Goal: Task Accomplishment & Management: Complete application form

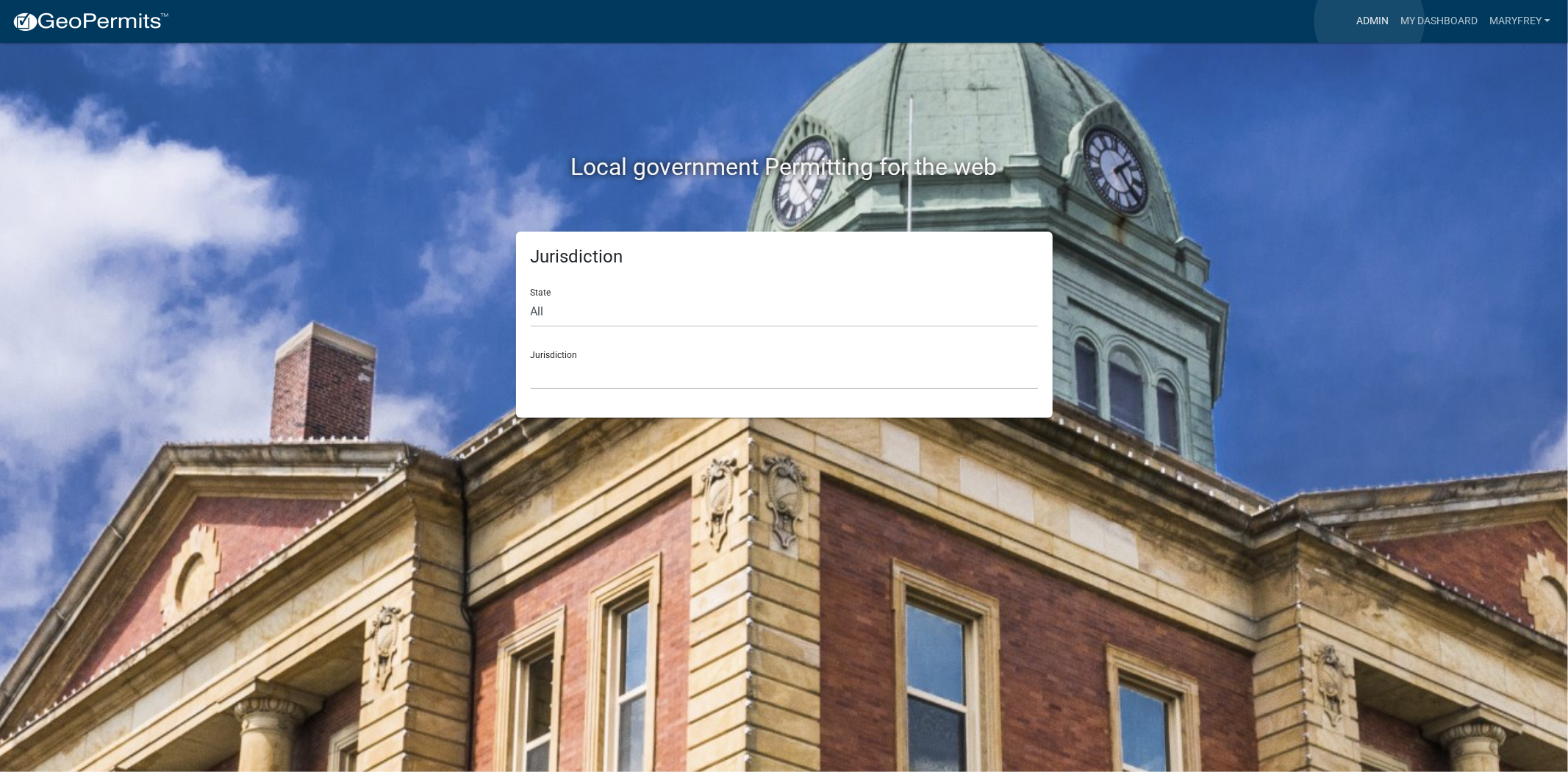
click at [1370, 20] on link "Admin" at bounding box center [1373, 21] width 44 height 28
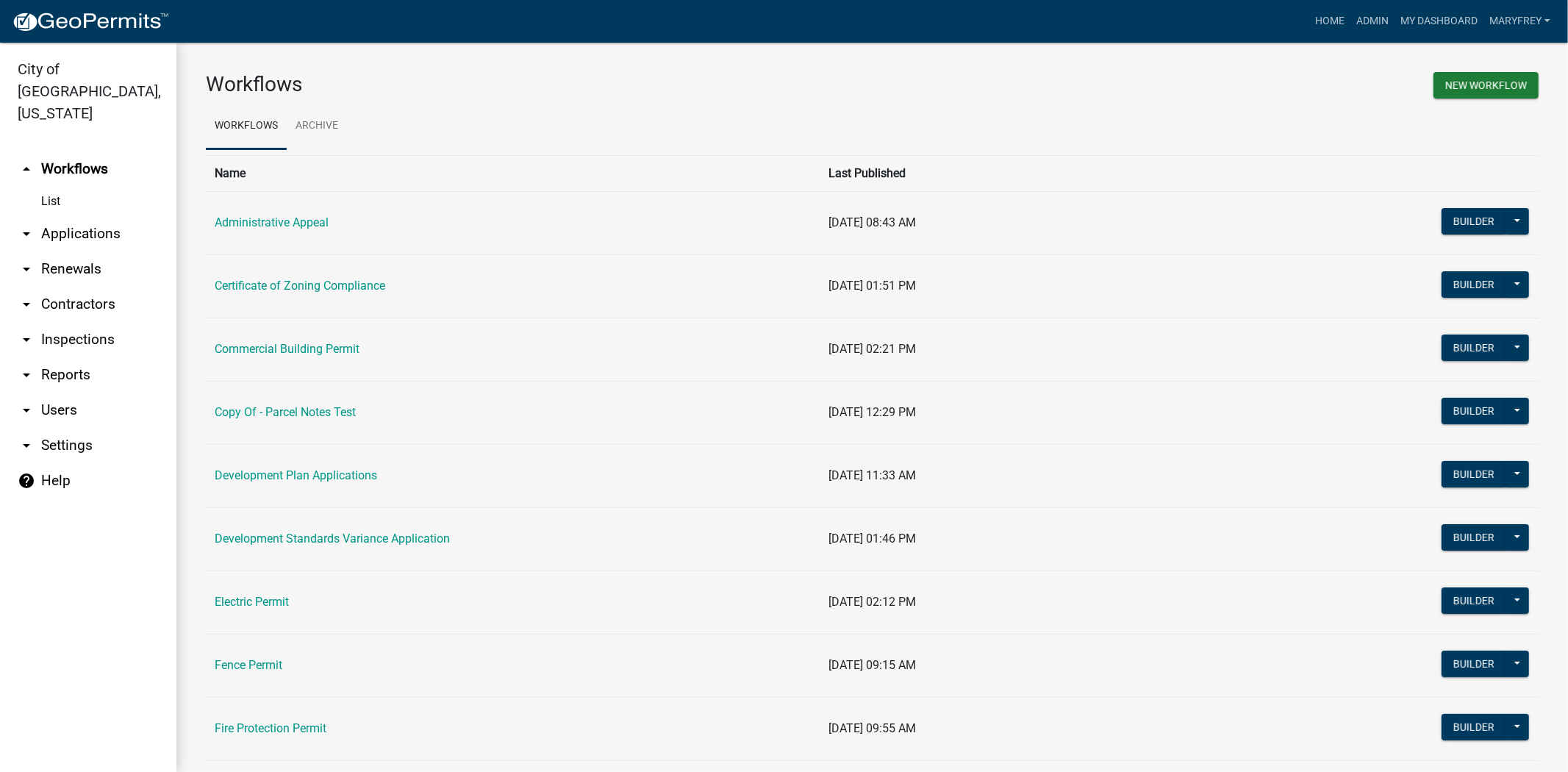
click at [83, 216] on link "arrow_drop_down Applications" at bounding box center [88, 234] width 176 height 35
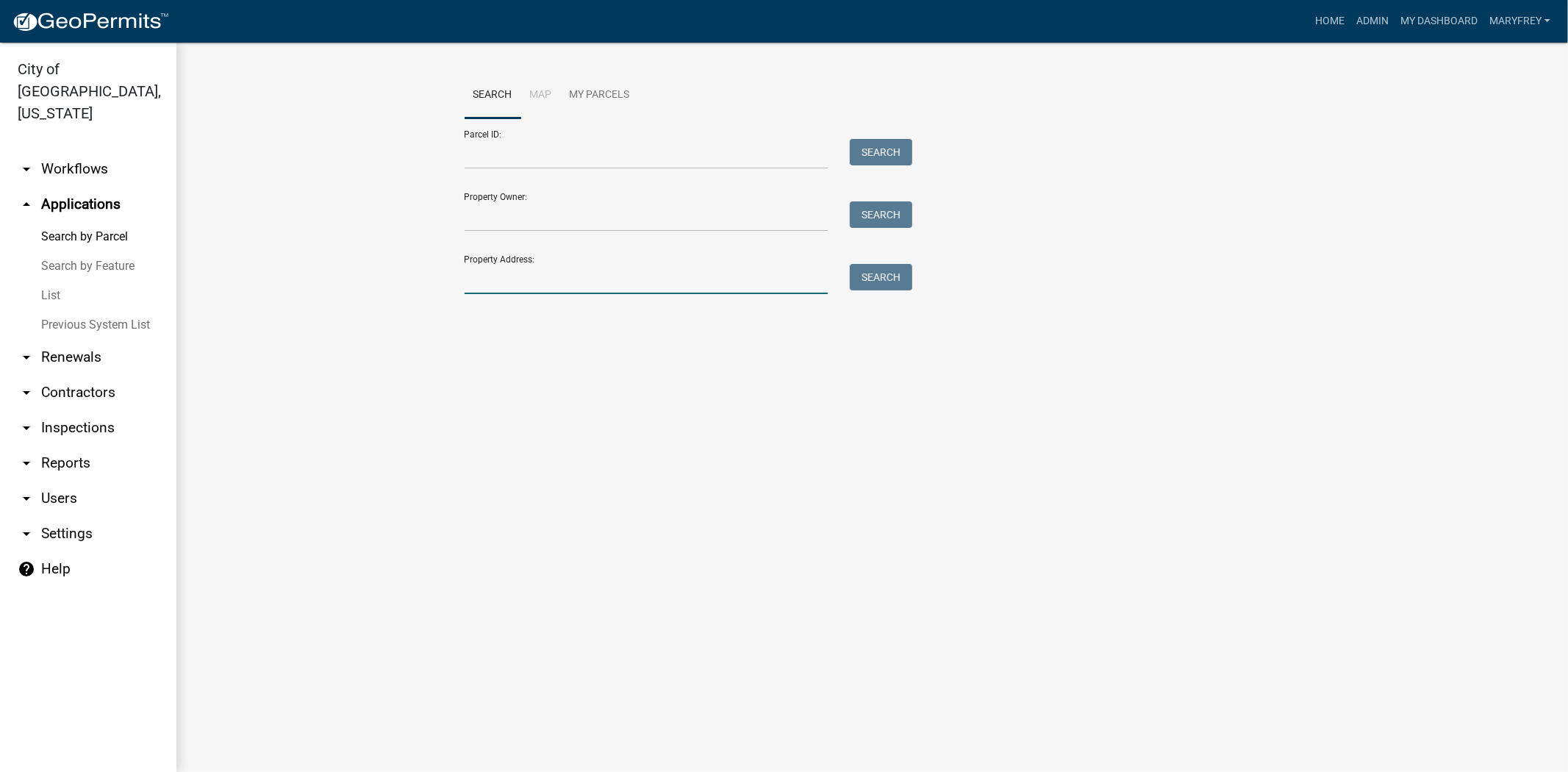
click at [527, 287] on input "Property Address:" at bounding box center [646, 280] width 364 height 30
type input "1021 senate"
click at [888, 269] on button "Search" at bounding box center [882, 277] width 62 height 26
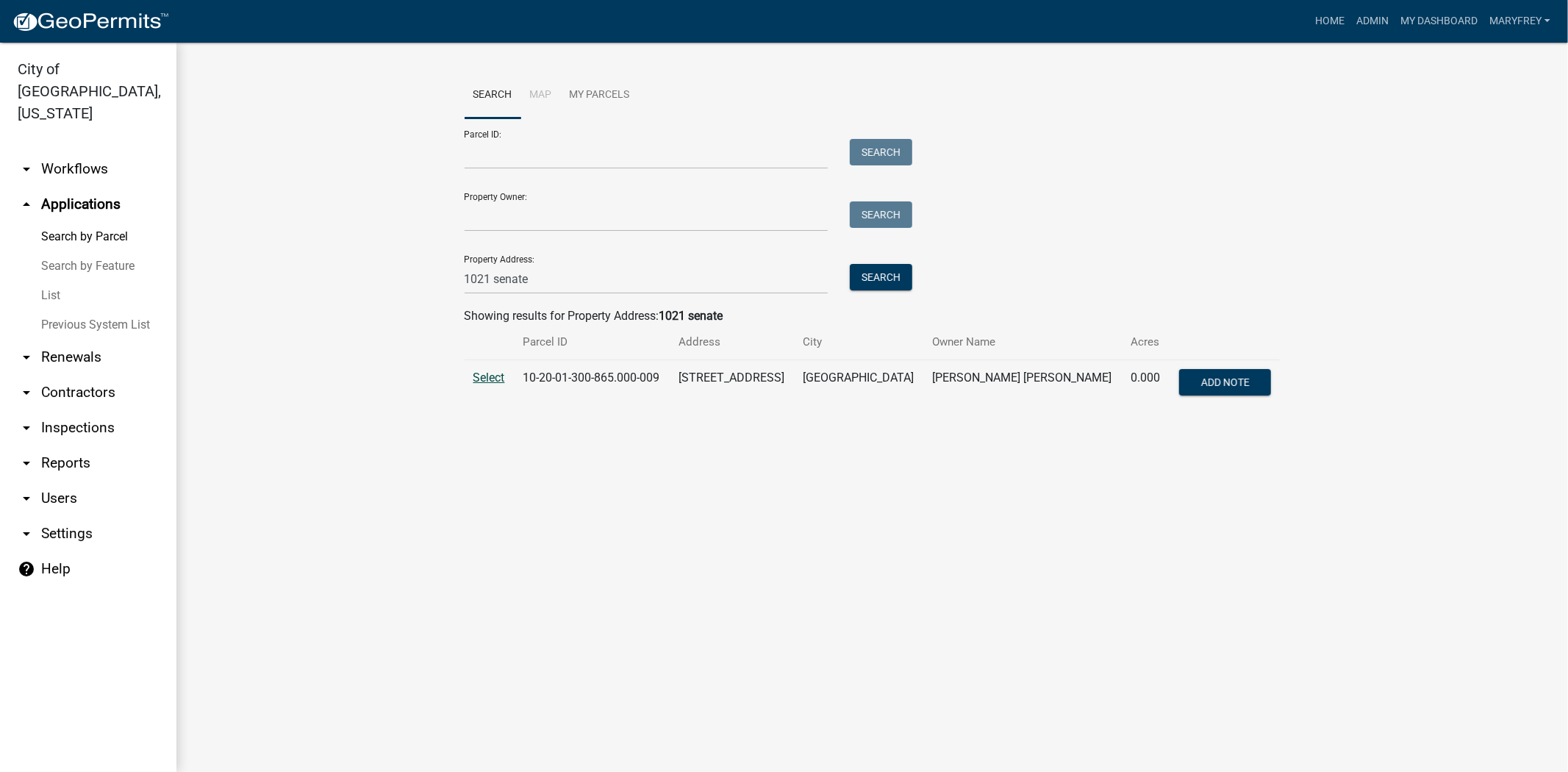
click at [491, 375] on span "Select" at bounding box center [489, 378] width 31 height 14
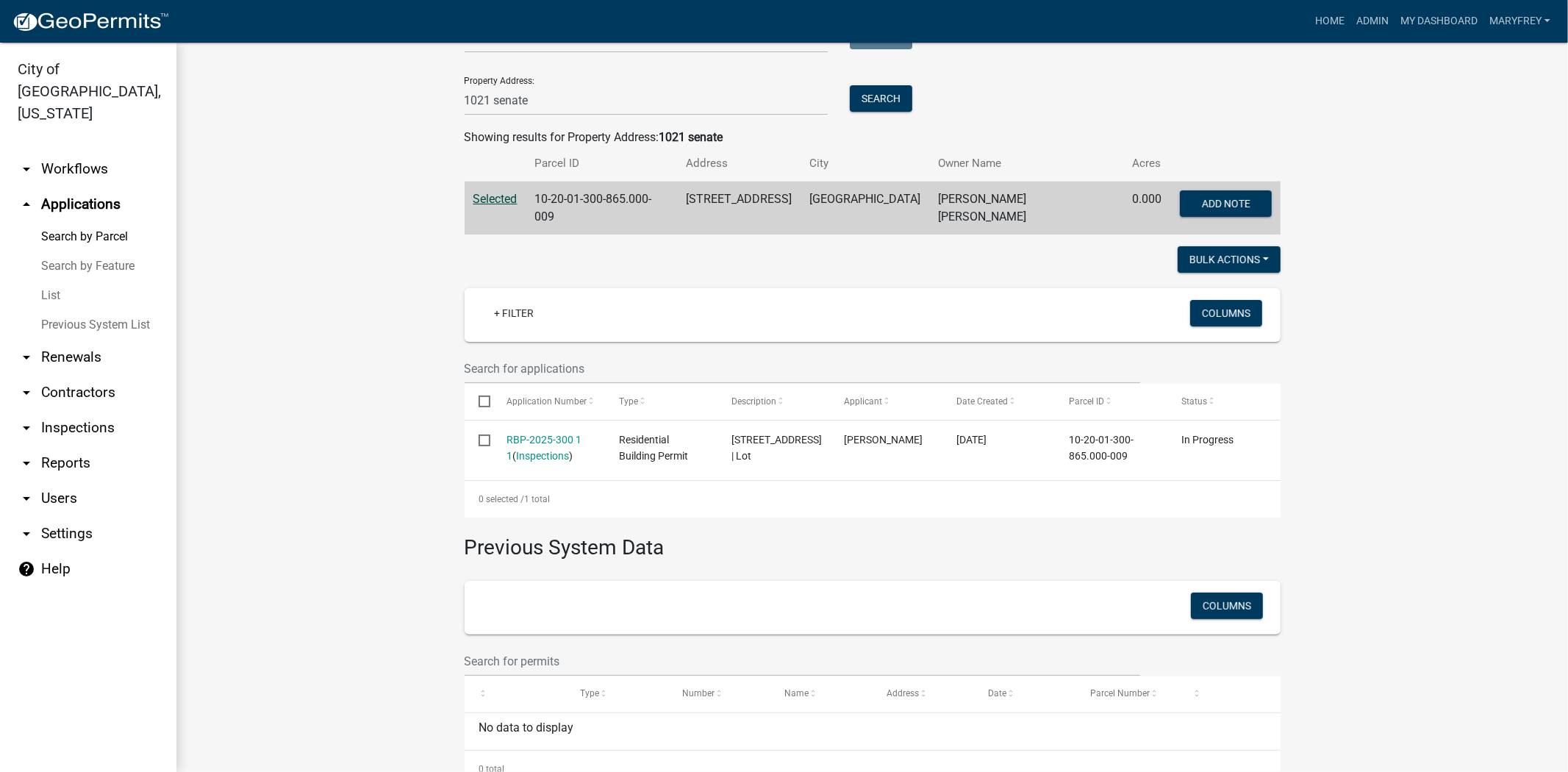
scroll to position [212, 0]
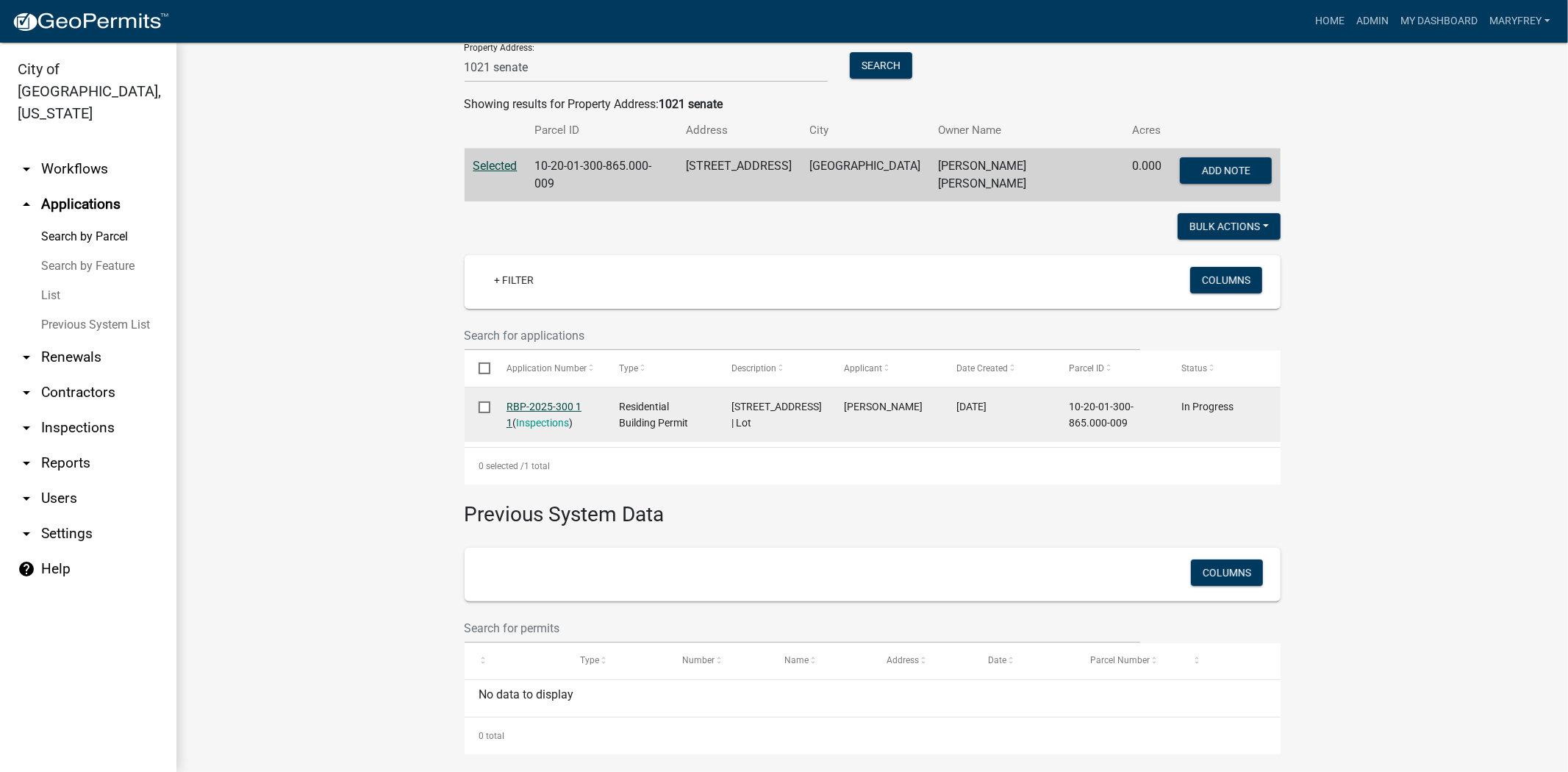
click at [534, 401] on link "RBP-2025-300 1 1" at bounding box center [544, 416] width 75 height 29
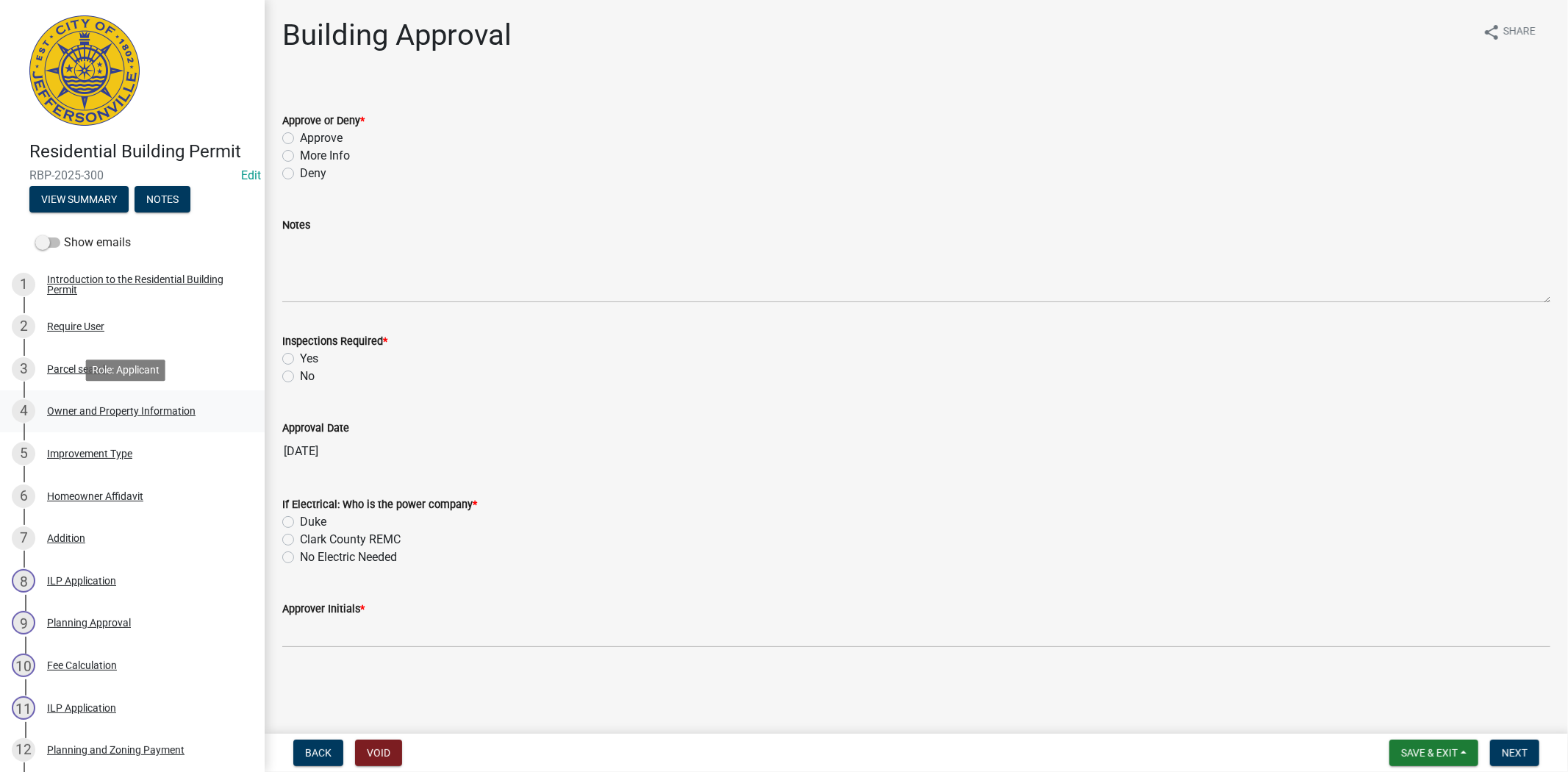
click at [144, 413] on div "Owner and Property Information" at bounding box center [122, 411] width 149 height 10
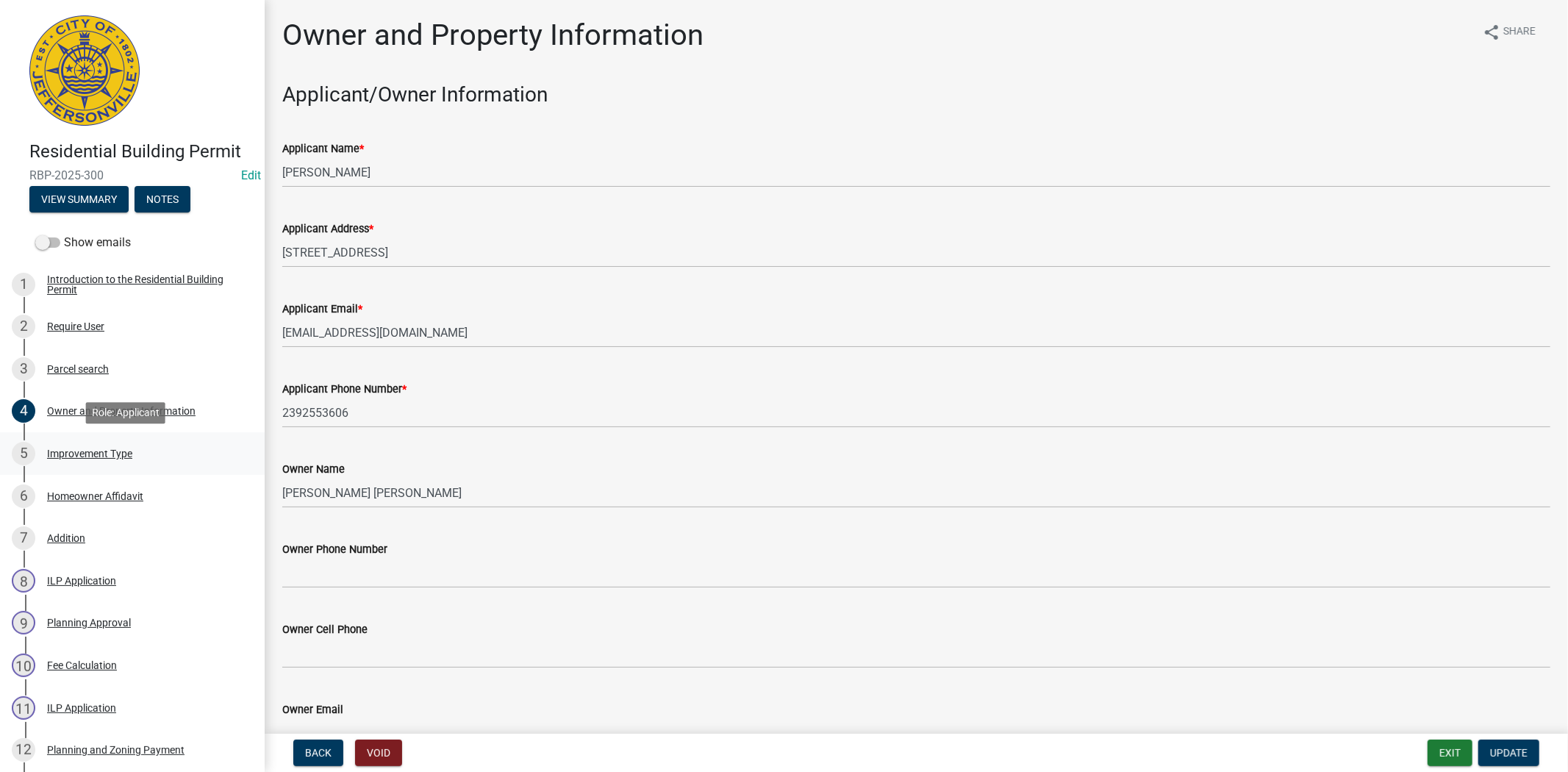
click at [109, 450] on div "Improvement Type" at bounding box center [90, 454] width 85 height 10
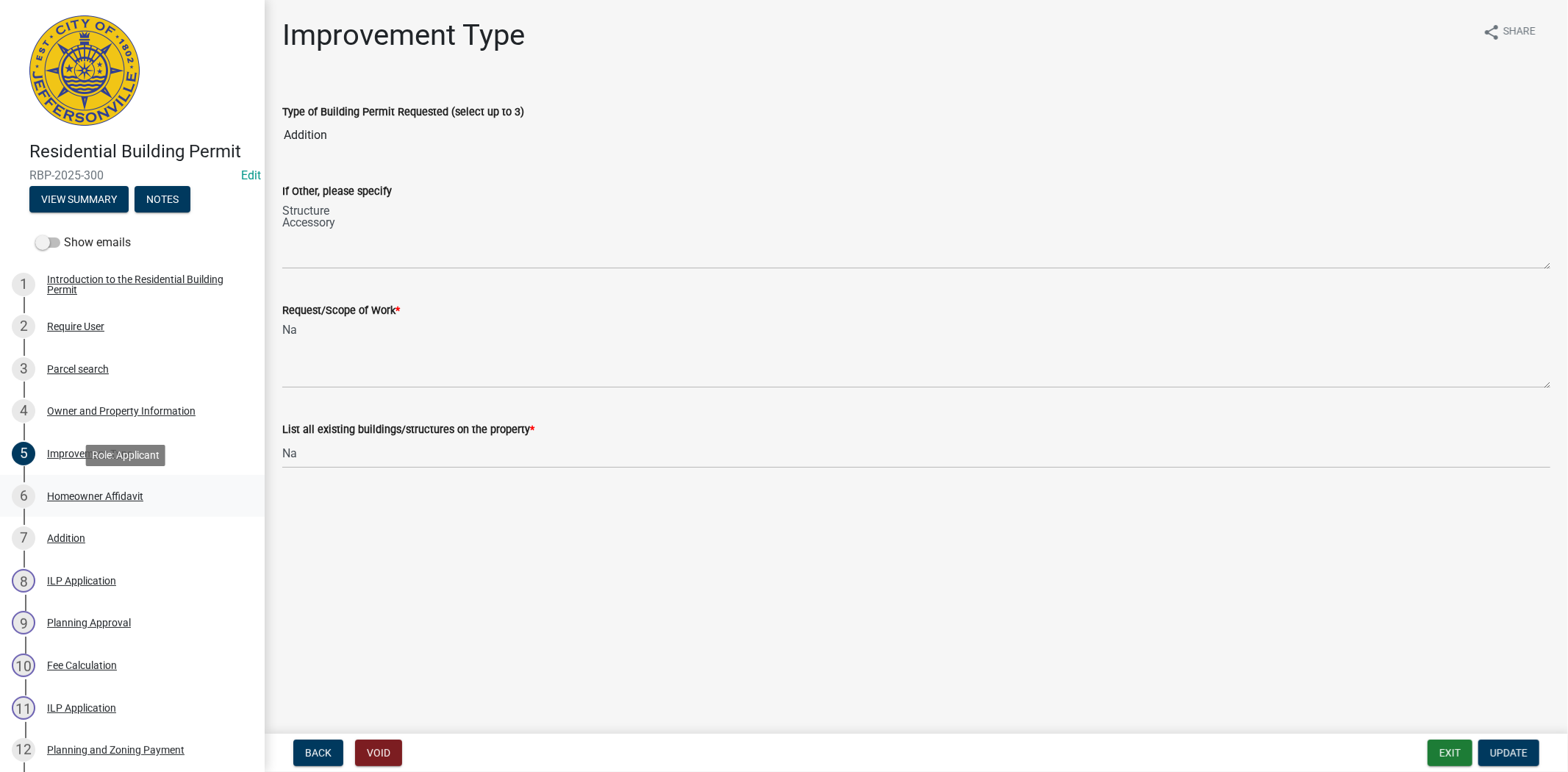
click at [92, 494] on div "Homeowner Affidavit" at bounding box center [95, 497] width 96 height 10
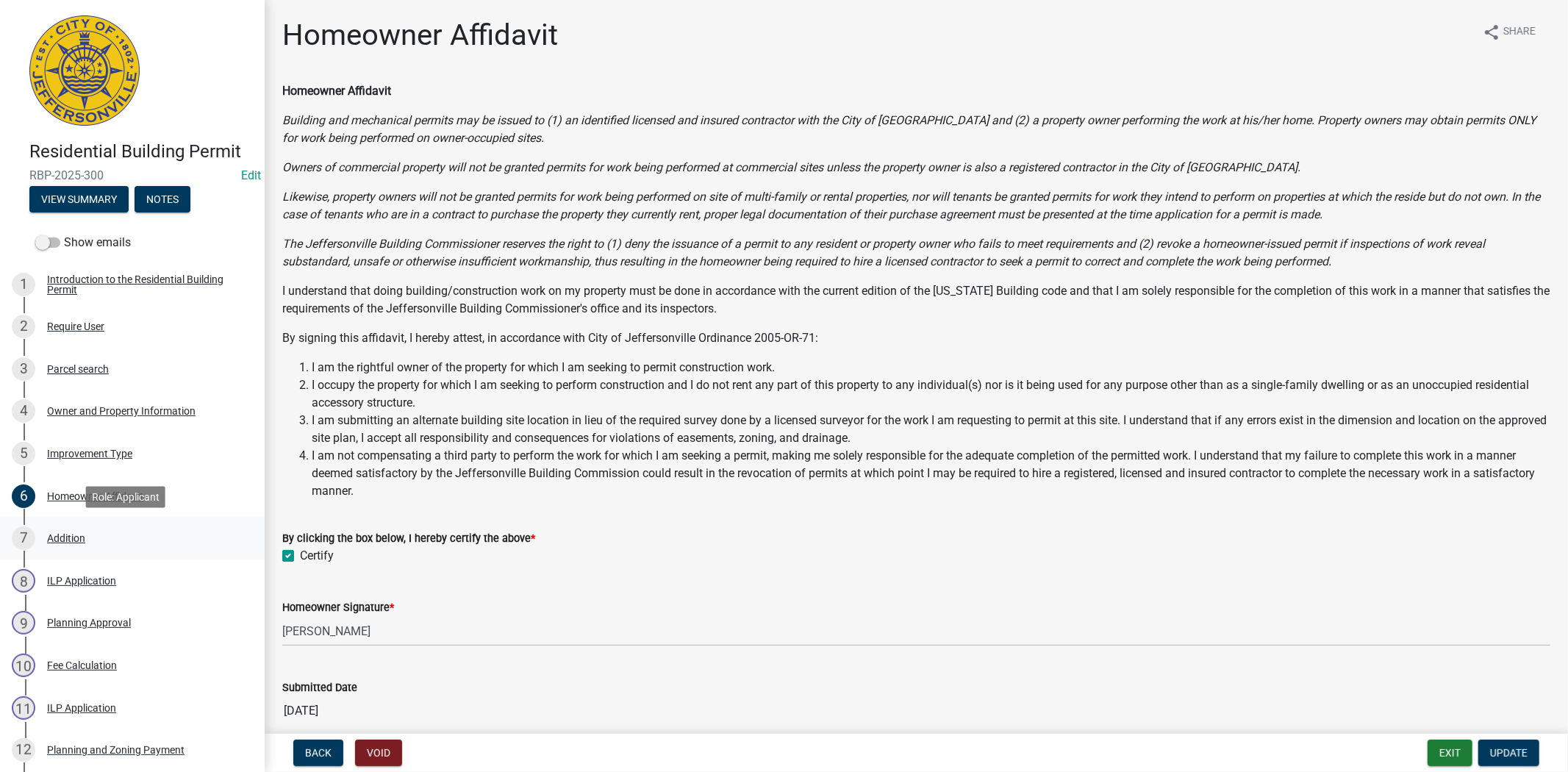
click at [68, 542] on div "Addition" at bounding box center [66, 538] width 38 height 10
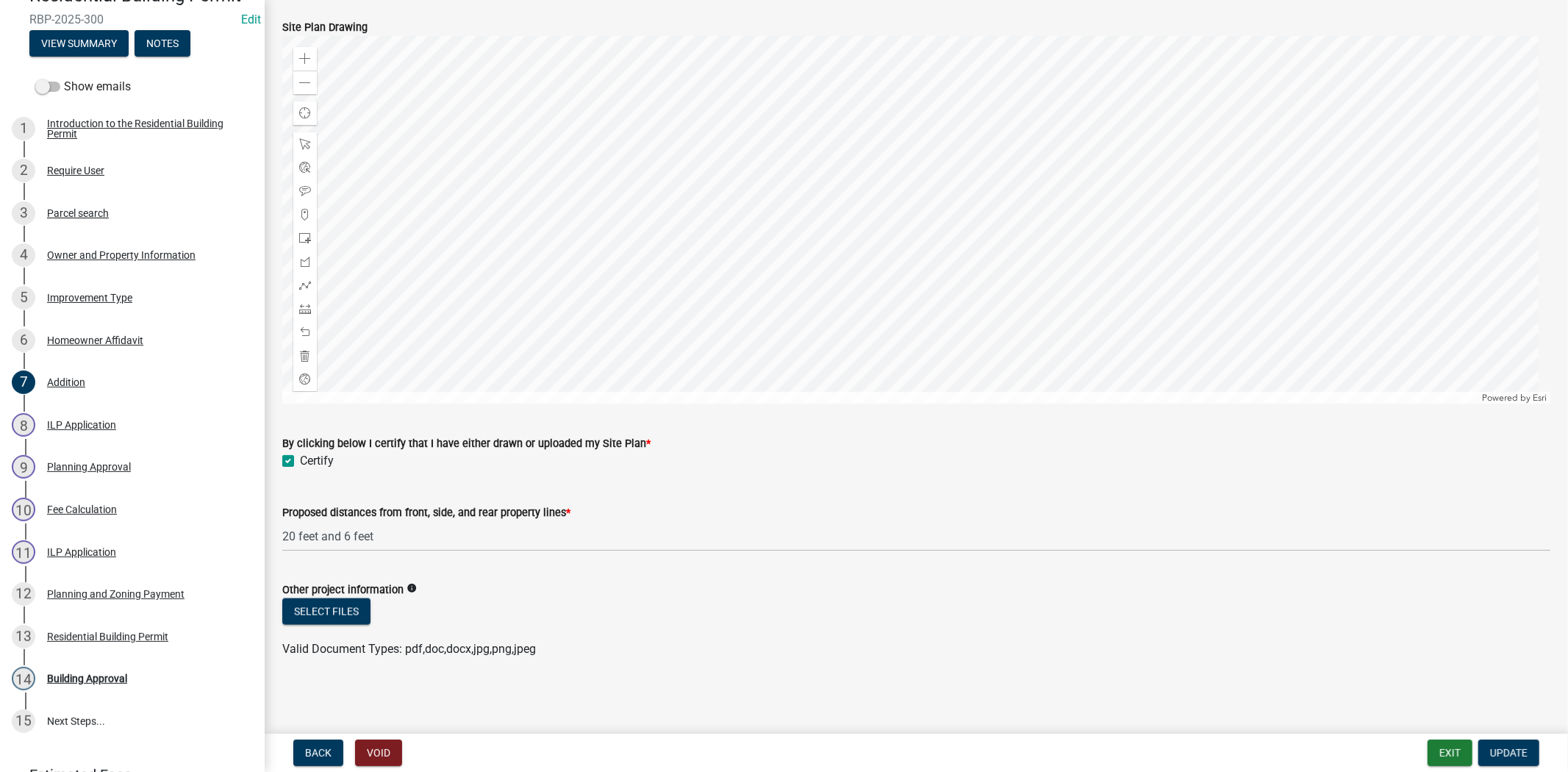
scroll to position [155, 0]
click at [115, 679] on div "Building Approval" at bounding box center [87, 680] width 80 height 10
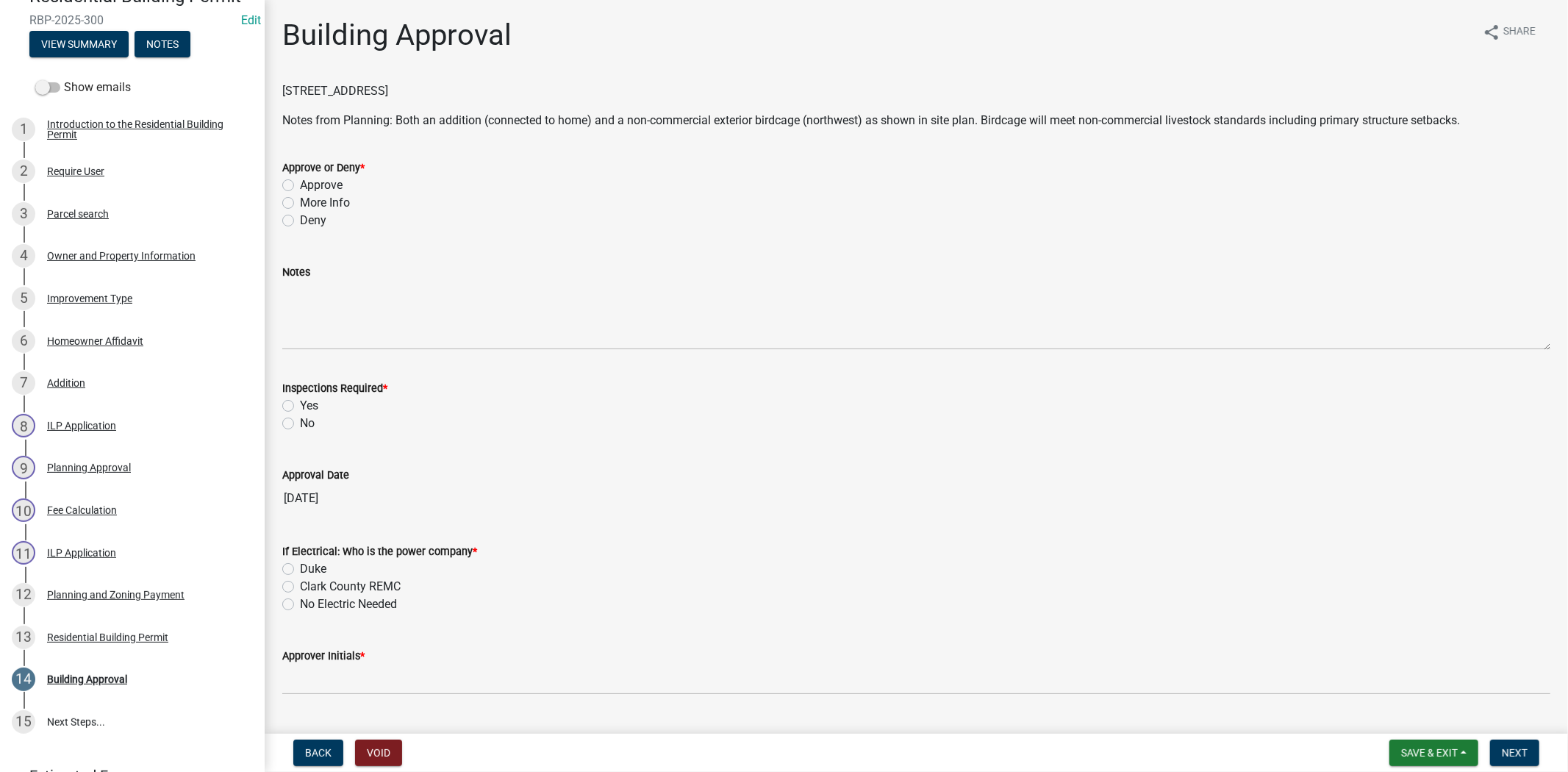
click at [300, 185] on label "Approve" at bounding box center [321, 185] width 43 height 18
click at [300, 185] on input "Approve" at bounding box center [304, 181] width 9 height 9
radio input "true"
click at [300, 407] on label "Yes" at bounding box center [309, 405] width 19 height 18
click at [300, 407] on input "Yes" at bounding box center [304, 401] width 9 height 9
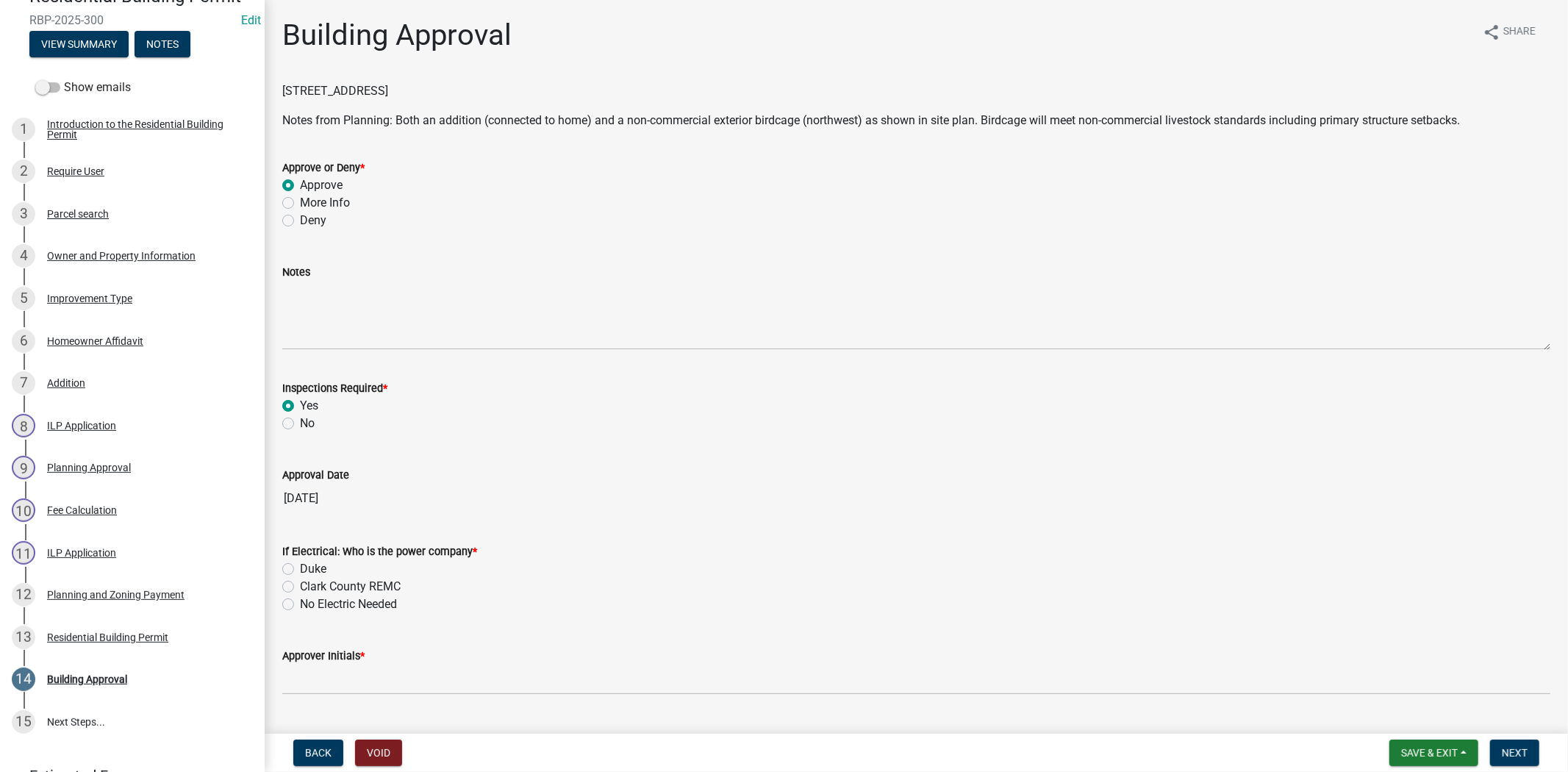
radio input "true"
click at [300, 604] on label "No Electric Needed" at bounding box center [348, 604] width 97 height 18
click at [300, 604] on input "No Electric Needed" at bounding box center [304, 600] width 9 height 9
radio input "true"
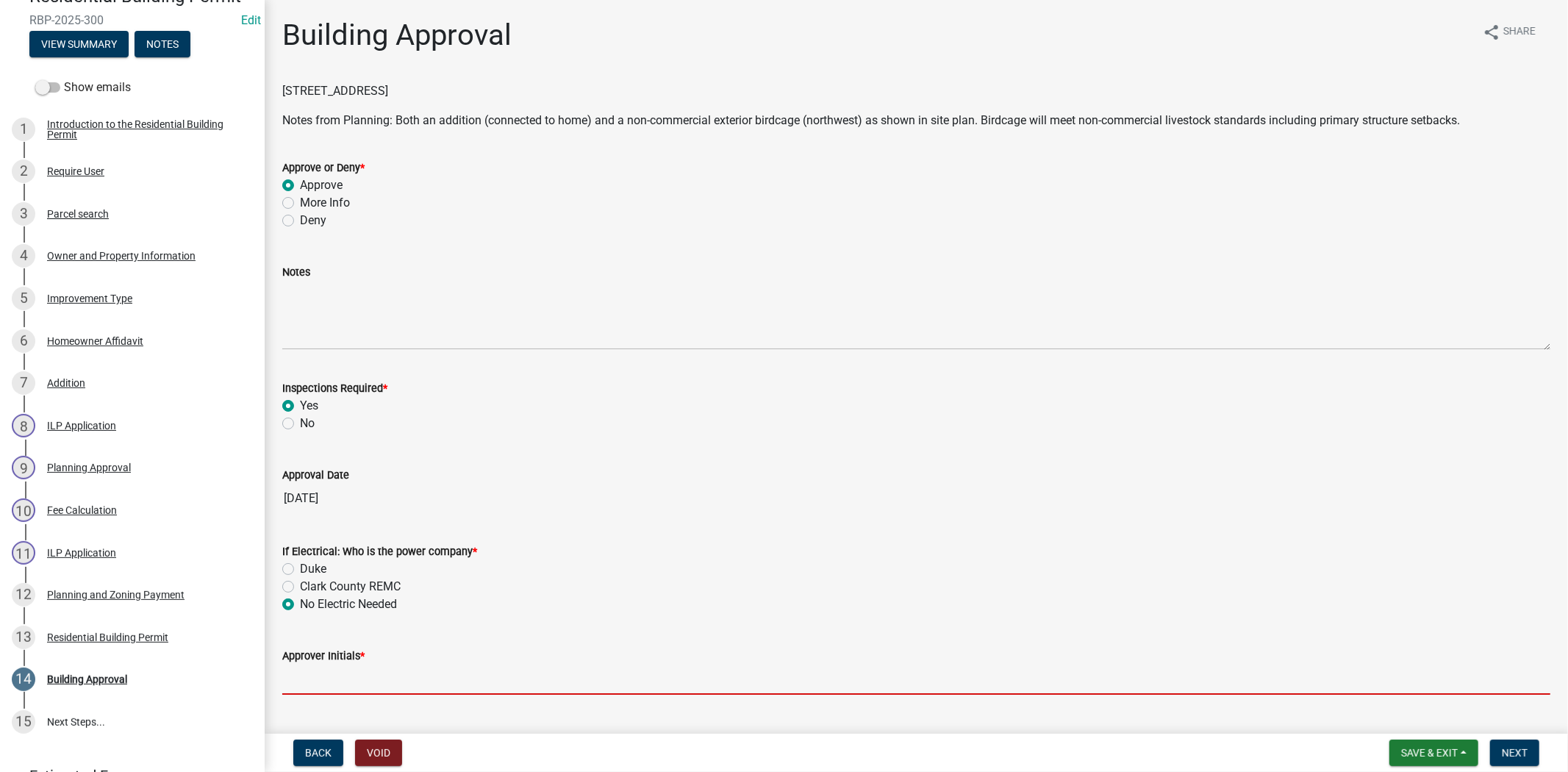
click at [312, 671] on input "Approver Initials *" at bounding box center [916, 680] width 1268 height 30
type input "mkf by MK"
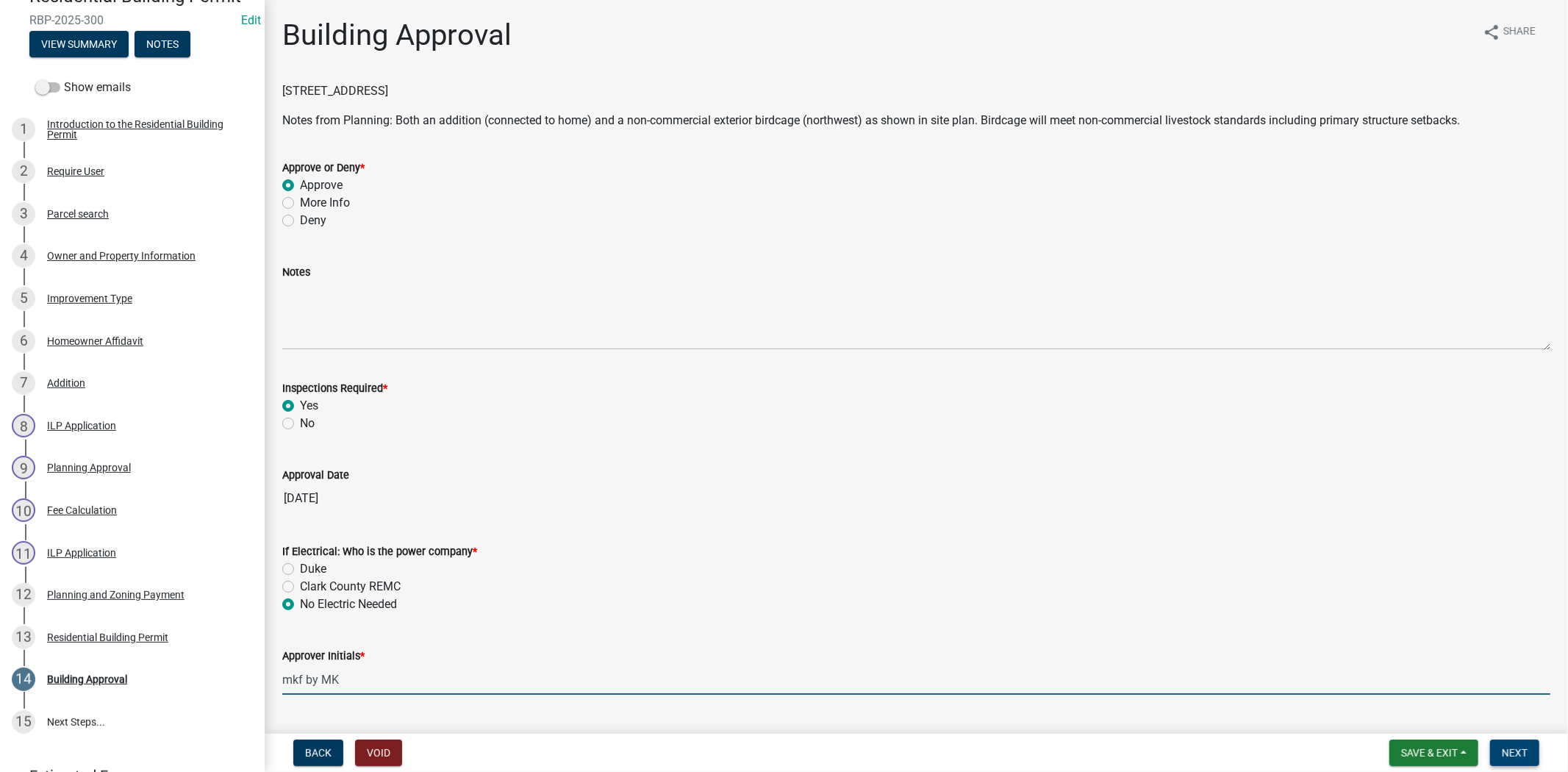
click at [1511, 748] on span "Next" at bounding box center [1515, 753] width 25 height 12
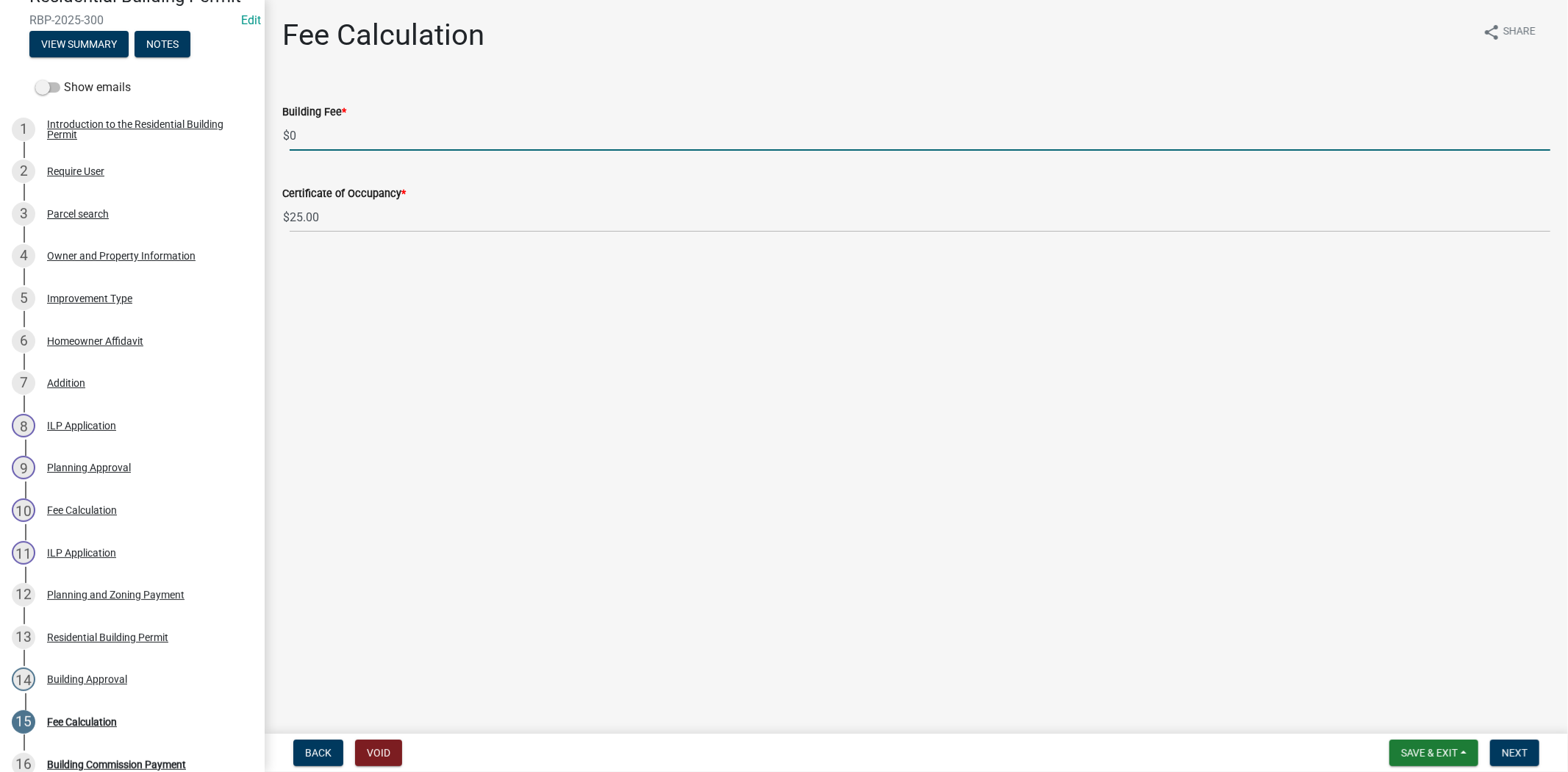
drag, startPoint x: 311, startPoint y: 131, endPoint x: 291, endPoint y: 136, distance: 20.6
click at [291, 136] on input "0" at bounding box center [920, 136] width 1261 height 30
type input "35.00"
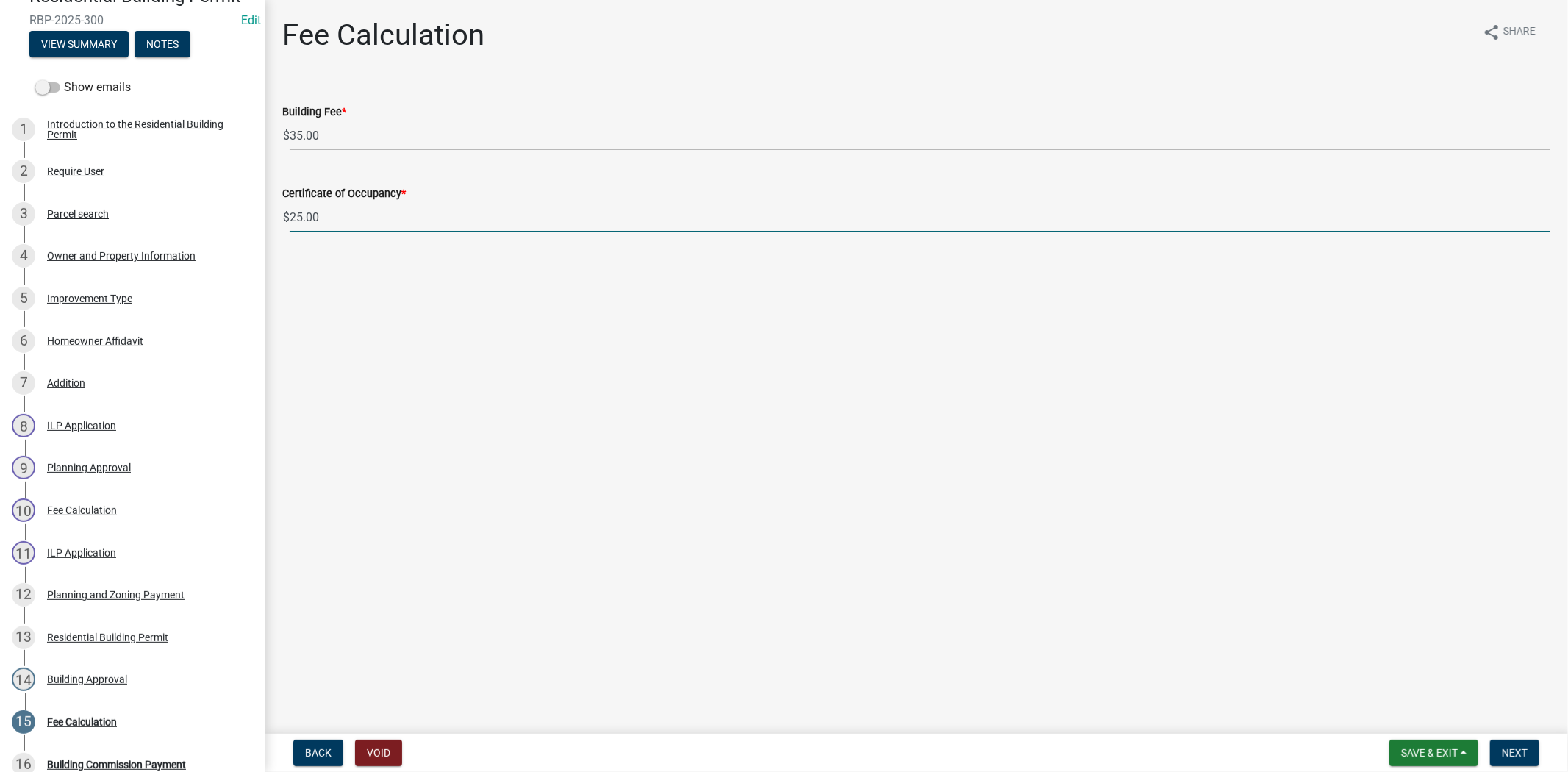
click at [320, 218] on input "25.00" at bounding box center [920, 217] width 1261 height 30
type input "2"
type input "0.00"
click at [1524, 742] on button "Next" at bounding box center [1515, 753] width 49 height 26
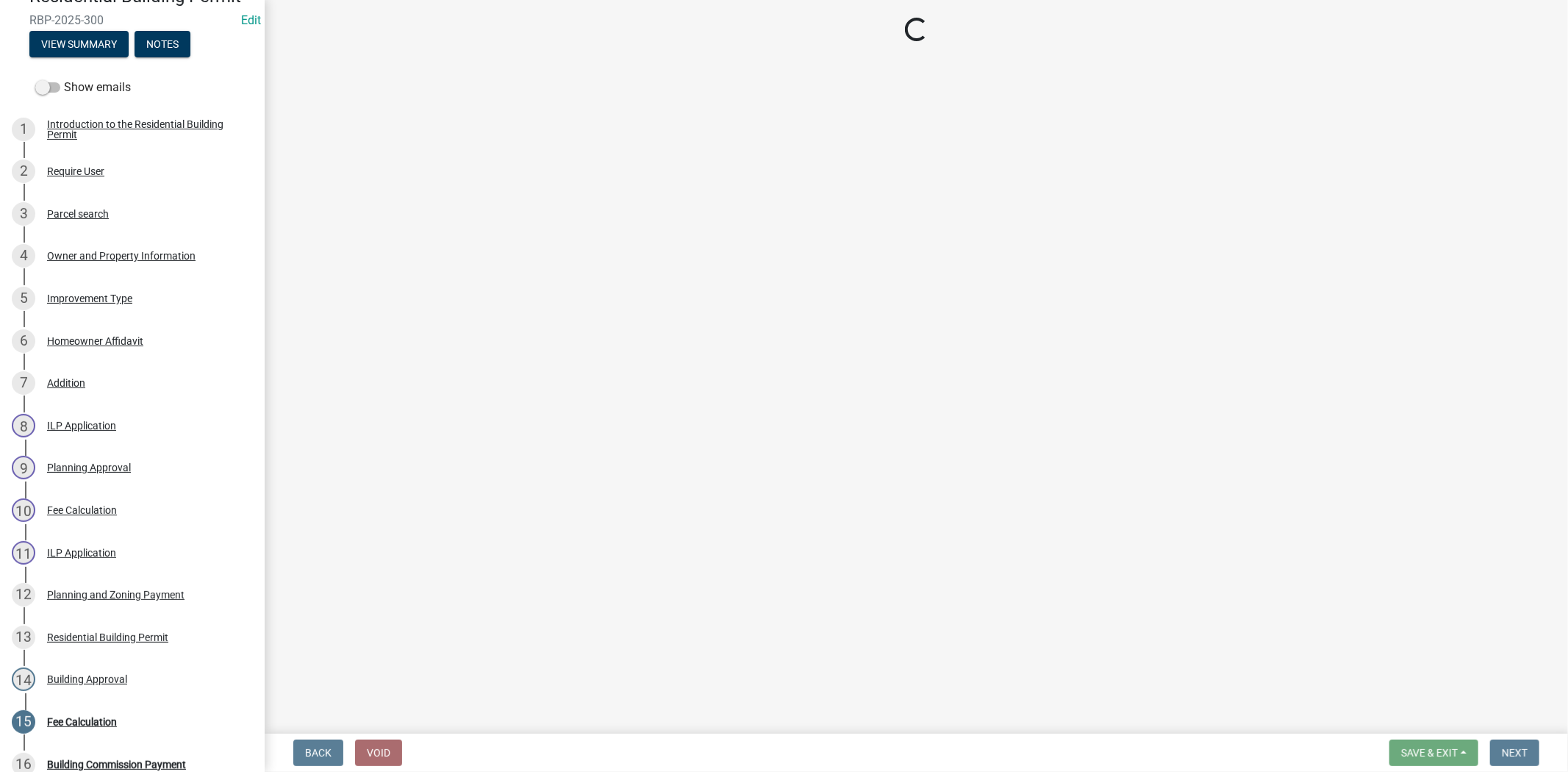
select select "3: 3"
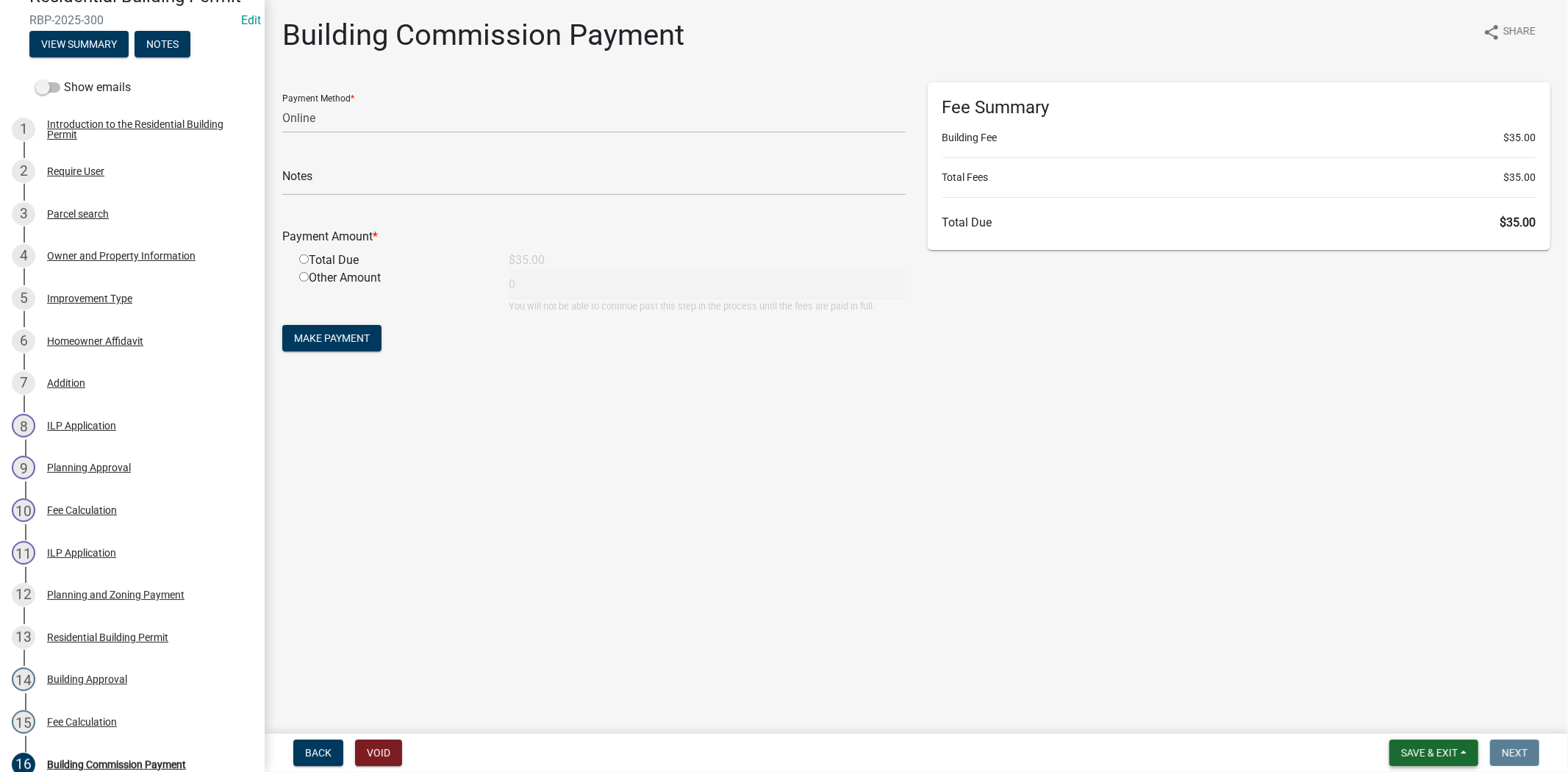
click at [1408, 752] on span "Save & Exit" at bounding box center [1430, 753] width 57 height 12
click at [1408, 725] on button "Save & Exit" at bounding box center [1419, 715] width 117 height 35
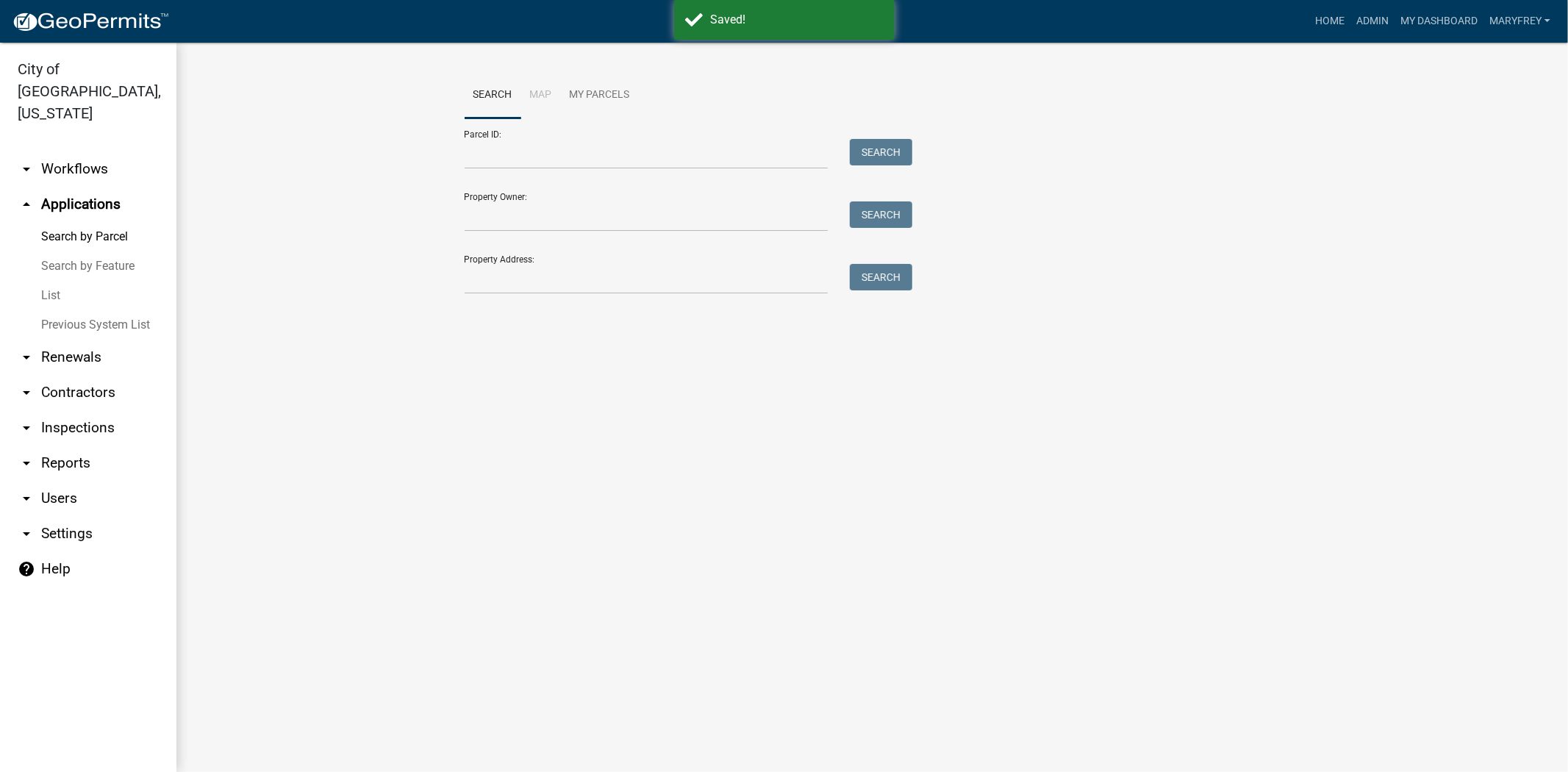
click at [41, 151] on link "arrow_drop_down Workflows" at bounding box center [88, 169] width 176 height 35
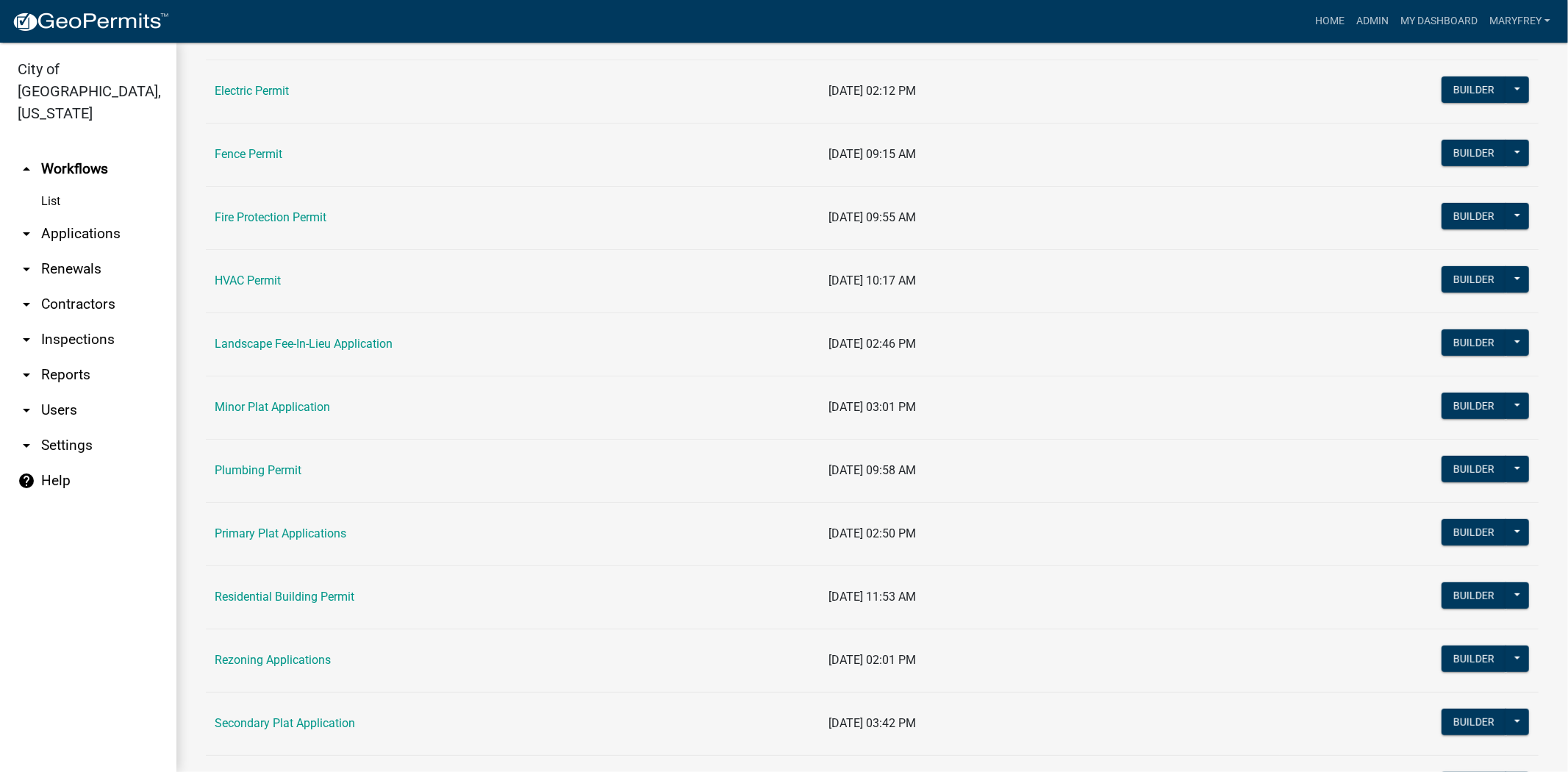
scroll to position [513, 0]
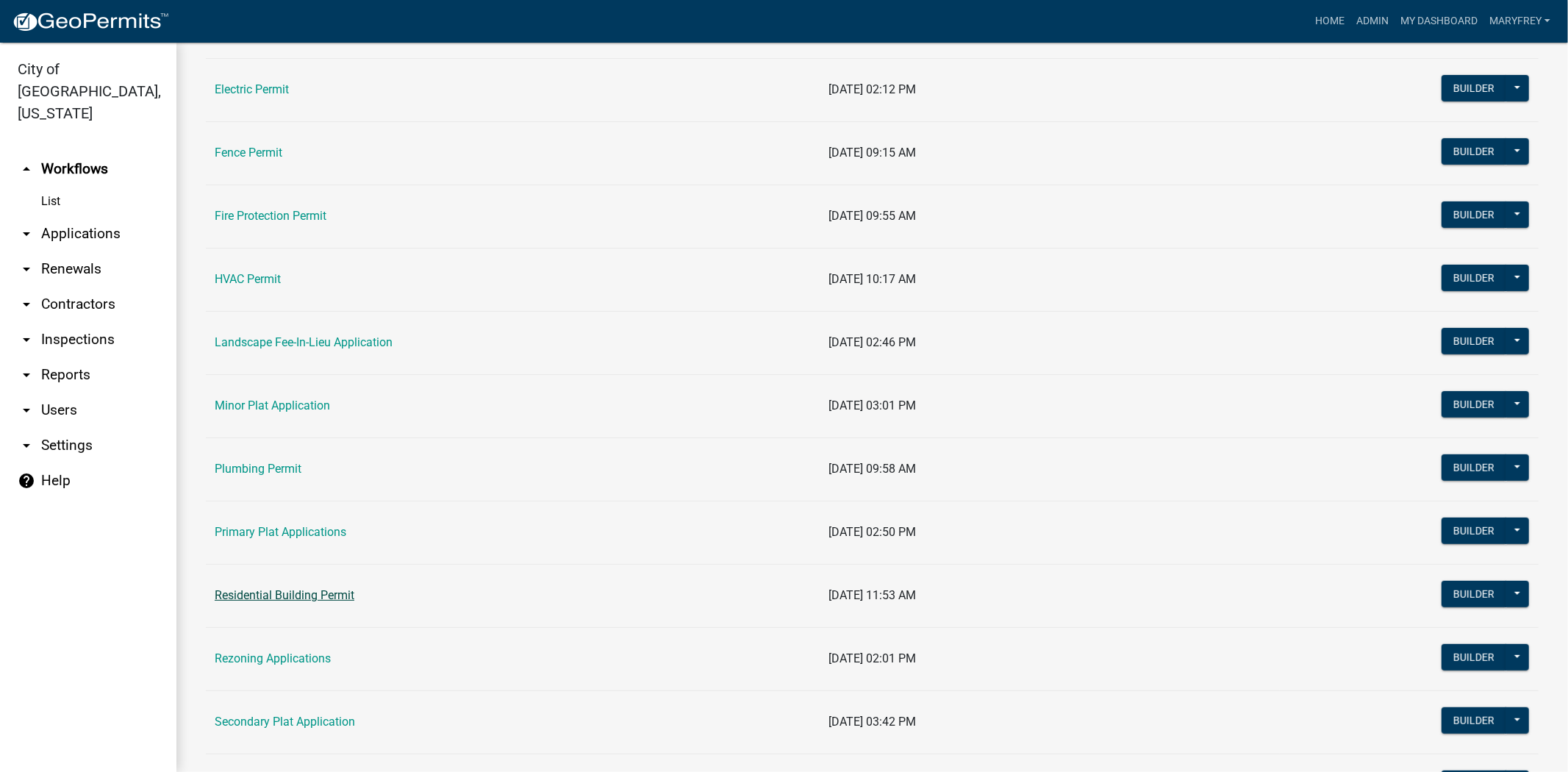
click at [314, 597] on link "Residential Building Permit" at bounding box center [284, 595] width 139 height 14
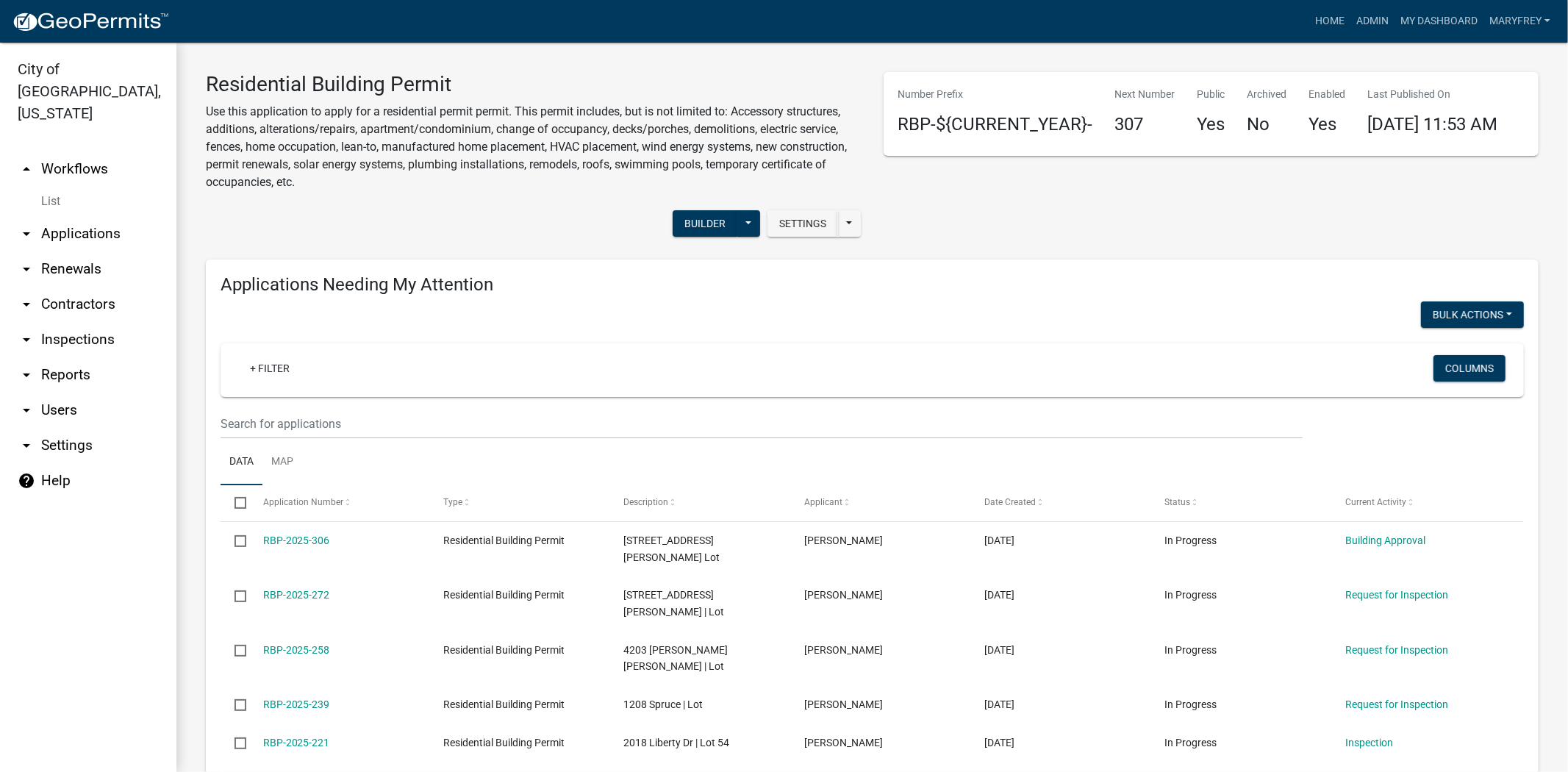
click at [81, 225] on link "arrow_drop_down Applications" at bounding box center [88, 234] width 176 height 35
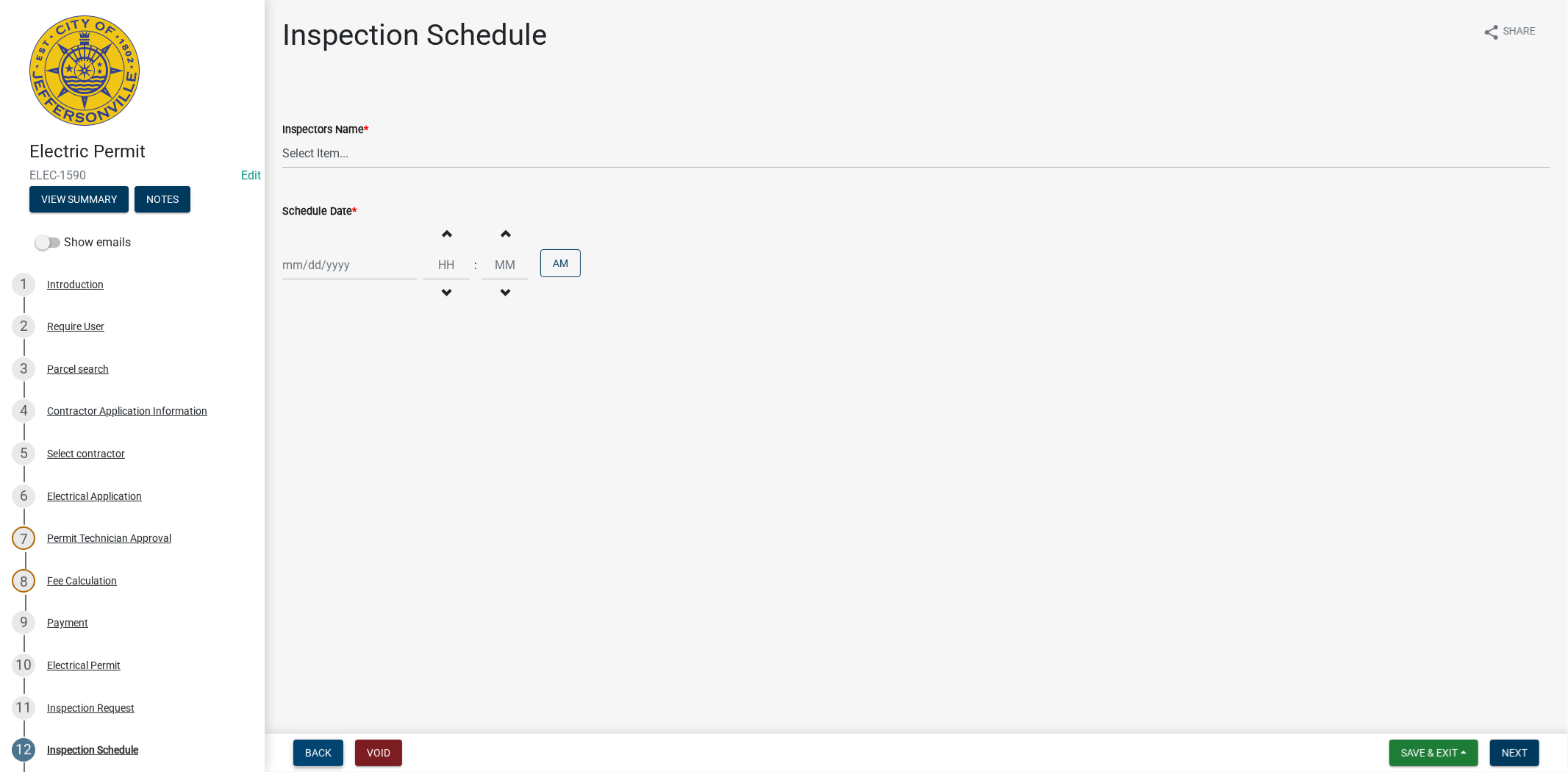
click at [312, 741] on button "Back" at bounding box center [317, 753] width 50 height 26
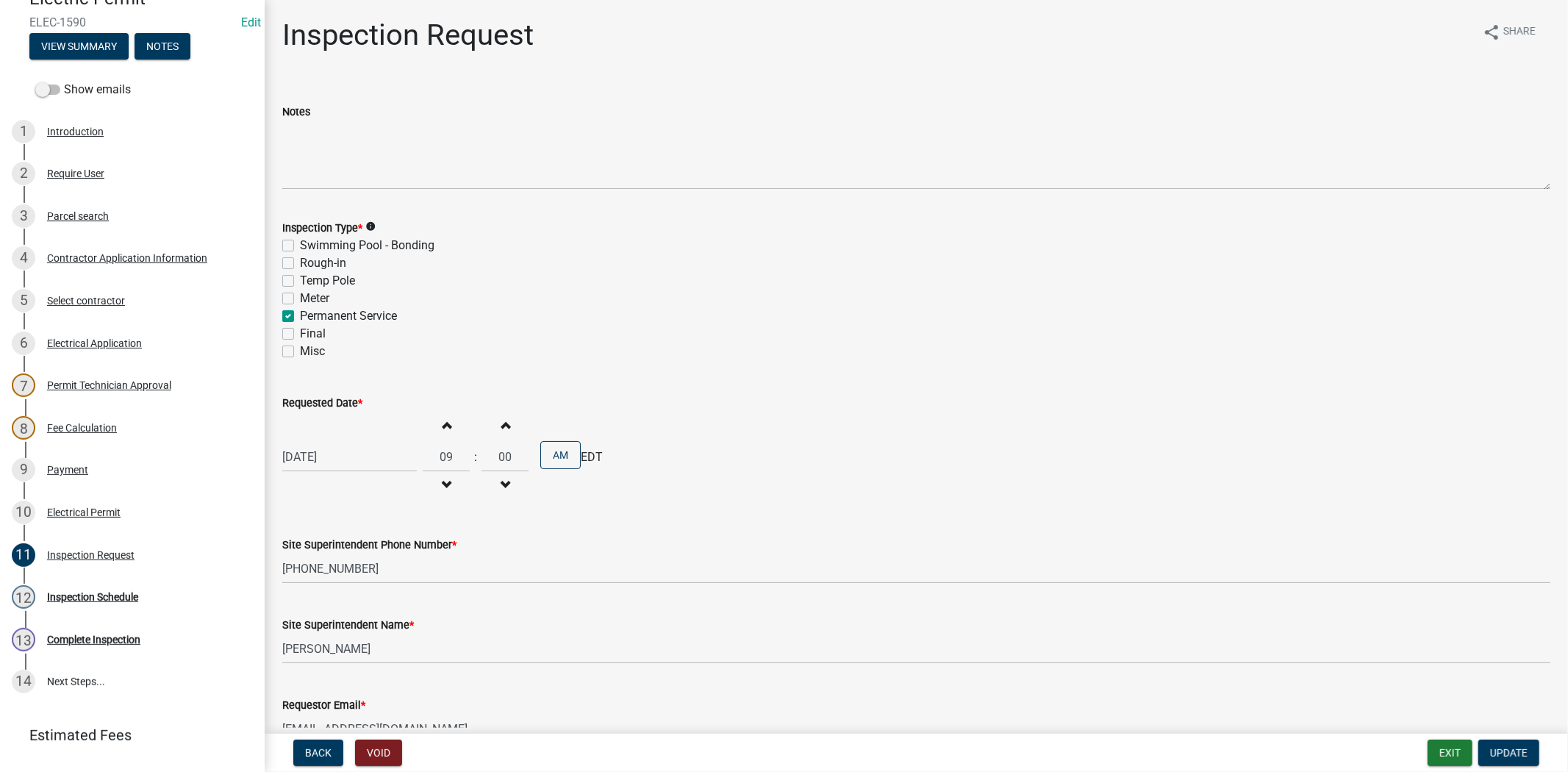
scroll to position [220, 0]
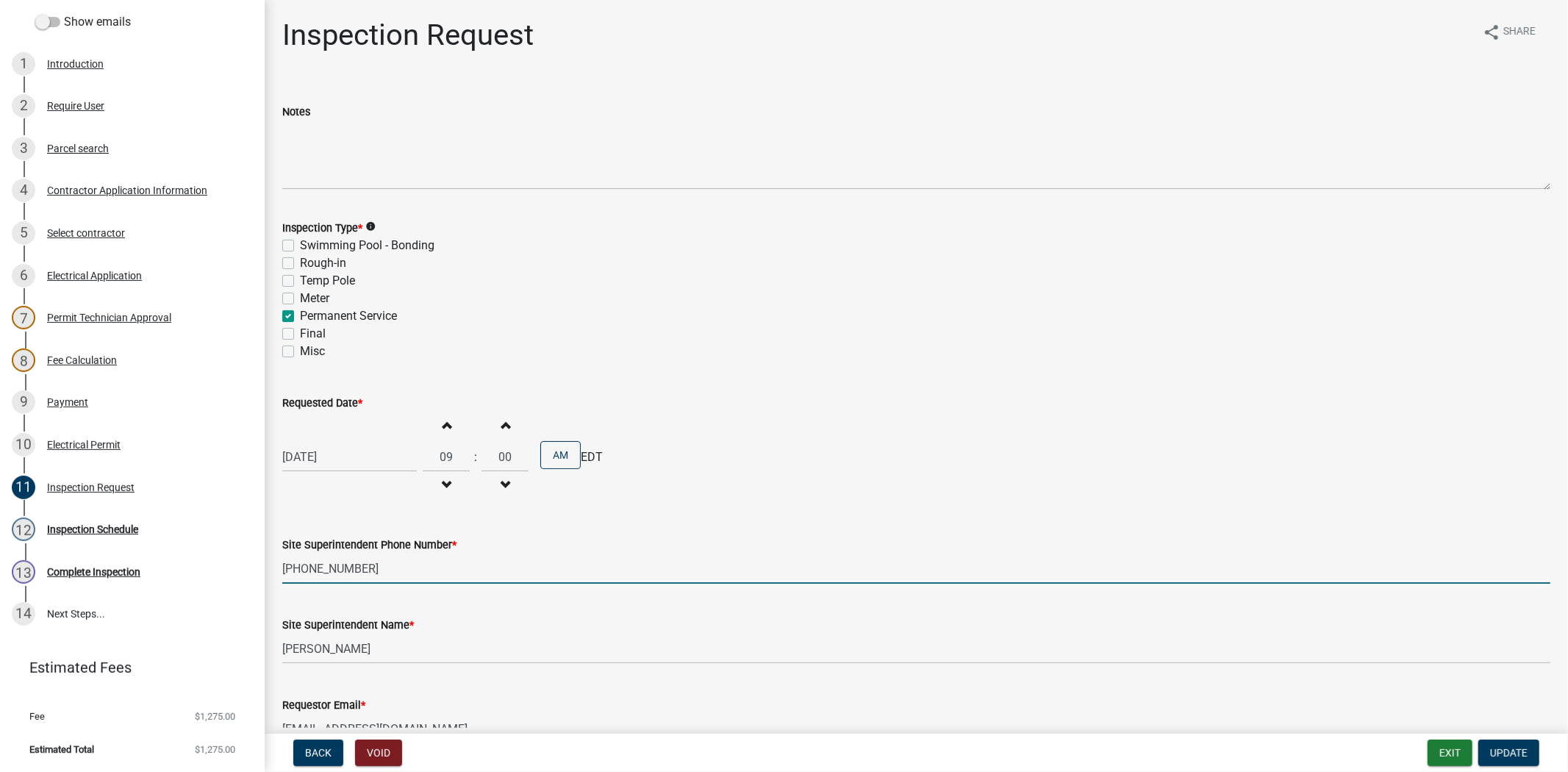
drag, startPoint x: 380, startPoint y: 571, endPoint x: 272, endPoint y: 574, distance: 108.0
click at [268, 571] on div "Inspection Request share Share Notes Inspection Type * info Swimming Pool - Bon…" at bounding box center [916, 394] width 1304 height 752
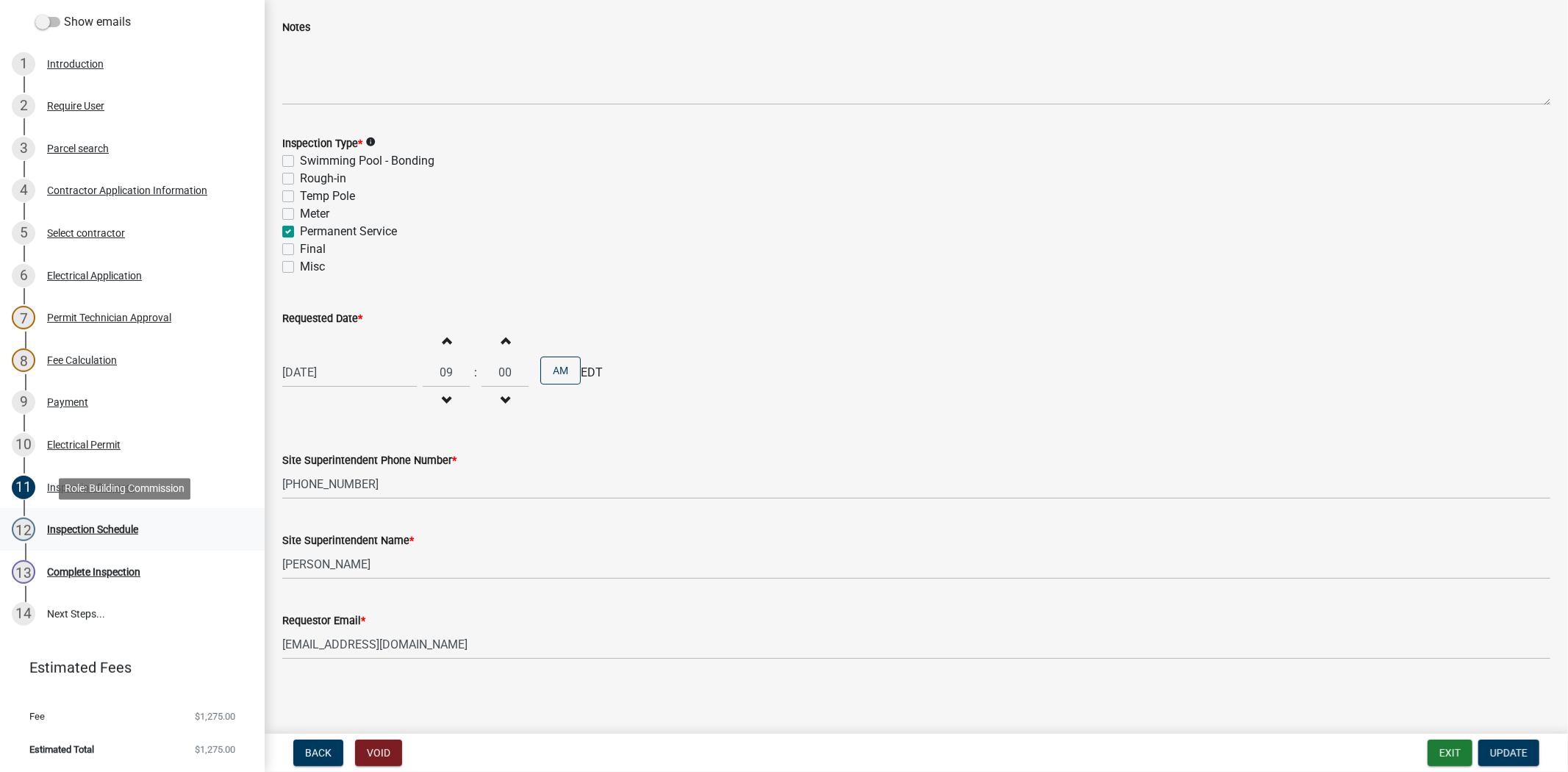
click at [92, 530] on div "Inspection Schedule" at bounding box center [93, 530] width 91 height 10
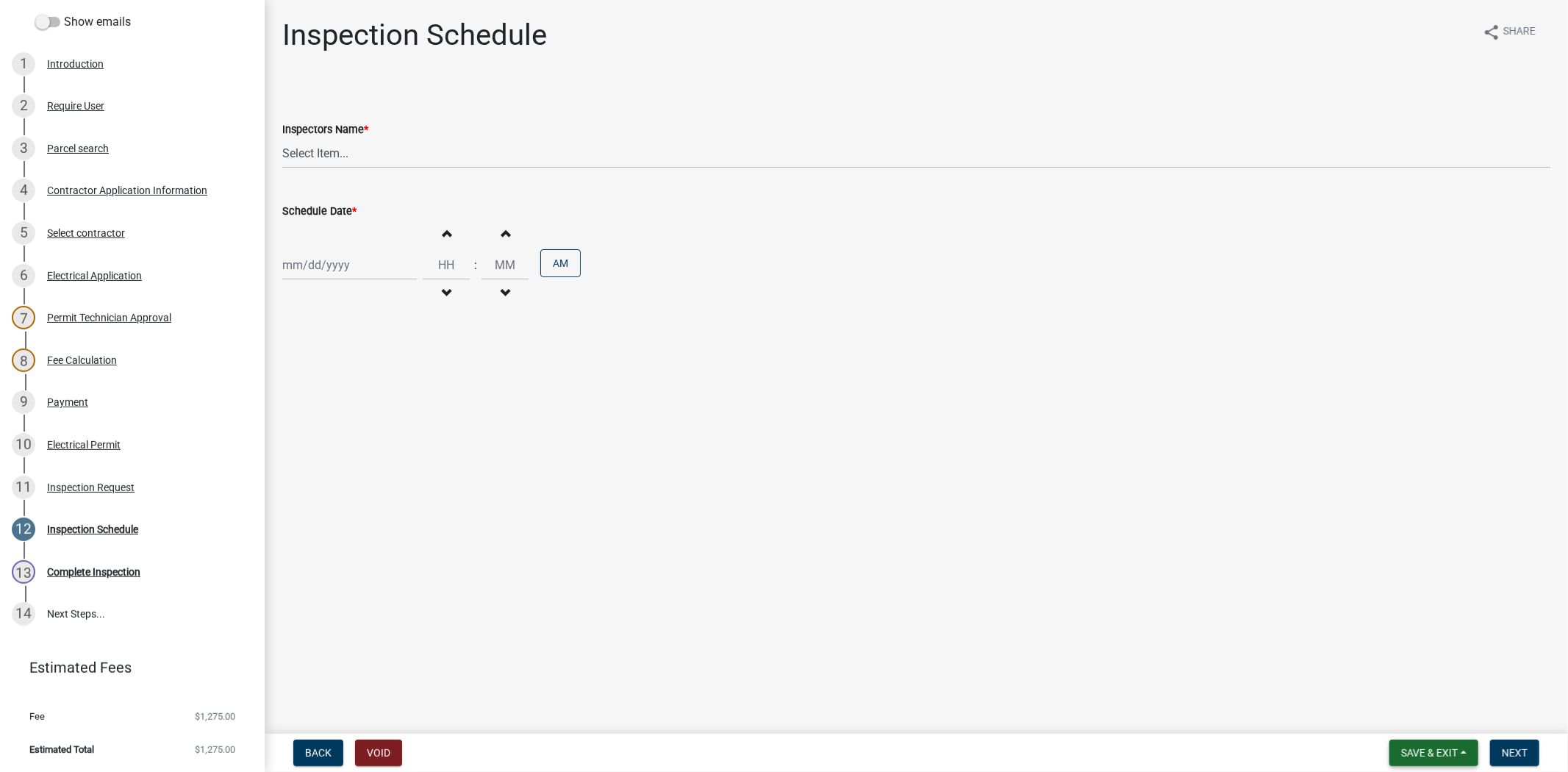
click at [1460, 752] on button "Save & Exit" at bounding box center [1434, 753] width 89 height 26
click at [1437, 724] on button "Save & Exit" at bounding box center [1419, 715] width 117 height 35
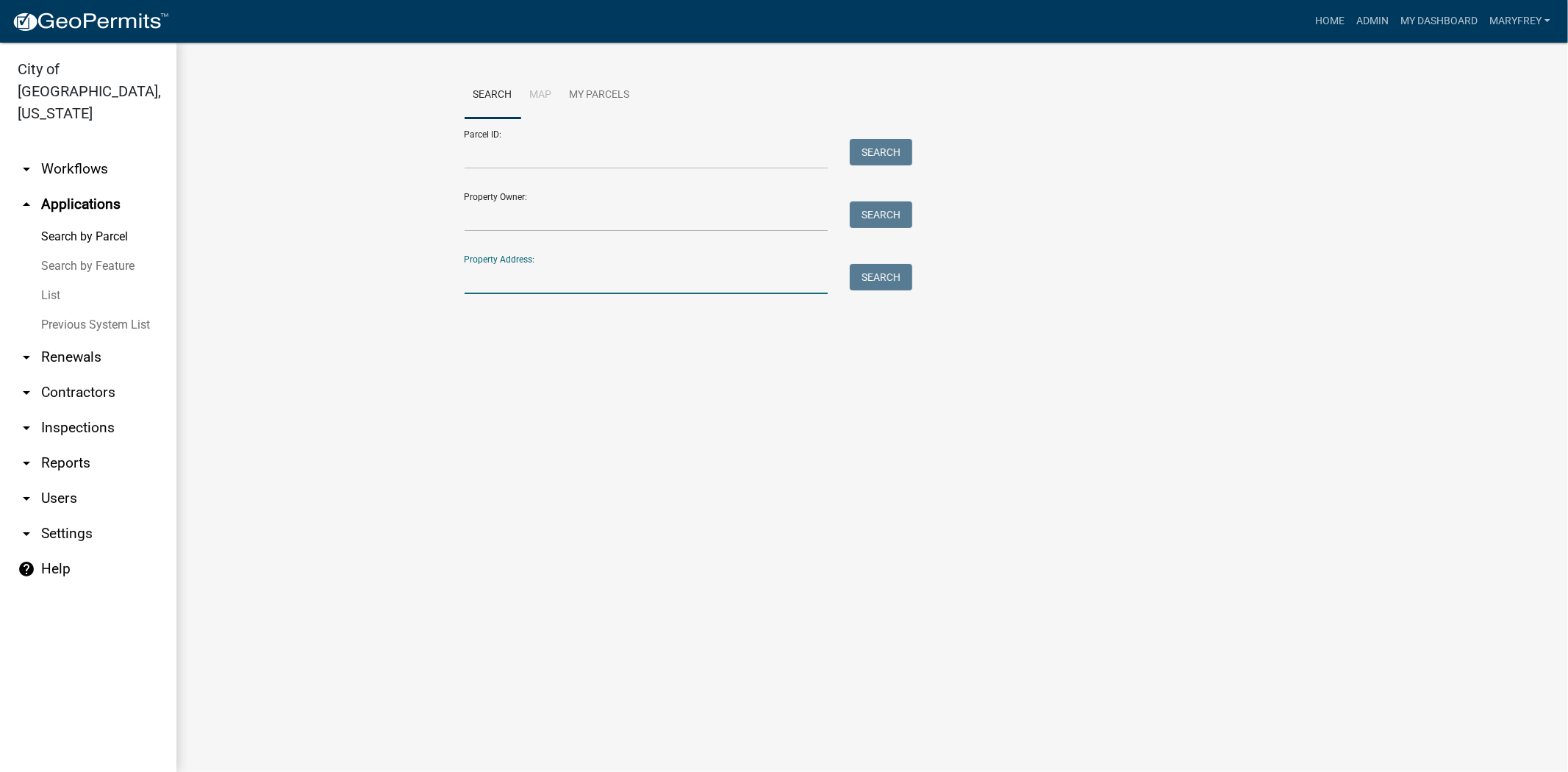
drag, startPoint x: 534, startPoint y: 280, endPoint x: 526, endPoint y: 285, distance: 9.4
click at [534, 280] on input "Property Address:" at bounding box center [646, 280] width 364 height 30
type input "5316"
click at [898, 282] on button "Search" at bounding box center [882, 277] width 62 height 26
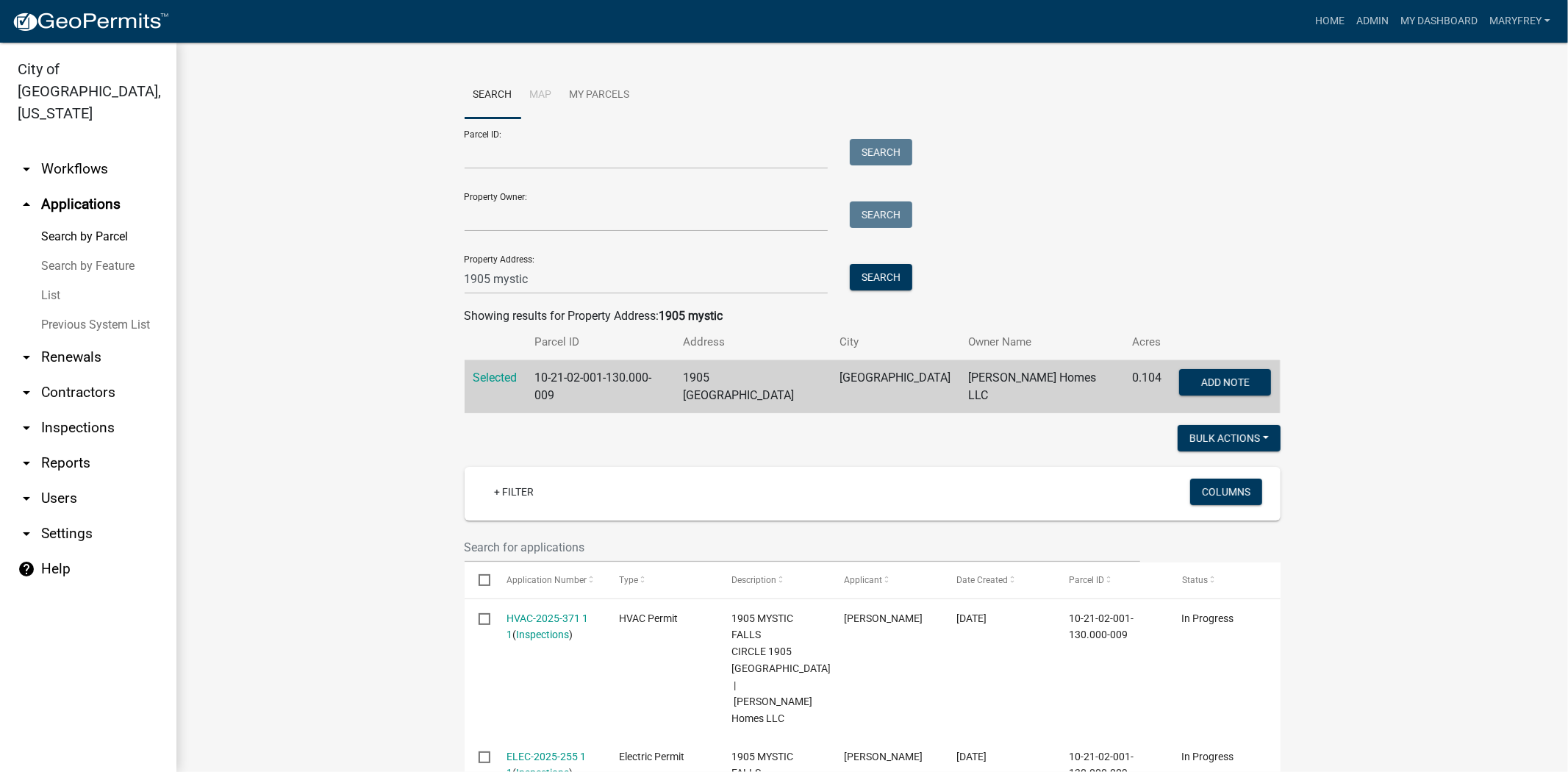
scroll to position [476, 0]
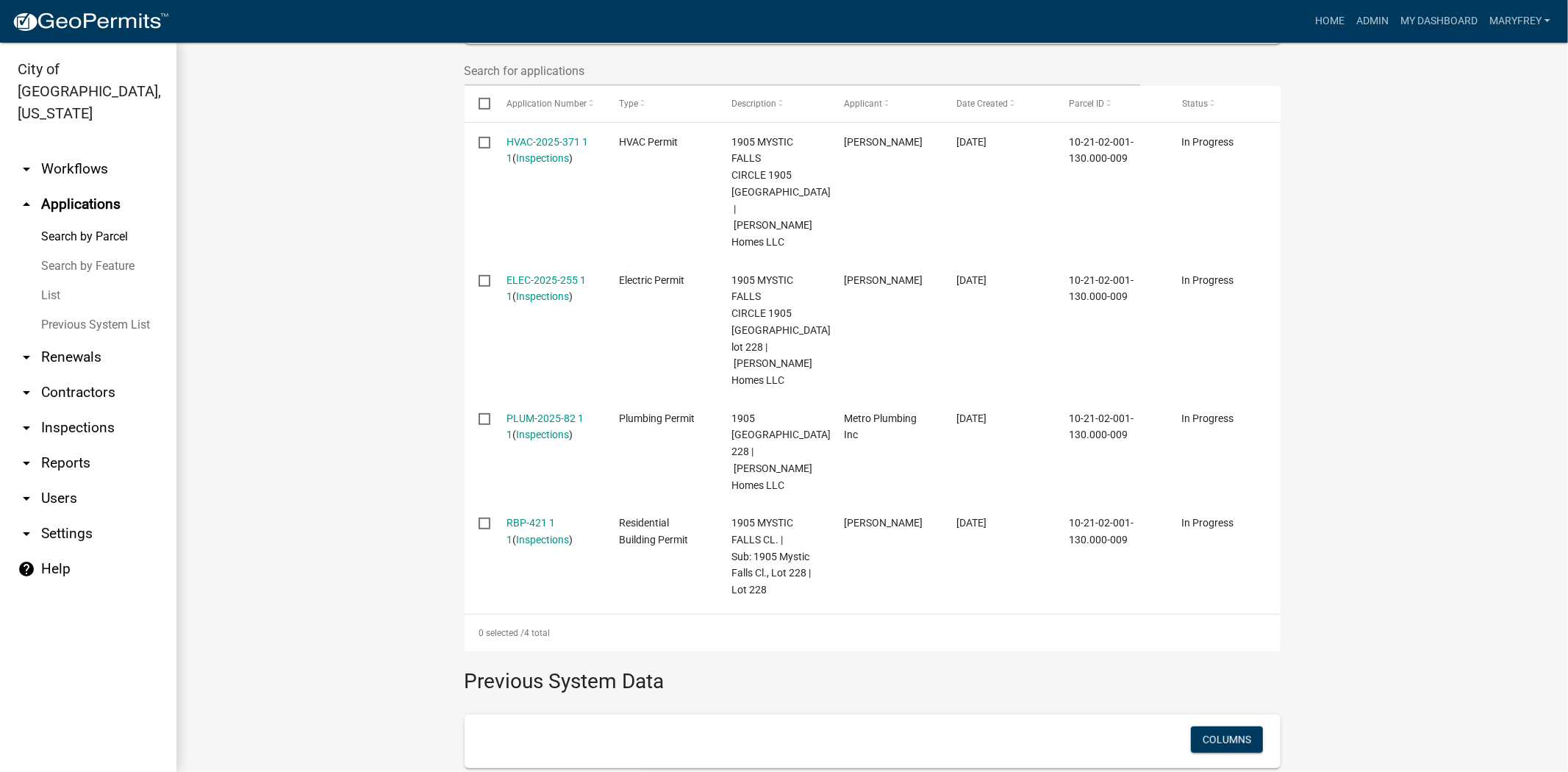
click at [101, 187] on link "arrow_drop_up Applications" at bounding box center [88, 204] width 176 height 35
click at [94, 151] on link "arrow_drop_down Workflows" at bounding box center [88, 169] width 176 height 35
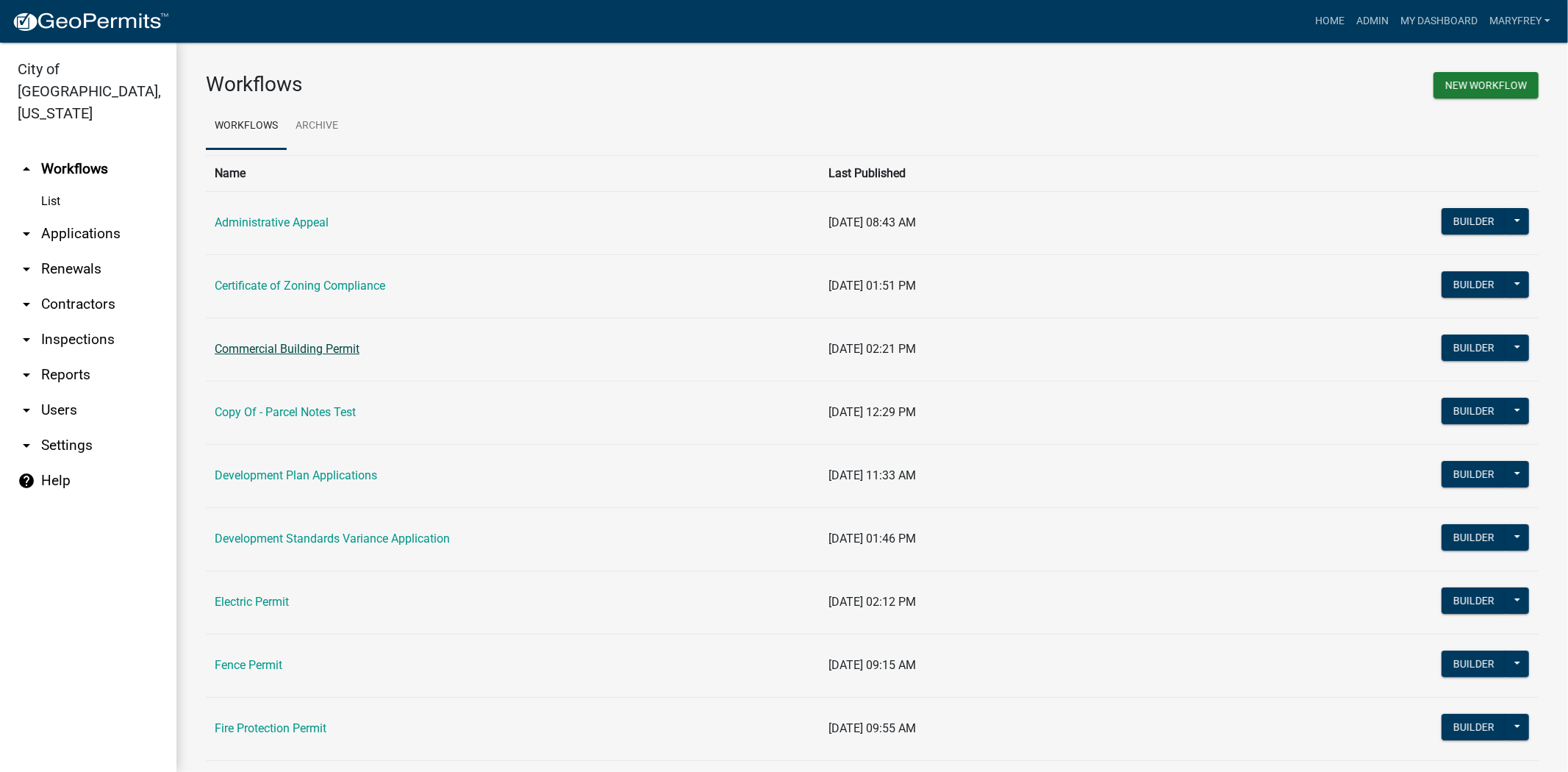
click at [261, 351] on link "Commercial Building Permit" at bounding box center [287, 349] width 145 height 14
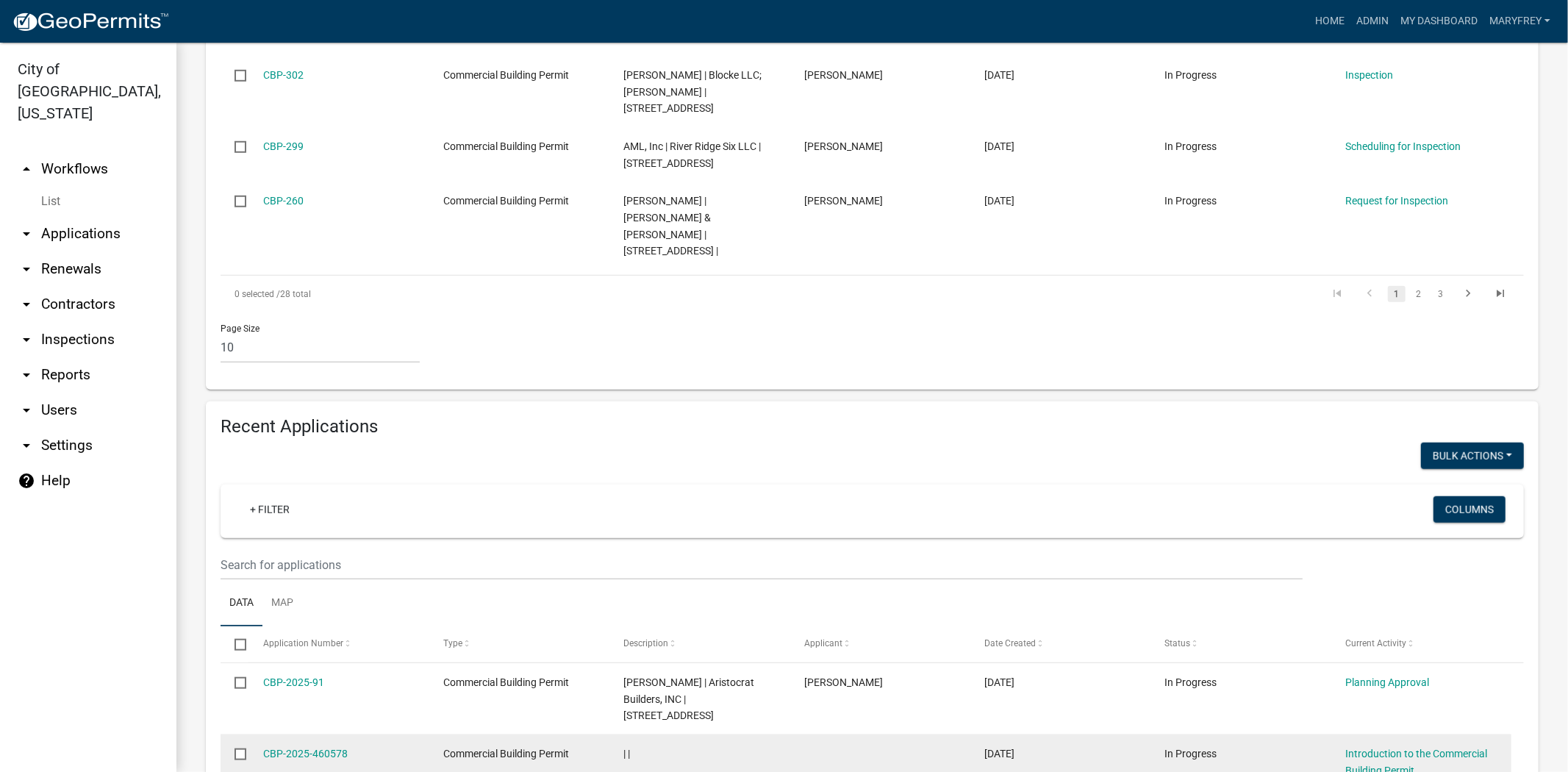
scroll to position [937, 0]
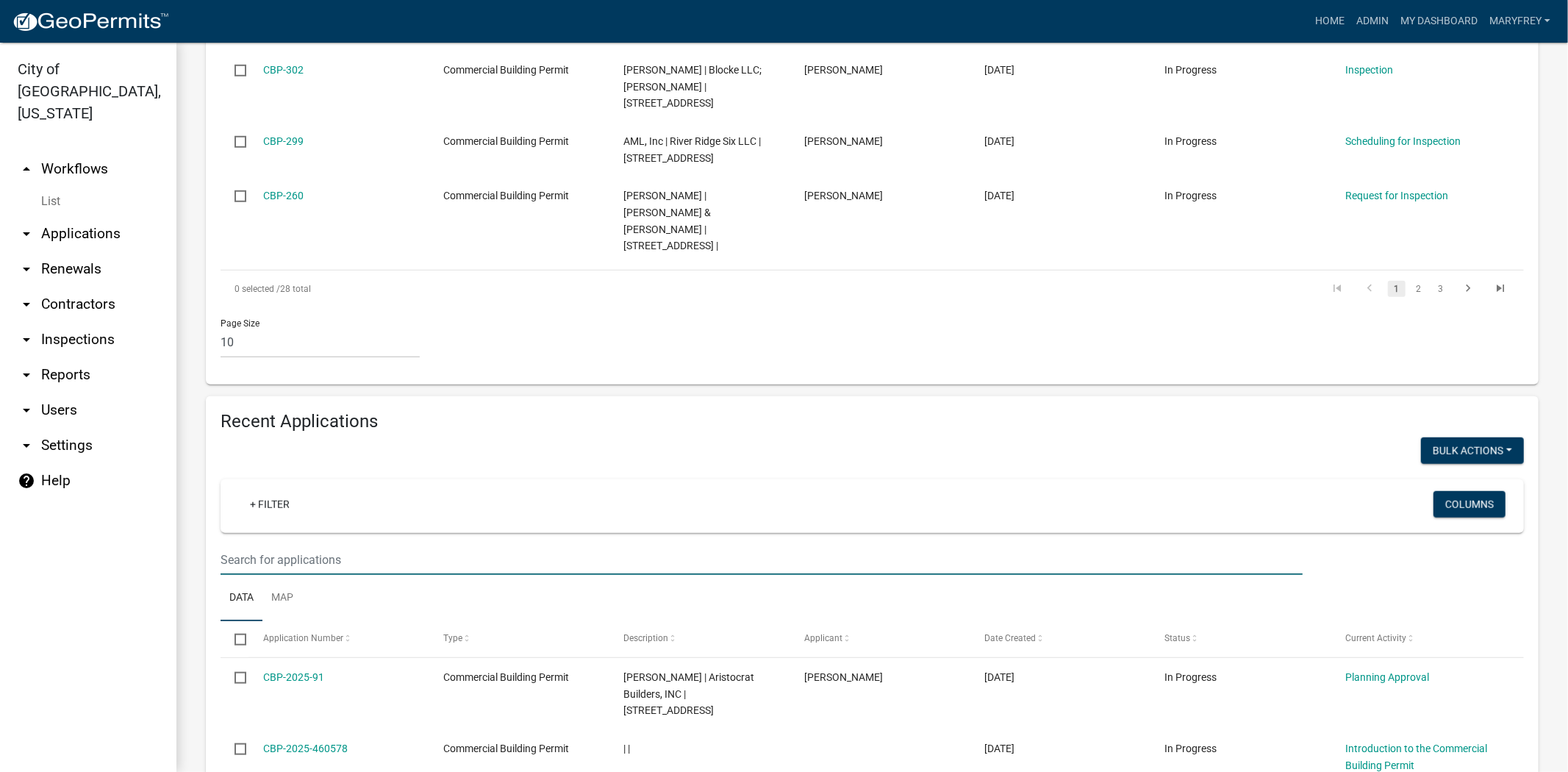
click at [268, 545] on input "text" at bounding box center [762, 560] width 1082 height 30
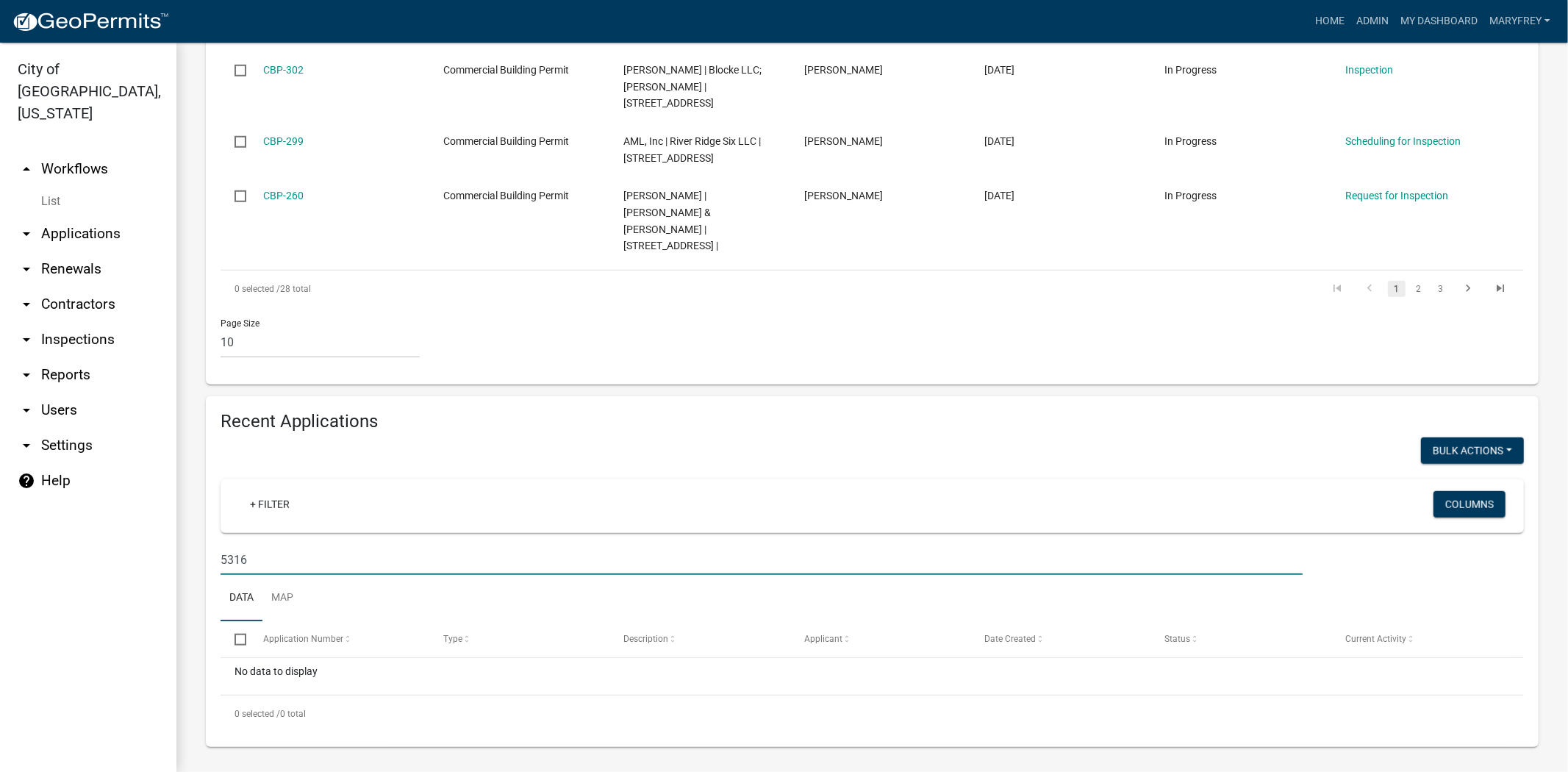
scroll to position [875, 0]
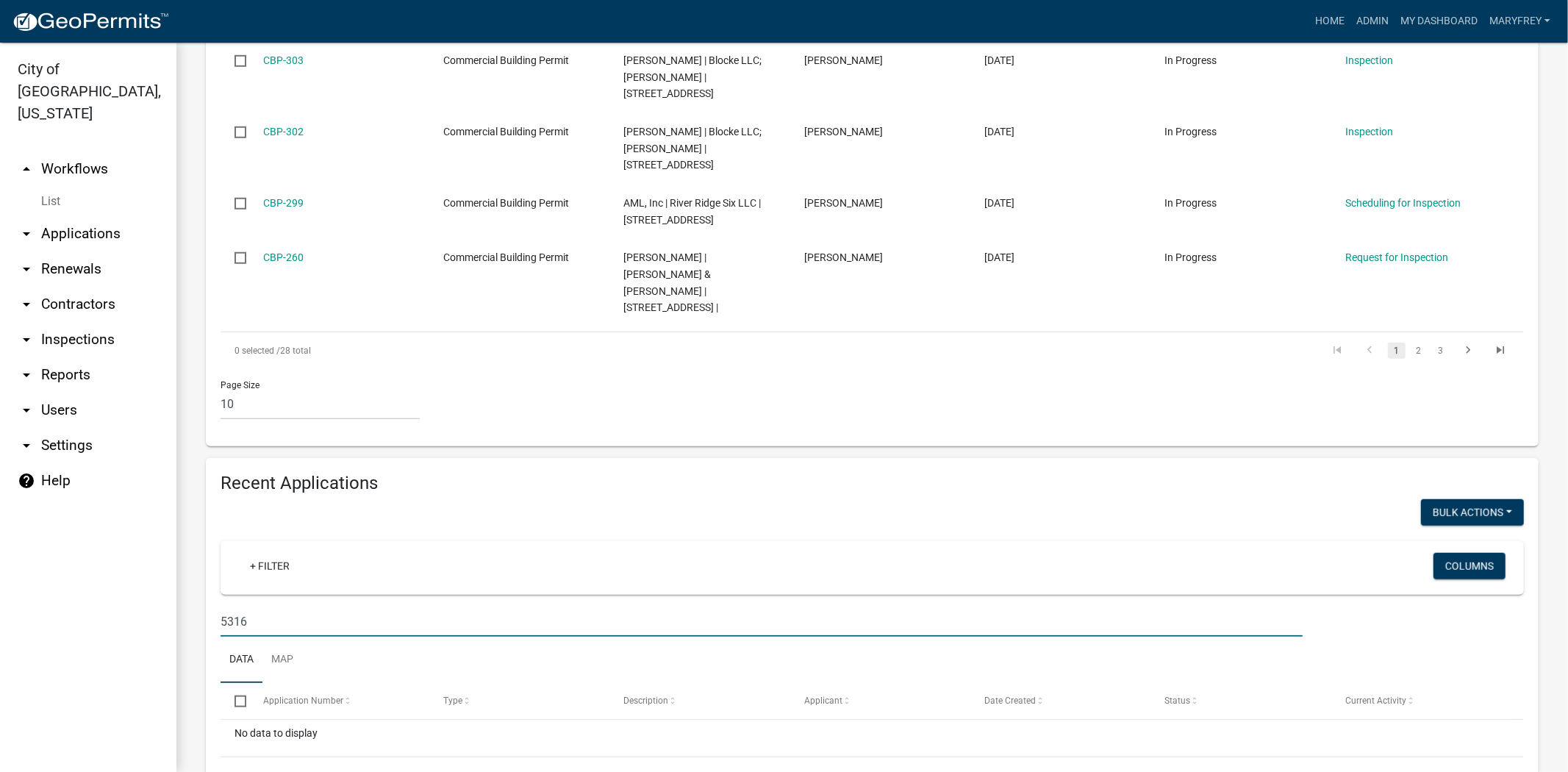
drag, startPoint x: 250, startPoint y: 559, endPoint x: 157, endPoint y: 550, distance: 93.4
click at [157, 550] on div "City of Jeffersonville, Indiana arrow_drop_up Workflows List arrow_drop_down Ap…" at bounding box center [784, 408] width 1568 height 730
drag, startPoint x: 241, startPoint y: 557, endPoint x: 193, endPoint y: 556, distance: 48.0
click at [193, 556] on div "Commercial Building Permit Use this application to apply for a commercial permi…" at bounding box center [872, 3] width 1392 height 1671
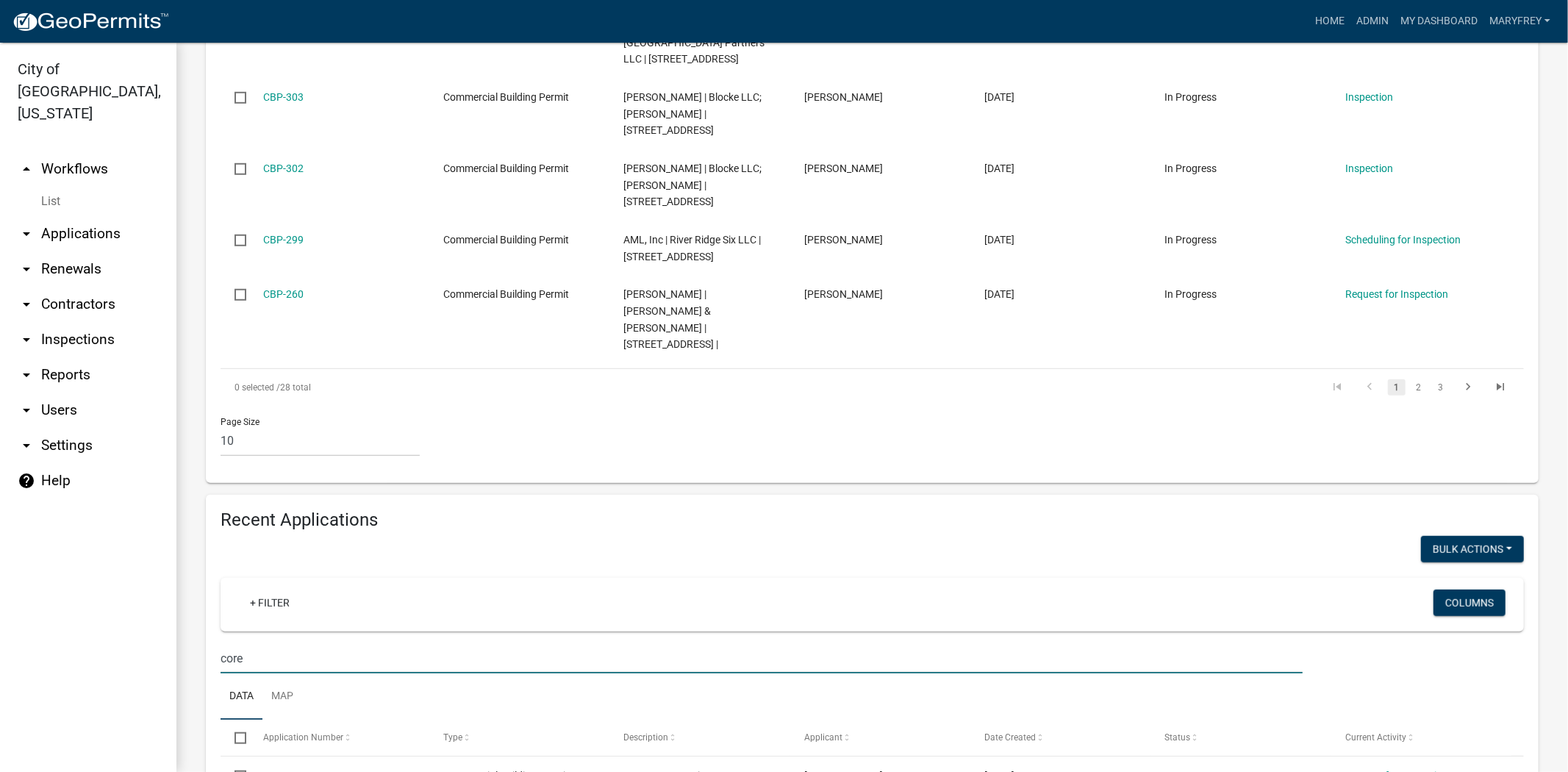
scroll to position [937, 0]
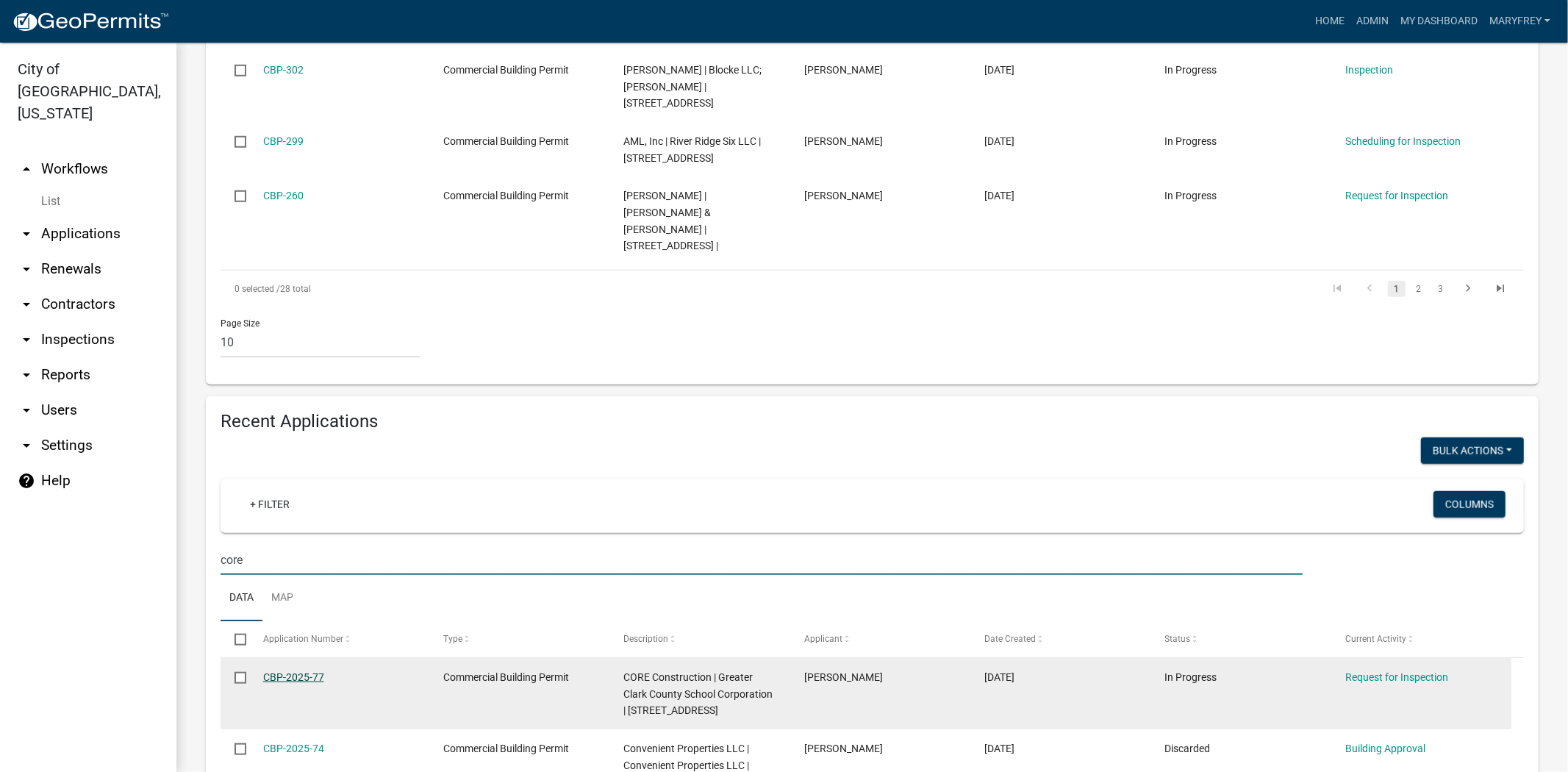
type input "core"
click at [292, 671] on link "CBP-2025-77" at bounding box center [294, 677] width 61 height 12
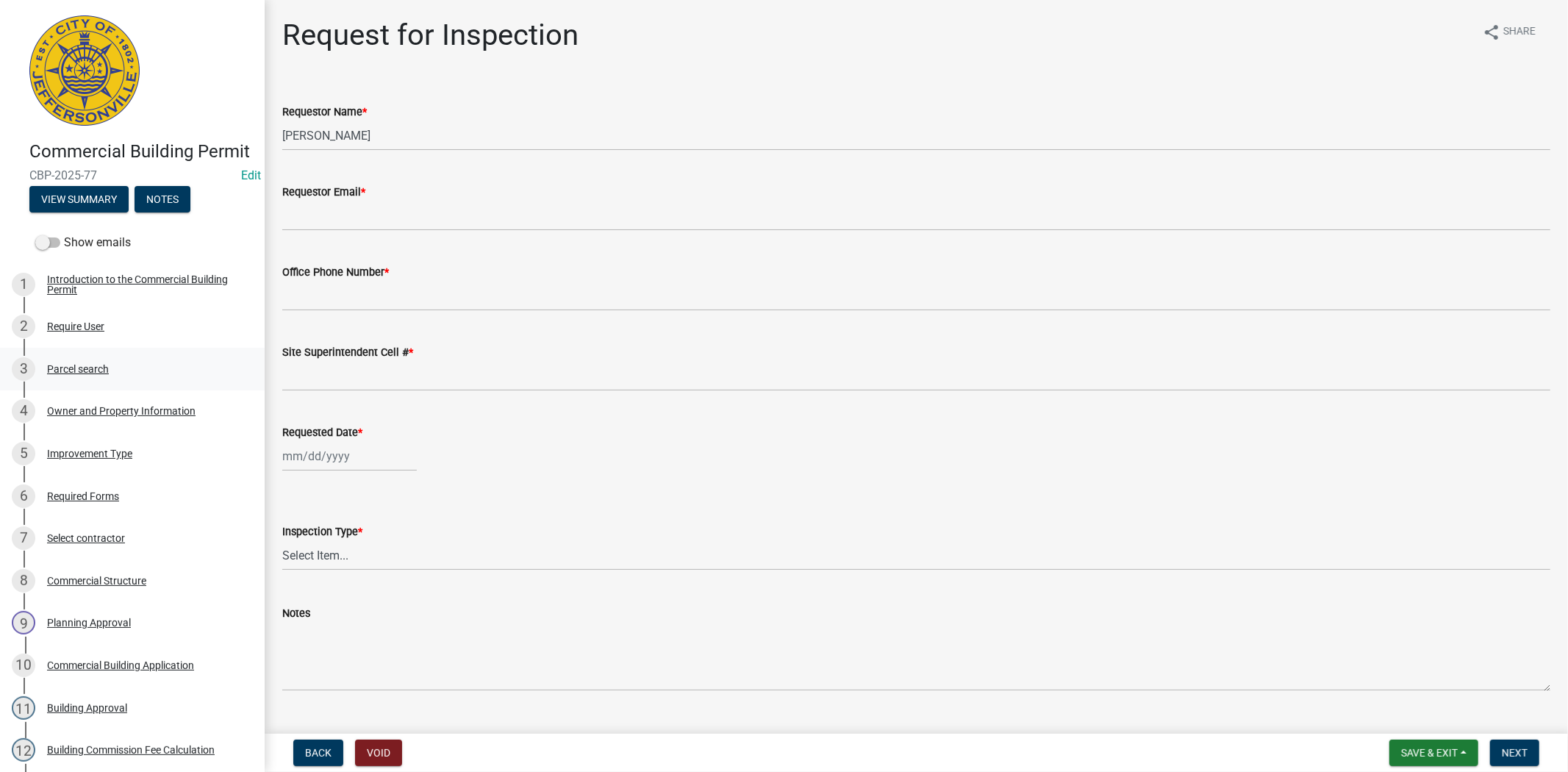
click at [90, 374] on div "Parcel search" at bounding box center [78, 369] width 62 height 10
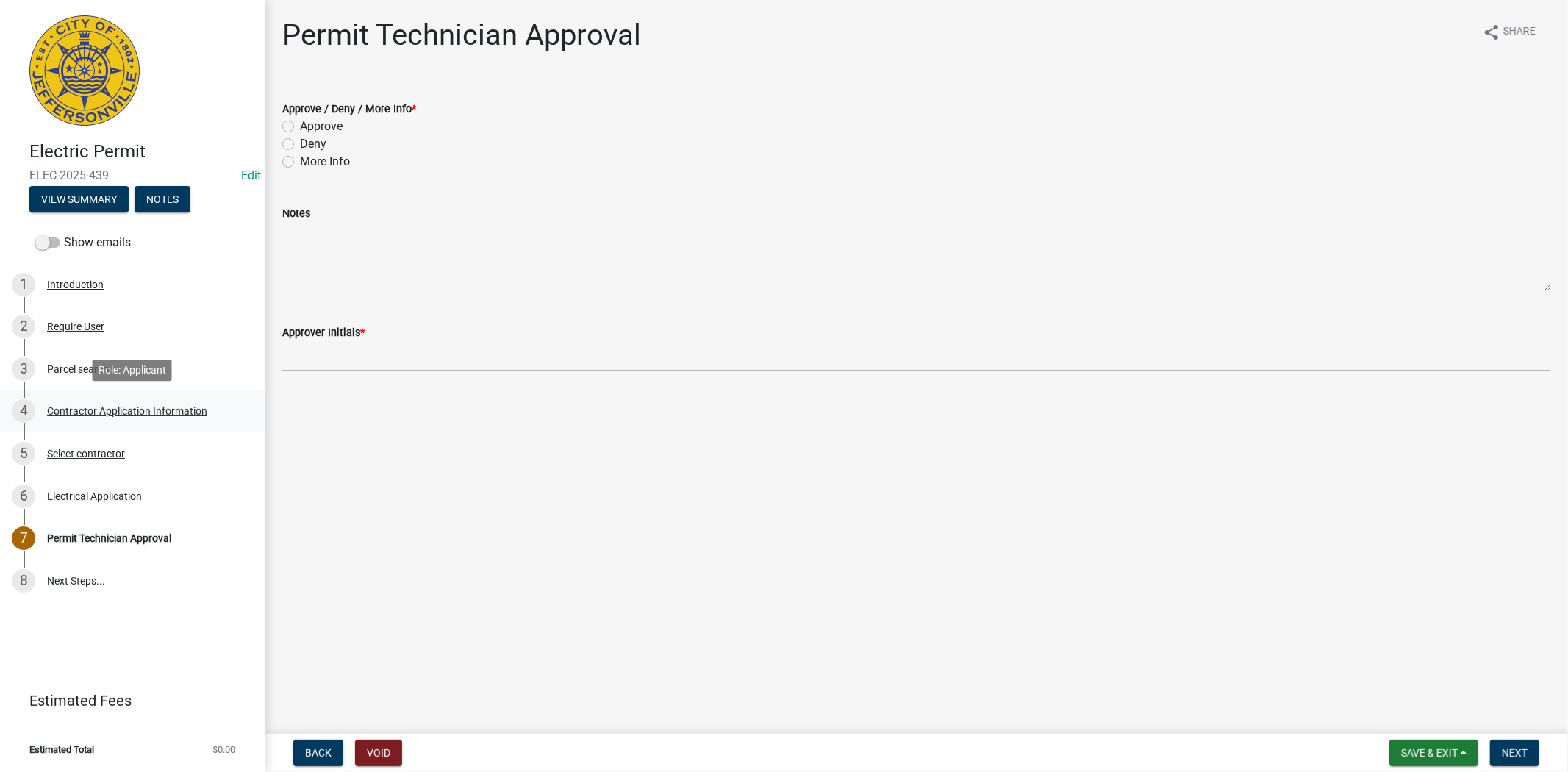
click at [125, 414] on div "Contractor Application Information" at bounding box center [128, 411] width 160 height 10
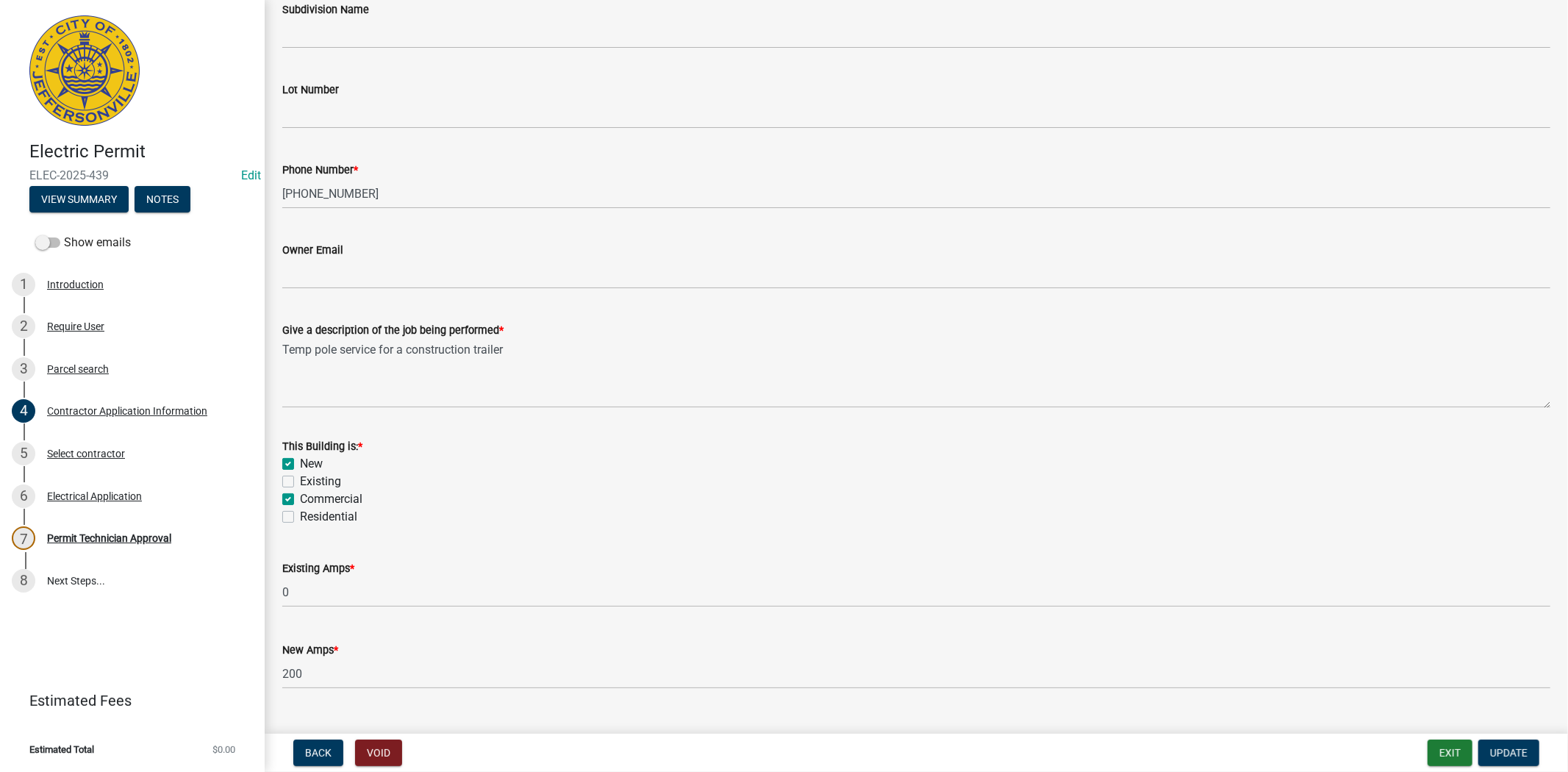
scroll to position [491, 0]
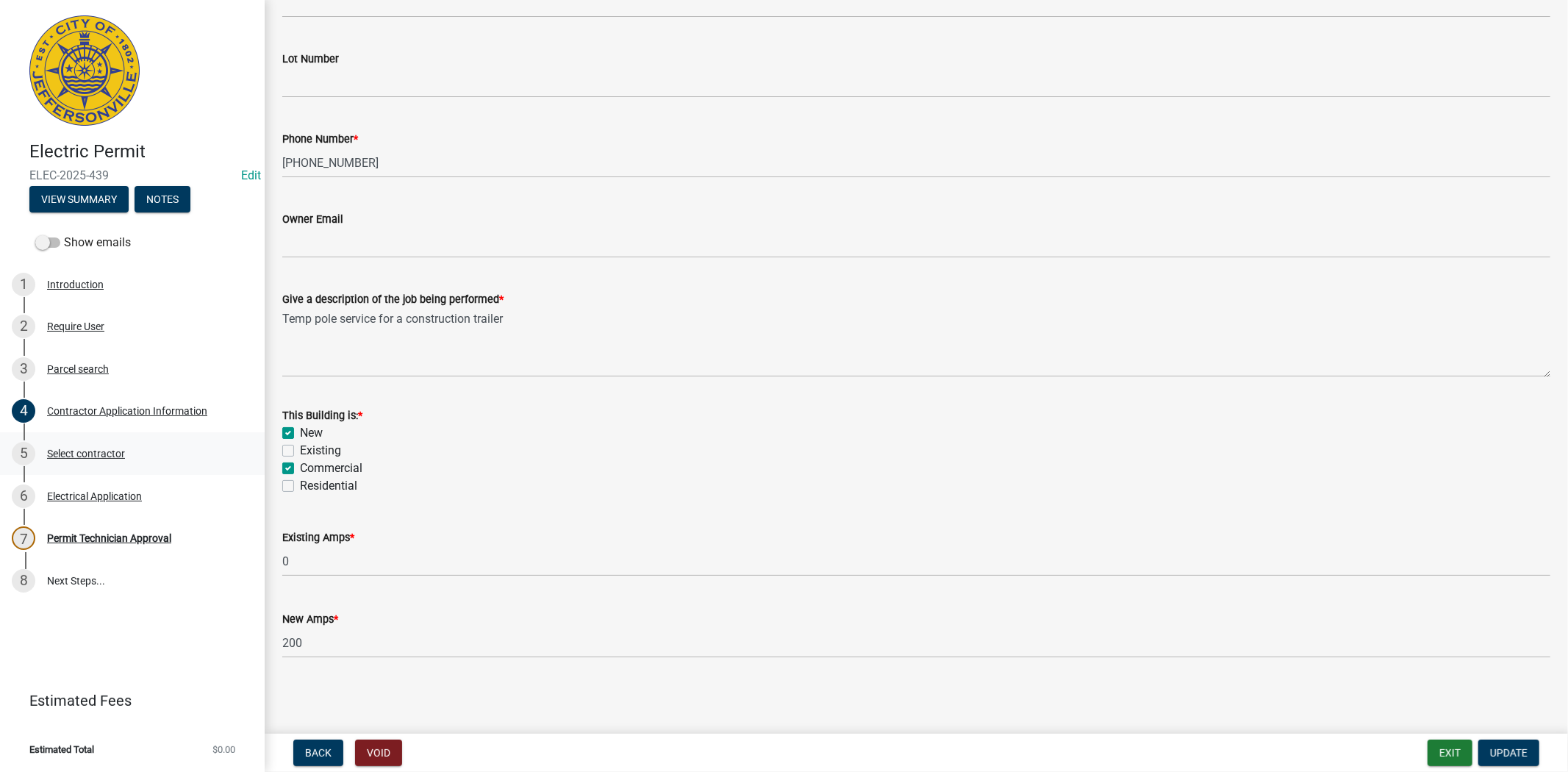
click at [60, 458] on div "Select contractor" at bounding box center [86, 454] width 78 height 10
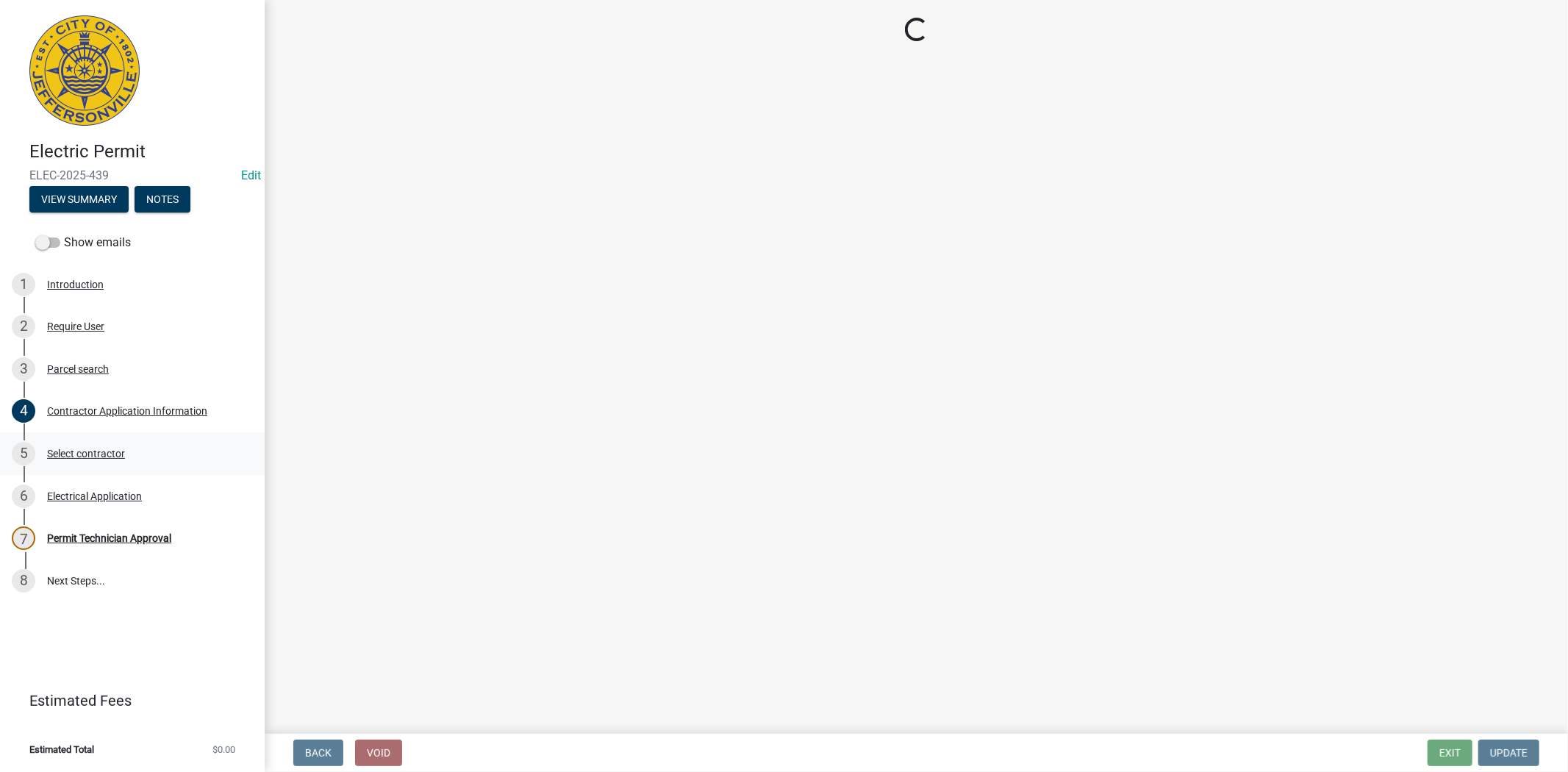
scroll to position [0, 0]
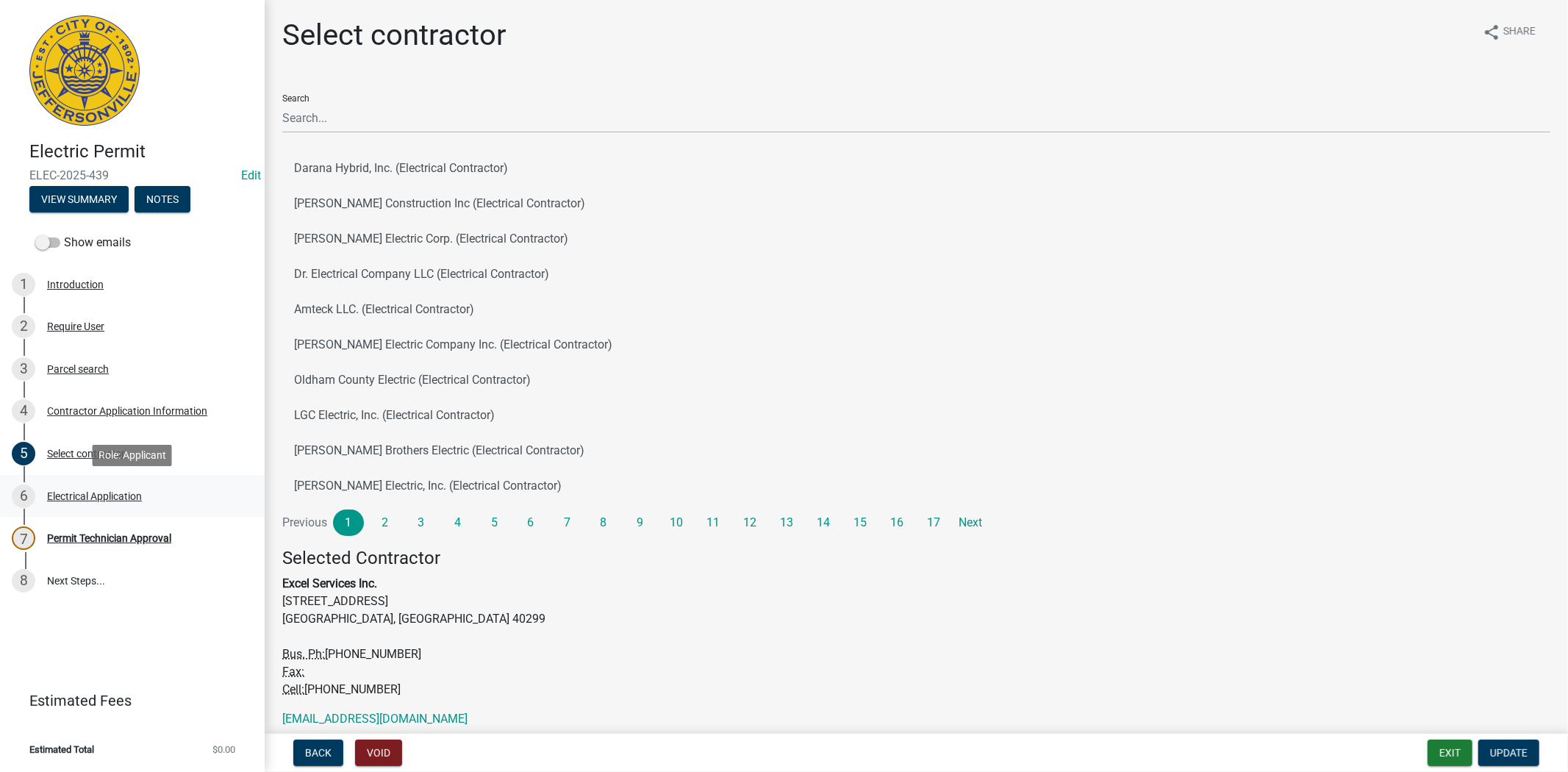
click at [72, 495] on div "Electrical Application" at bounding box center [95, 497] width 95 height 10
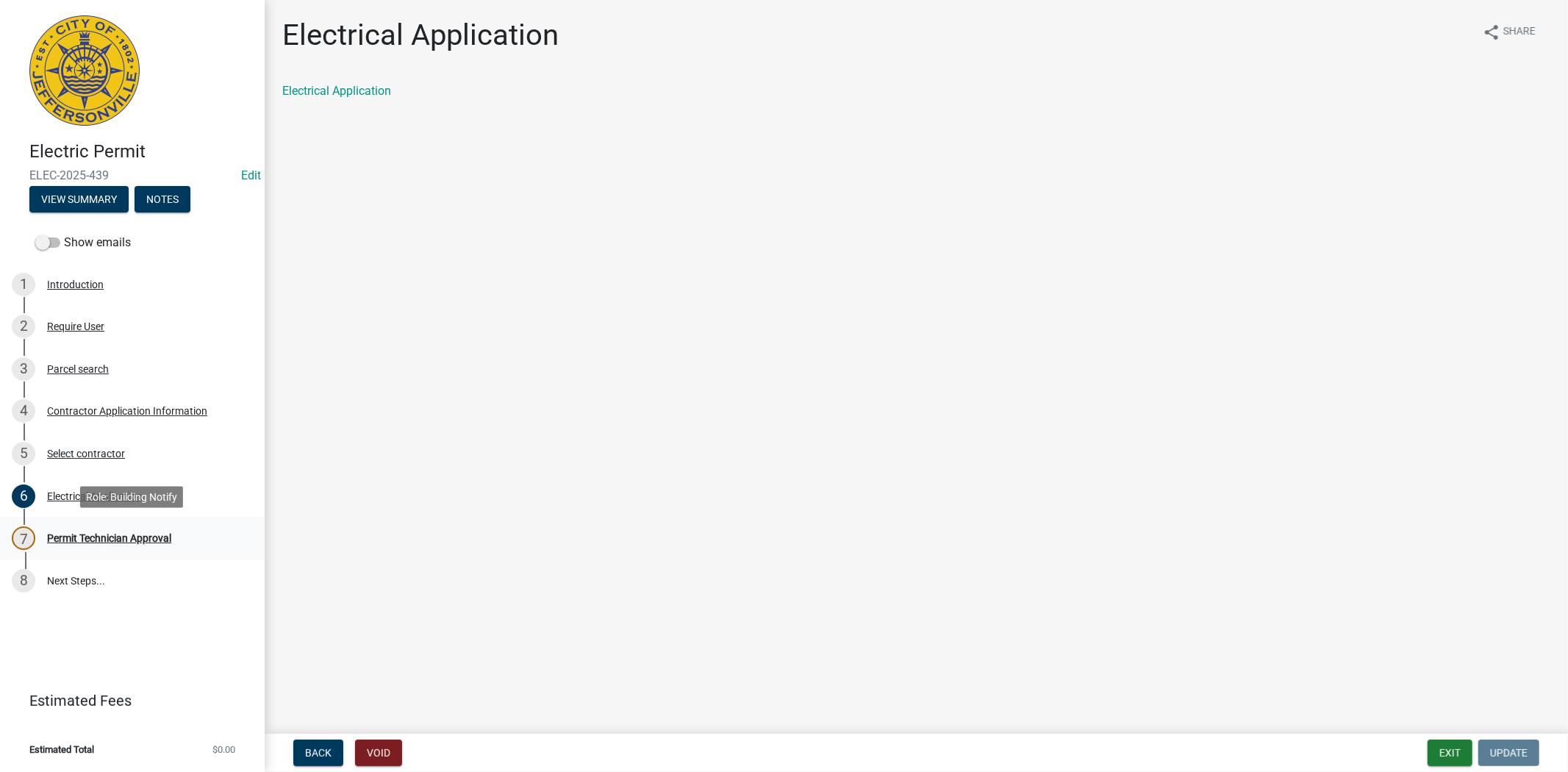
click at [103, 537] on div "Permit Technician Approval" at bounding box center [109, 538] width 124 height 10
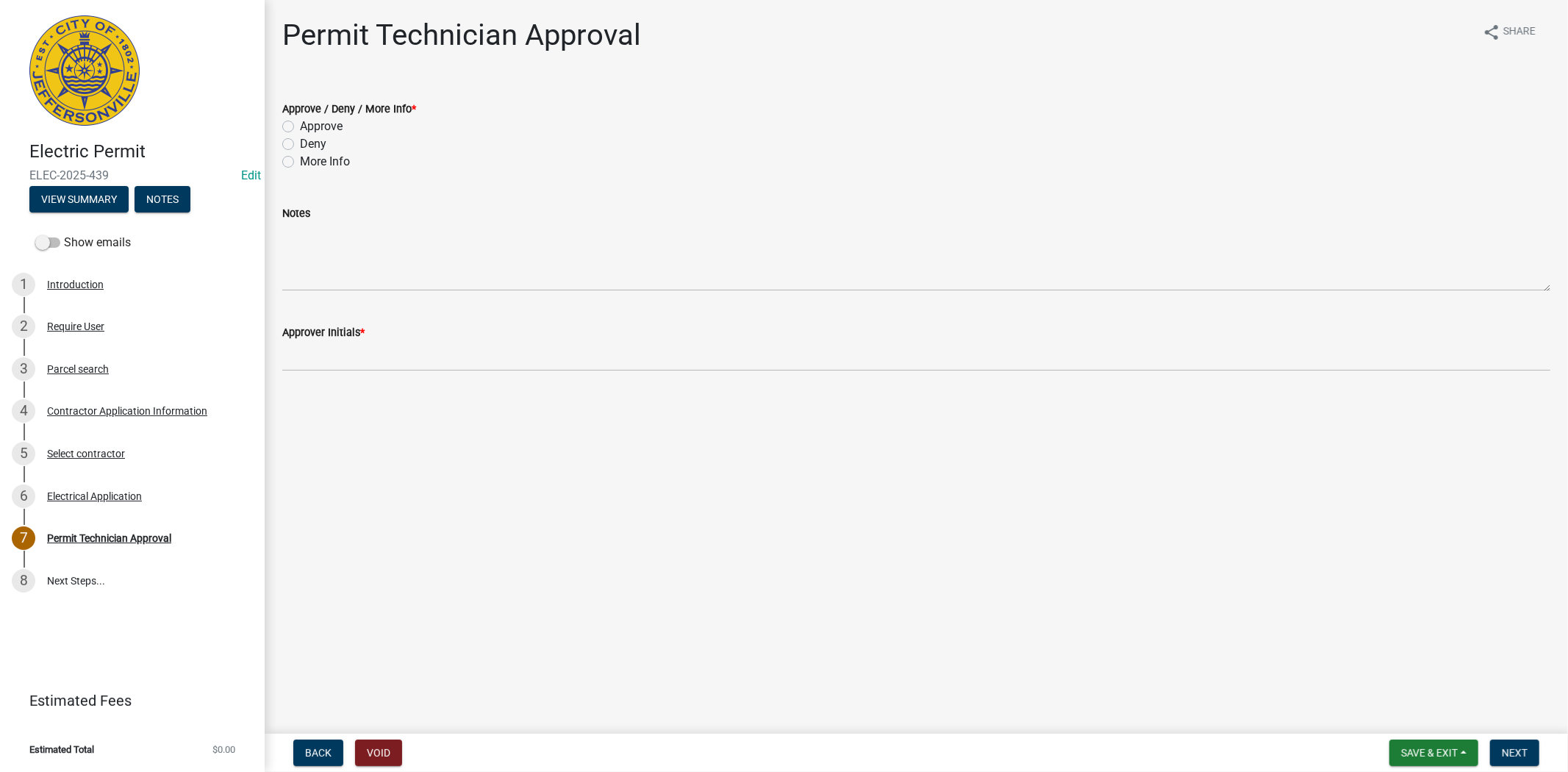
click at [300, 122] on label "Approve" at bounding box center [321, 126] width 43 height 18
click at [300, 122] on input "Approve" at bounding box center [304, 122] width 9 height 9
radio input "true"
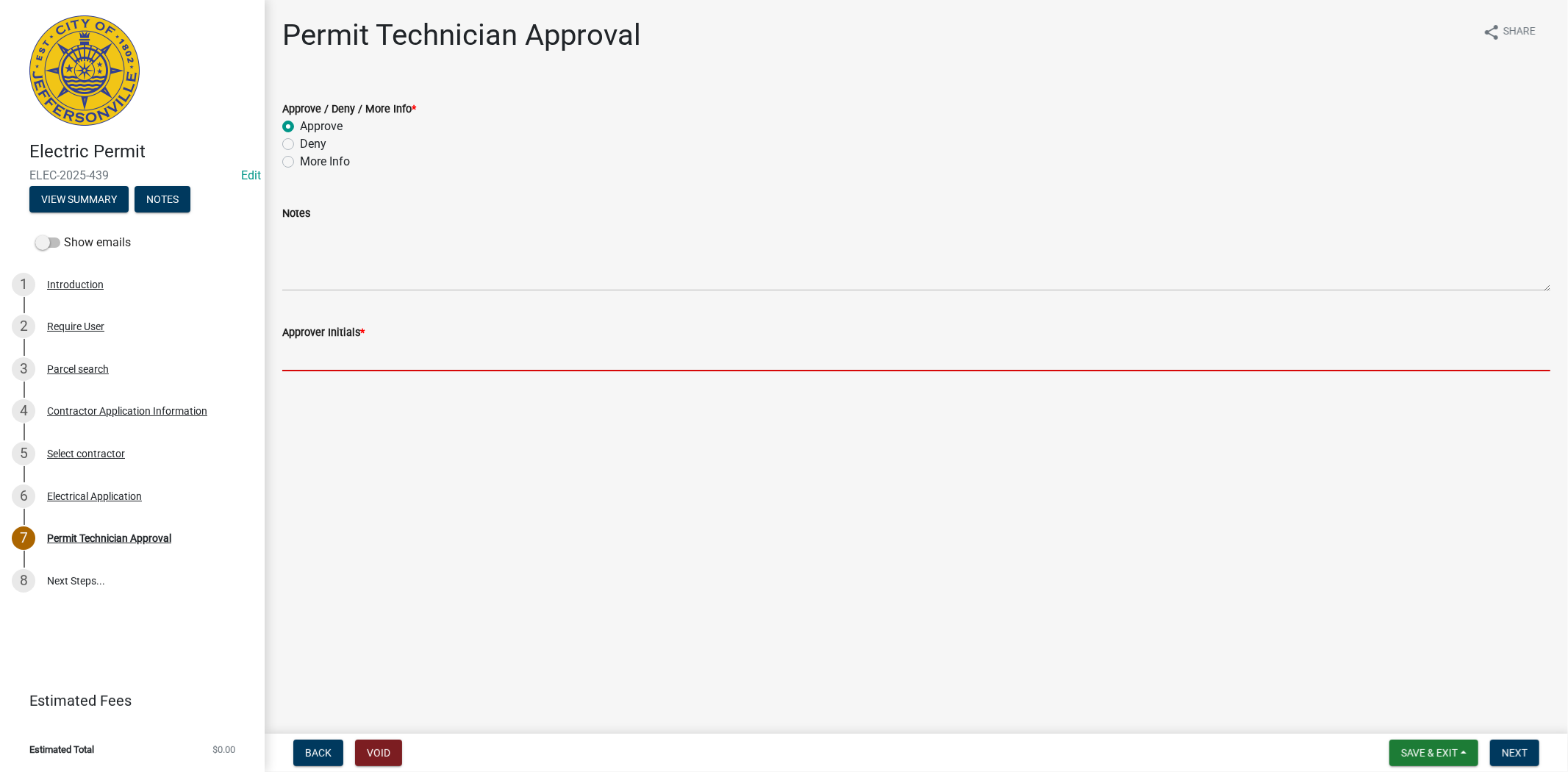
click at [309, 351] on input "Approver Initials *" at bounding box center [916, 356] width 1268 height 30
type input "mkf"
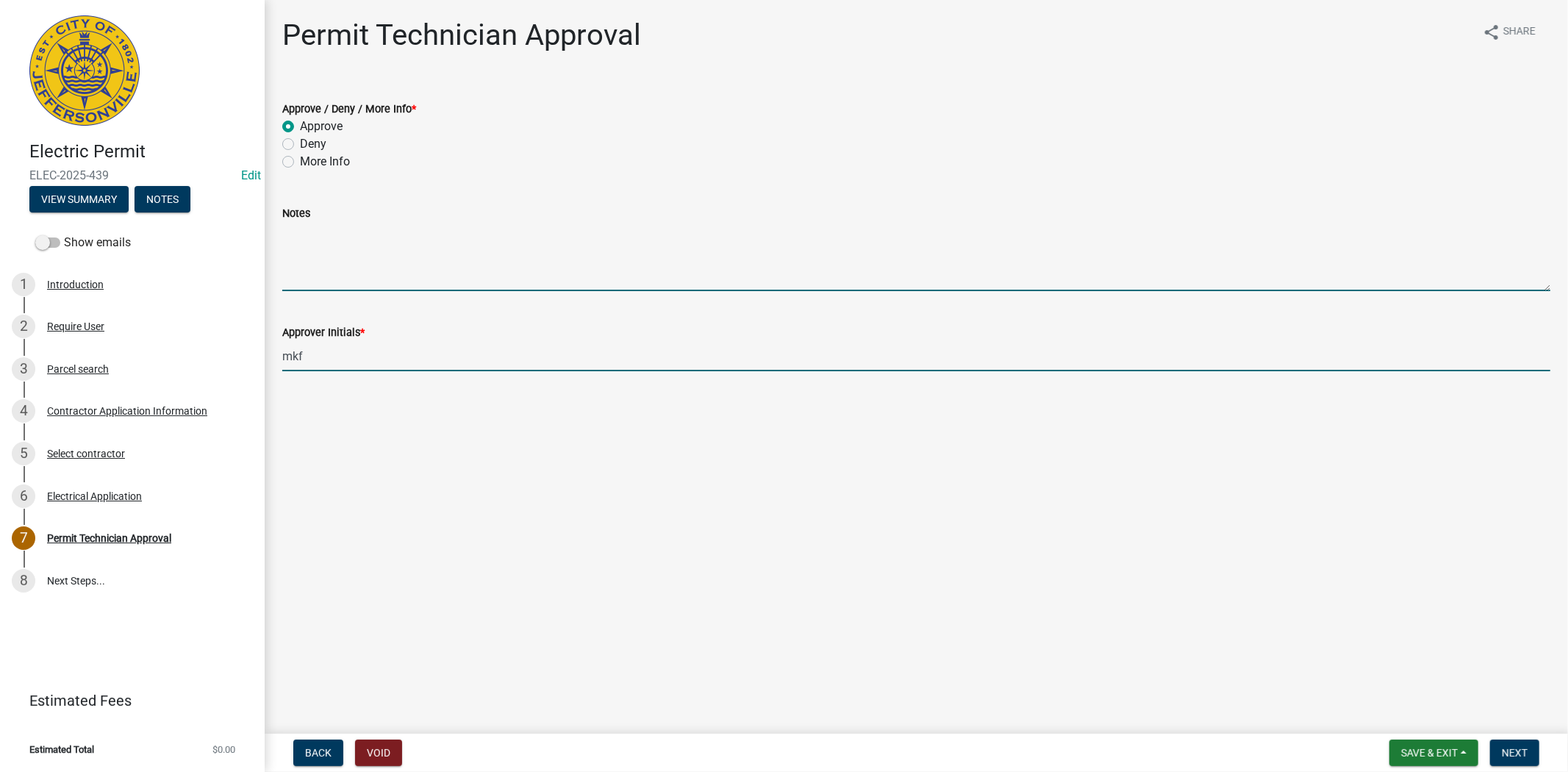
click at [313, 253] on textarea "Notes" at bounding box center [916, 257] width 1268 height 69
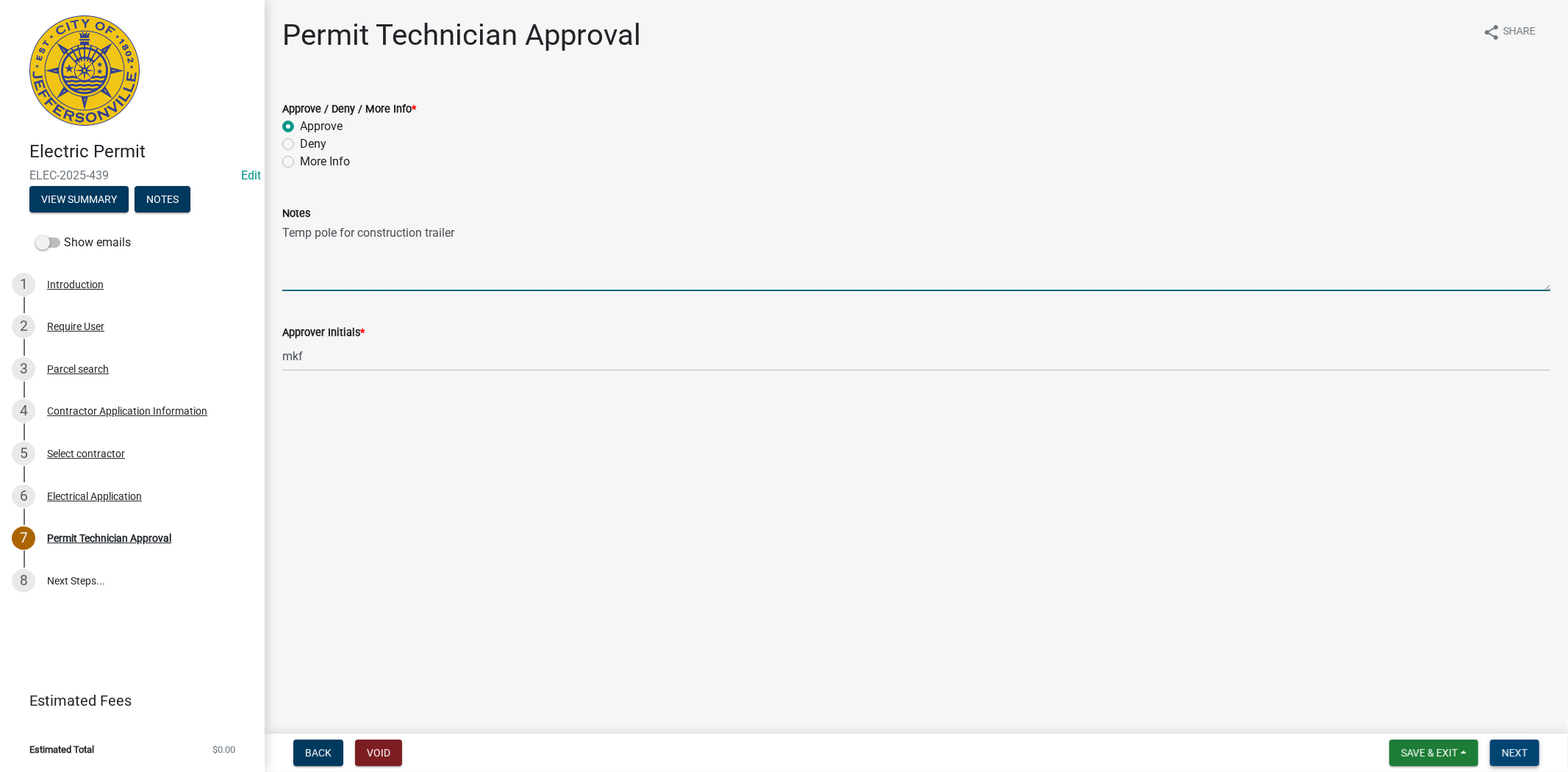
type textarea "Temp pole for construction trailer"
click at [1512, 748] on span "Next" at bounding box center [1515, 753] width 25 height 12
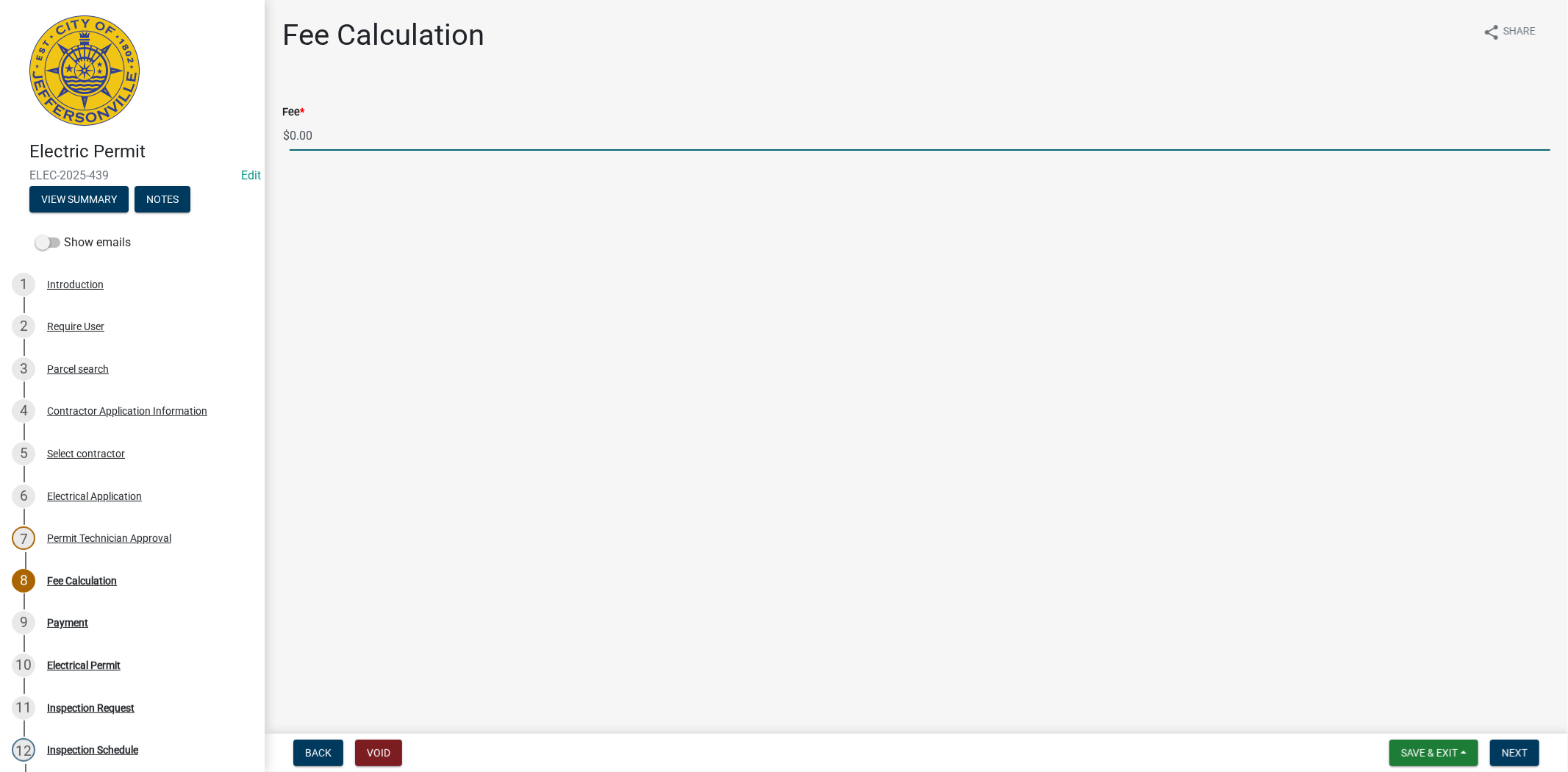
drag, startPoint x: 317, startPoint y: 137, endPoint x: 290, endPoint y: 137, distance: 27.0
click at [290, 137] on input "0.00" at bounding box center [920, 136] width 1261 height 30
type input "150.00"
click at [1519, 754] on span "Next" at bounding box center [1515, 753] width 25 height 12
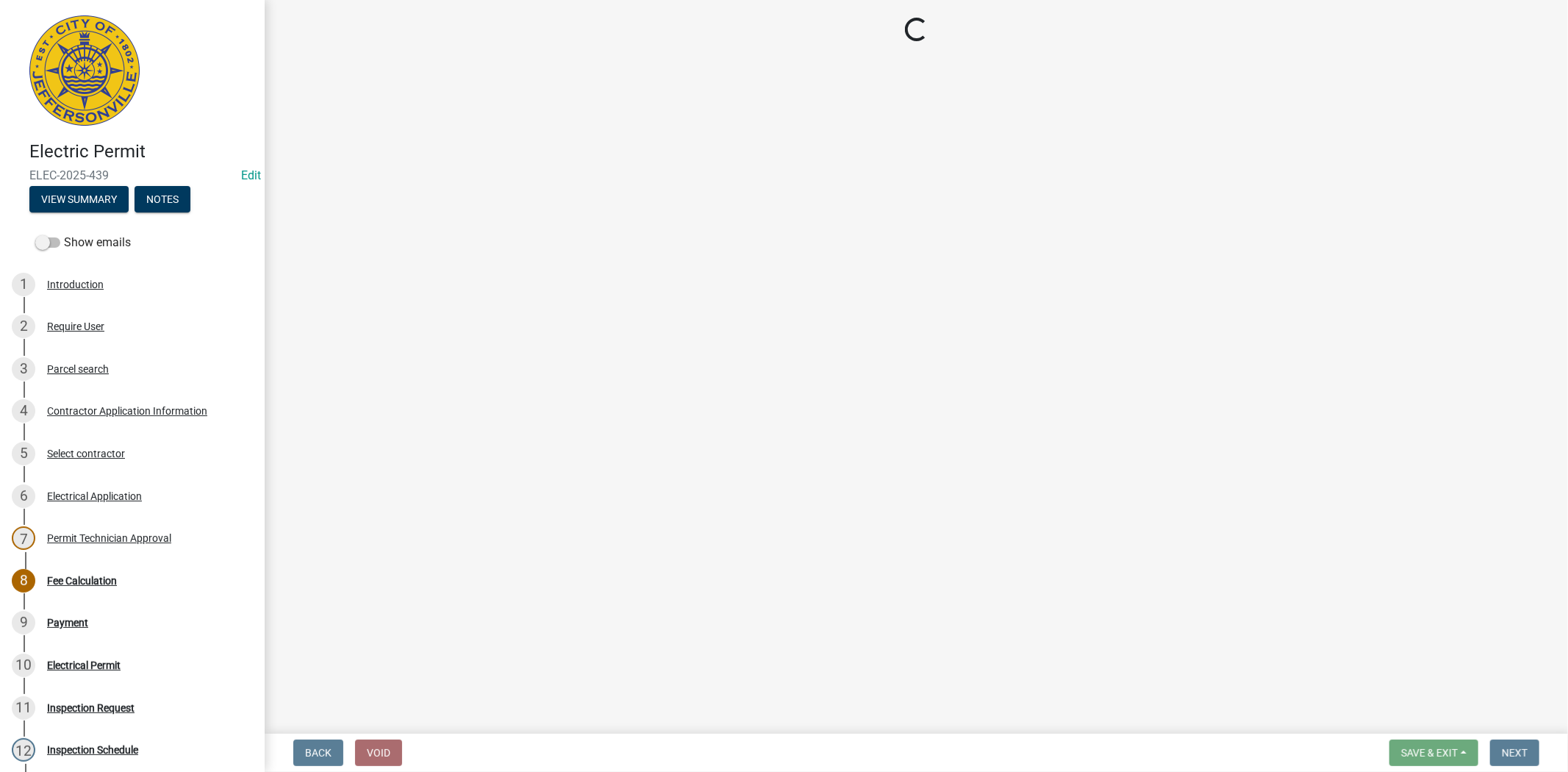
select select "3: 3"
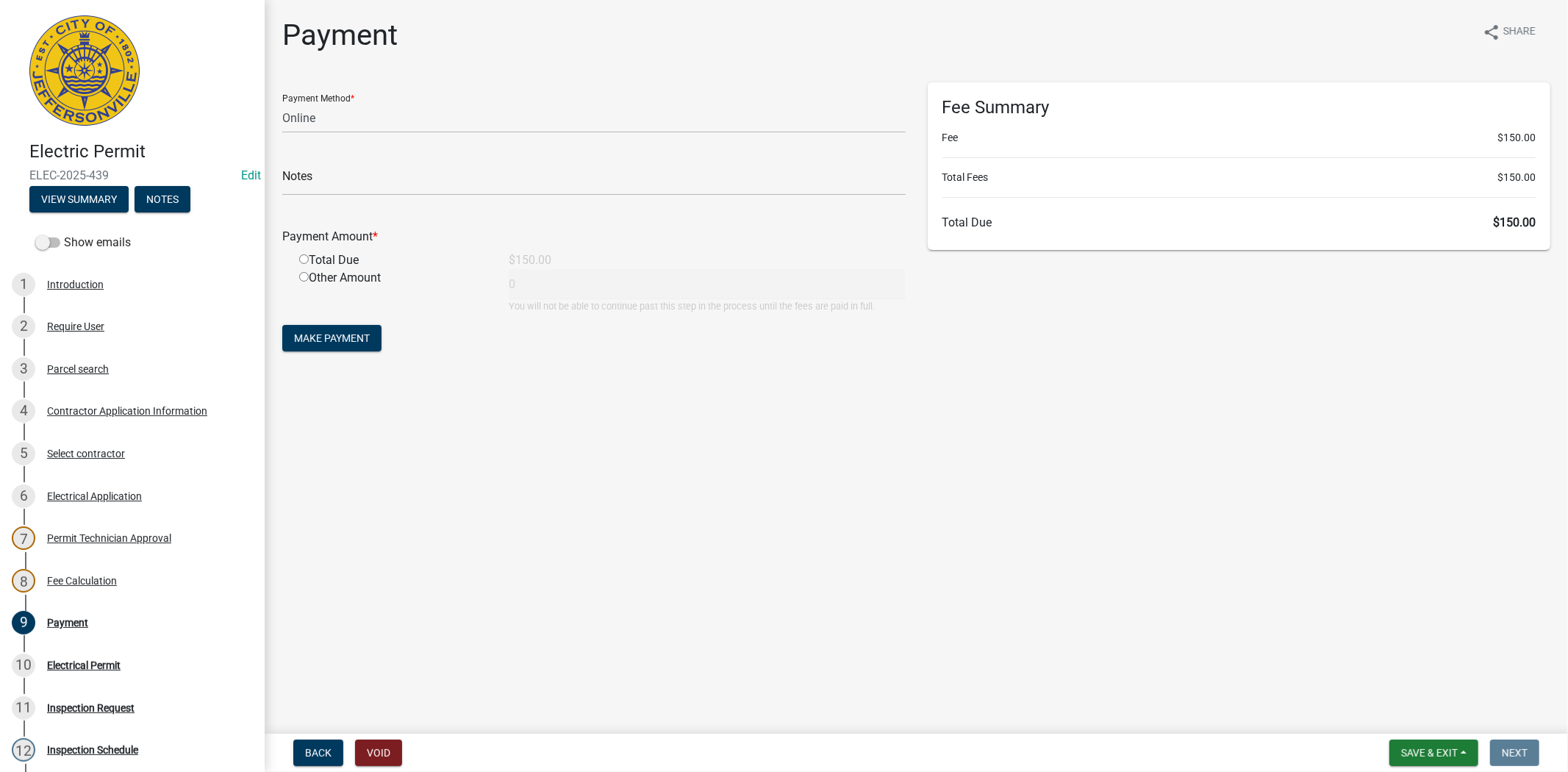
click at [1439, 738] on nav "Back Void Save & Exit Save Save & Exit Next" at bounding box center [916, 753] width 1304 height 38
click at [1426, 748] on span "Save & Exit" at bounding box center [1430, 753] width 57 height 12
click at [1413, 721] on button "Save & Exit" at bounding box center [1419, 715] width 117 height 35
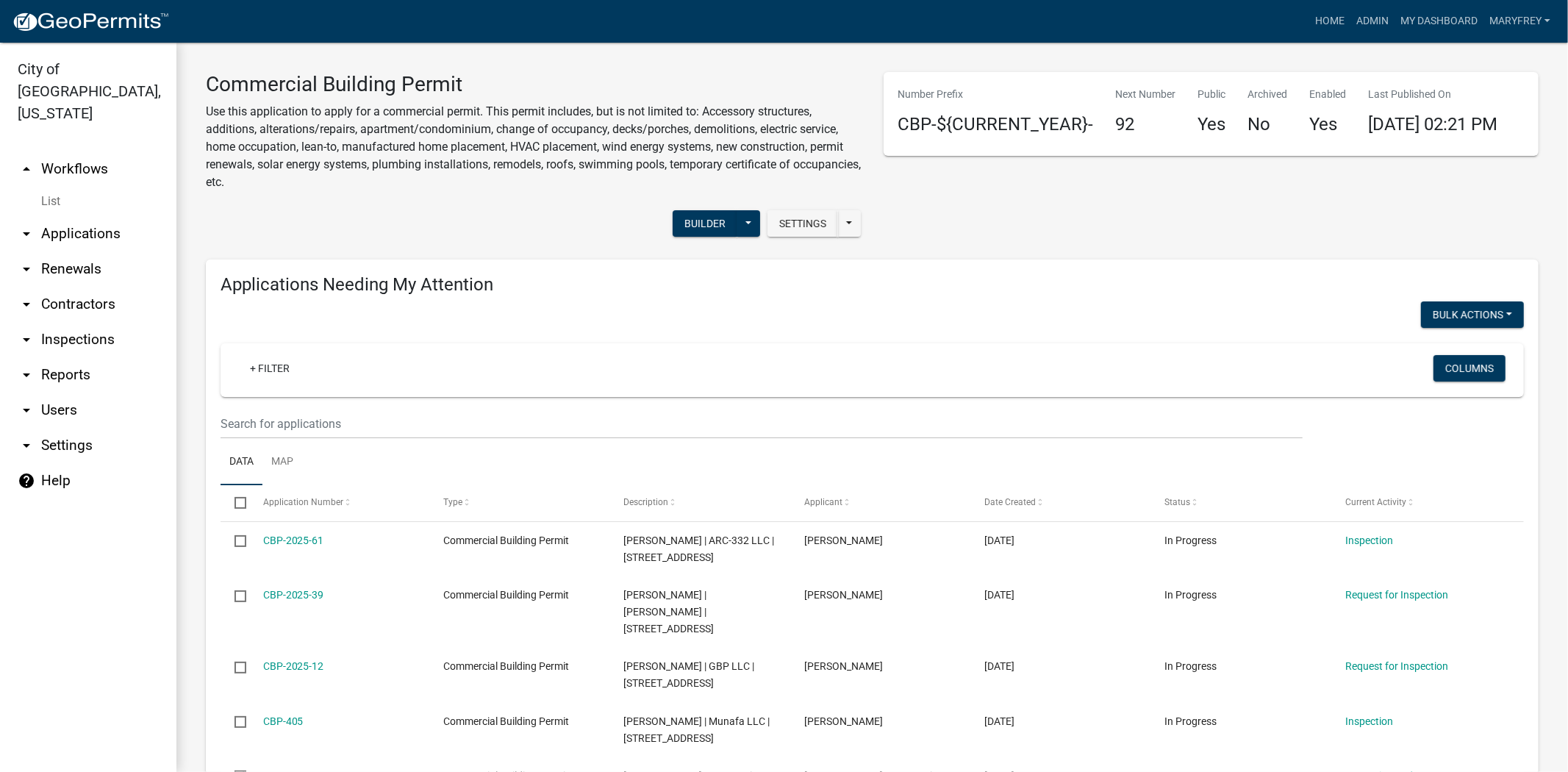
click at [82, 216] on link "arrow_drop_down Applications" at bounding box center [88, 234] width 176 height 35
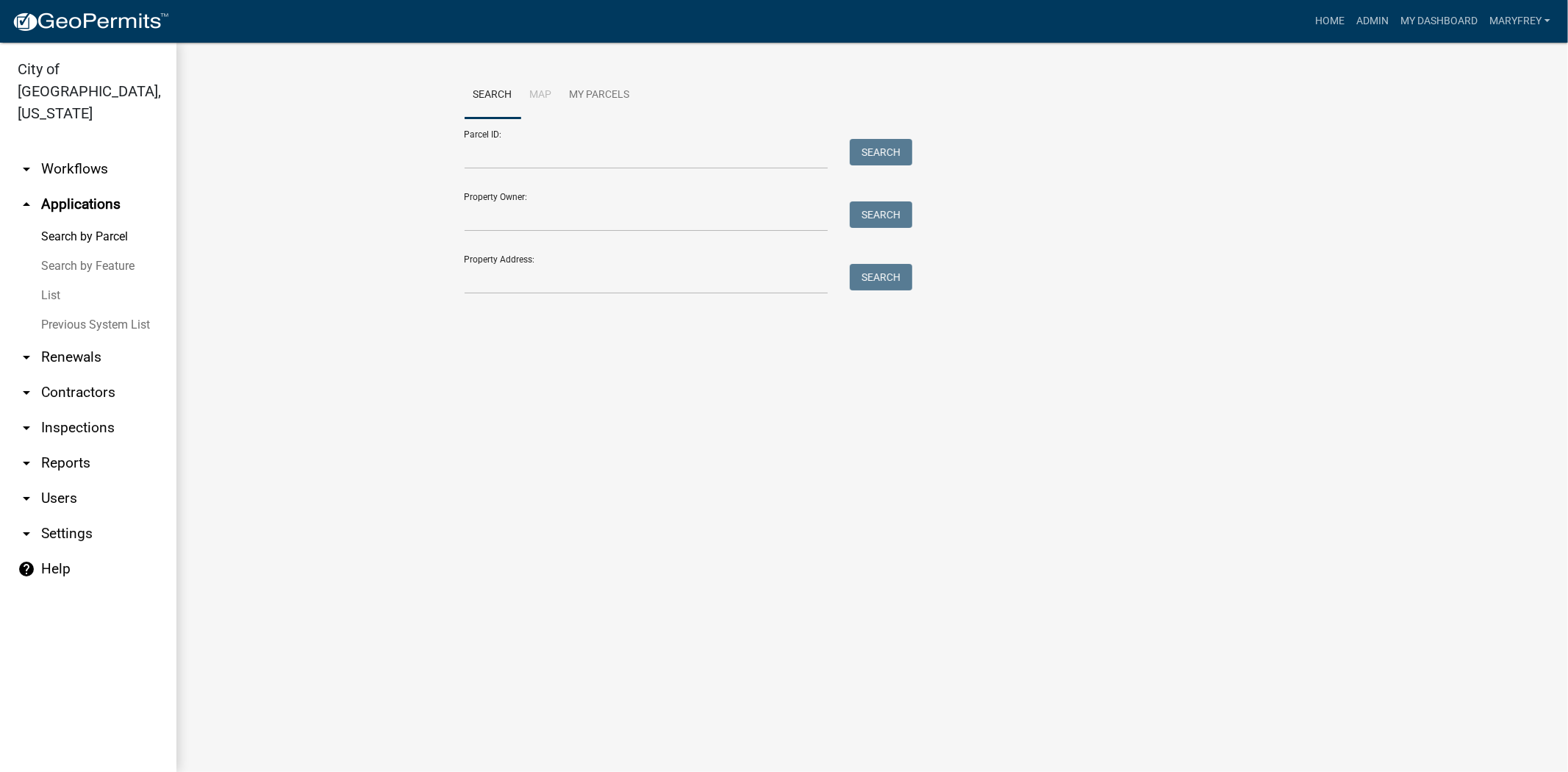
click at [70, 151] on link "arrow_drop_down Workflows" at bounding box center [88, 169] width 176 height 35
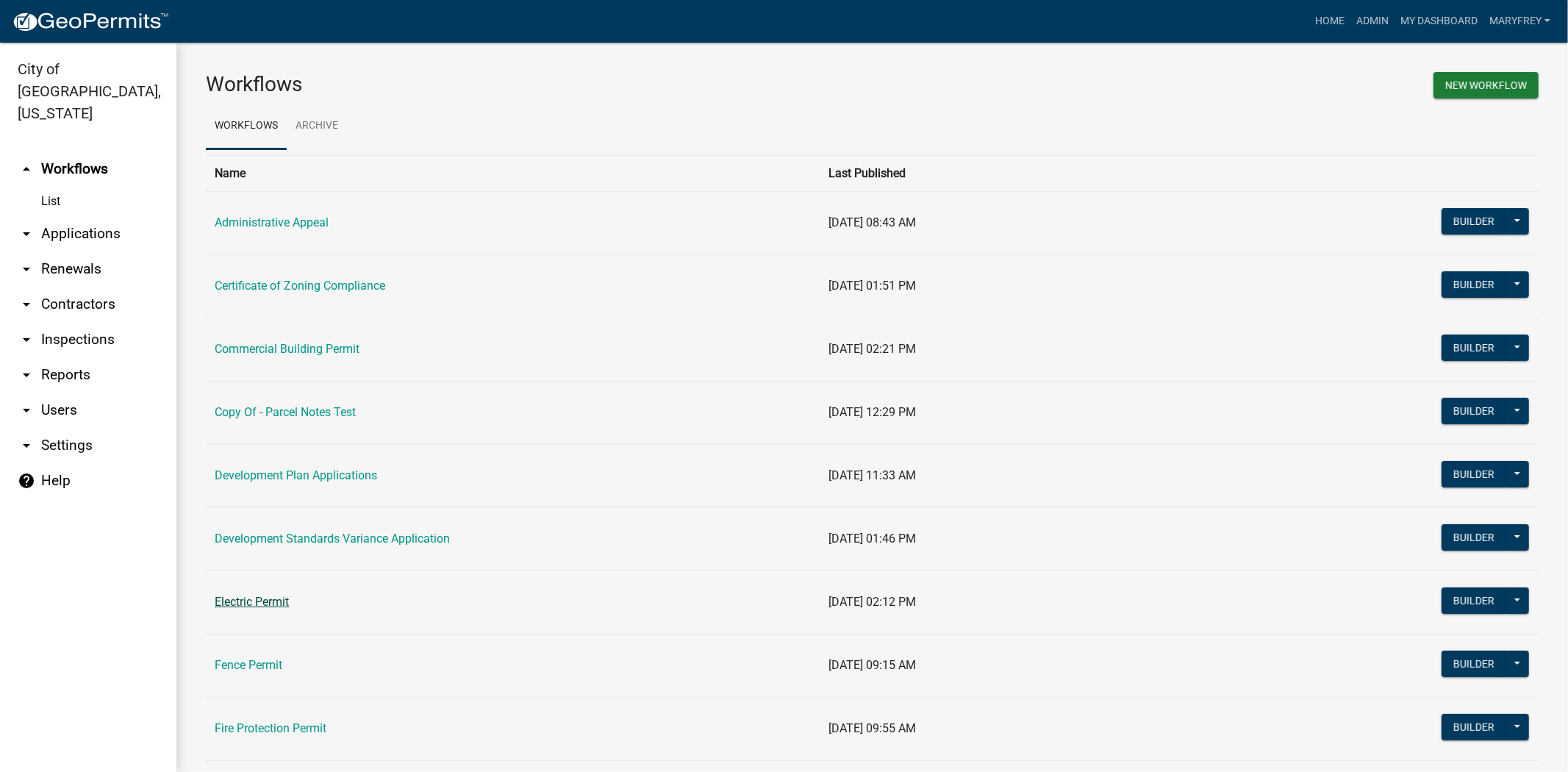
click at [263, 601] on link "Electric Permit" at bounding box center [252, 601] width 74 height 14
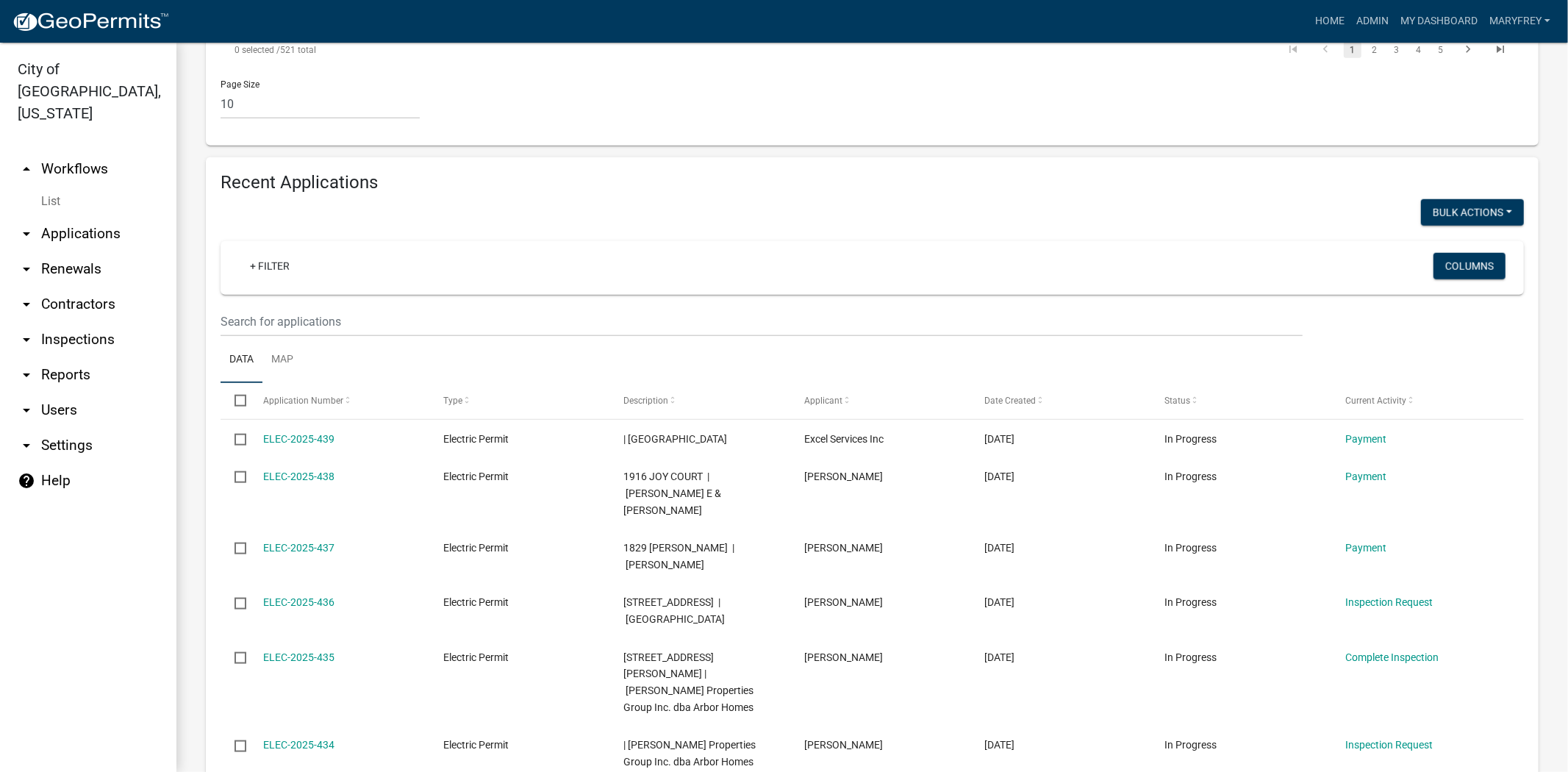
scroll to position [1195, 0]
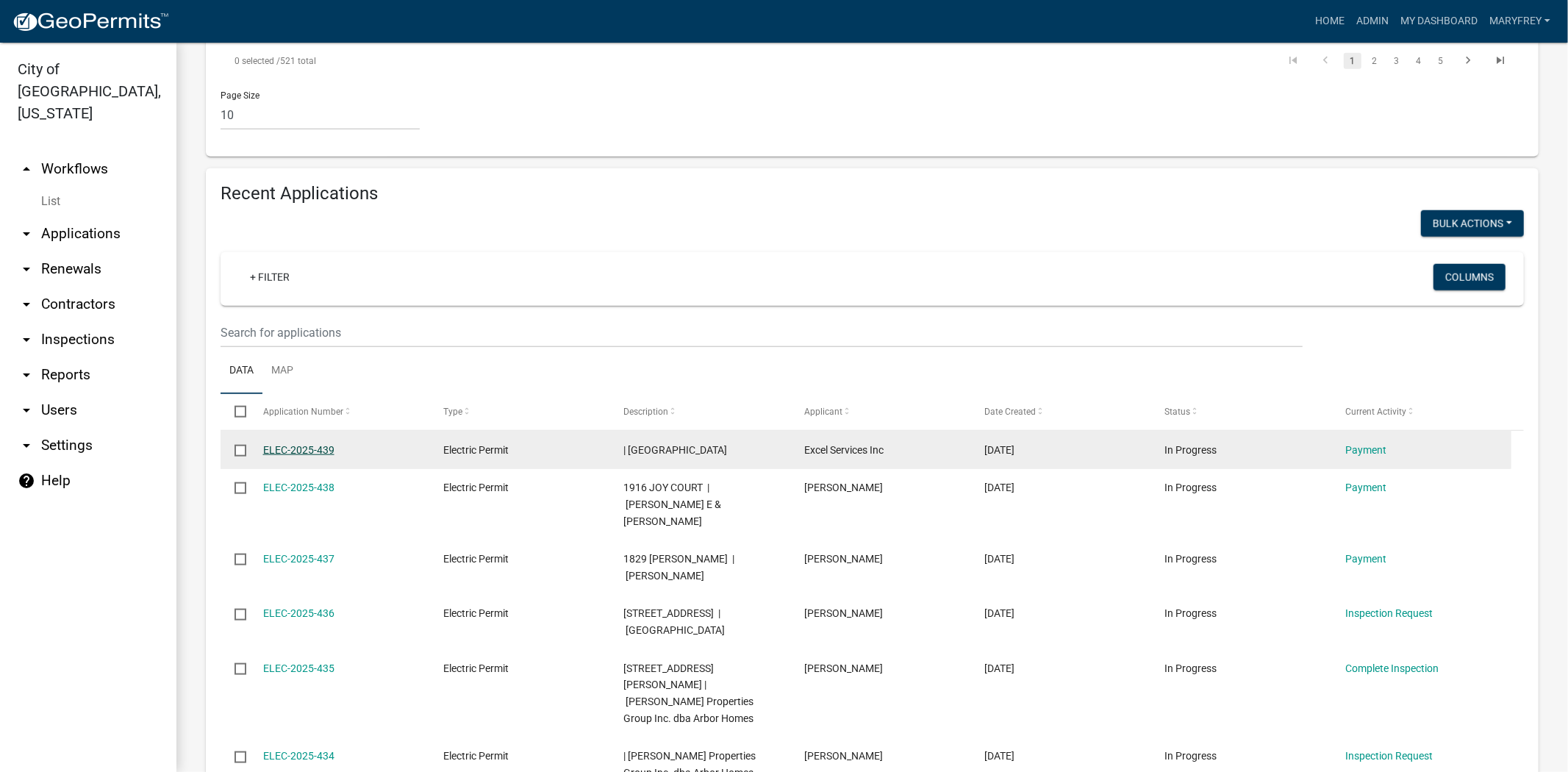
click at [278, 444] on link "ELEC-2025-439" at bounding box center [299, 450] width 71 height 12
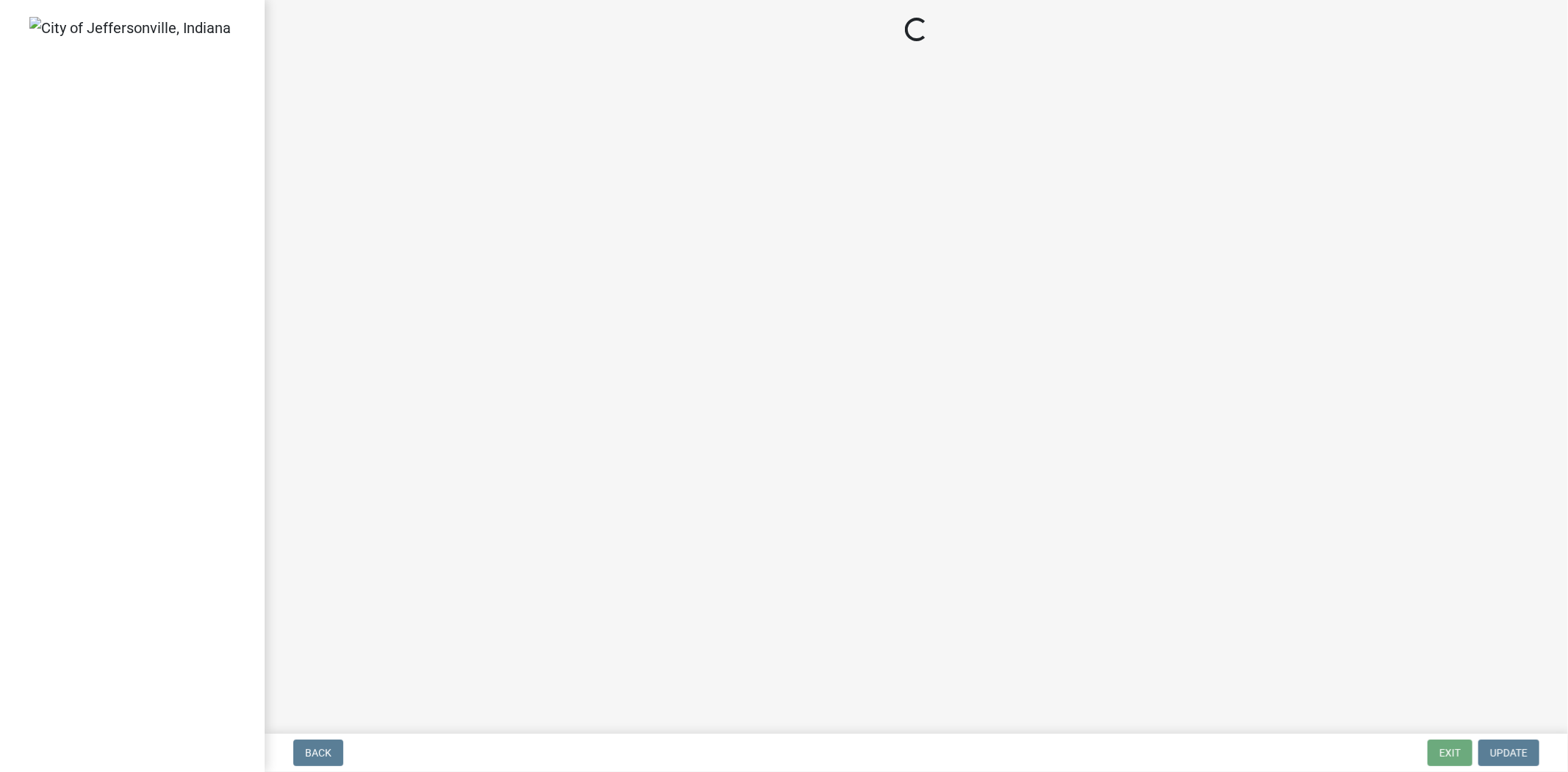
select select "3: 3"
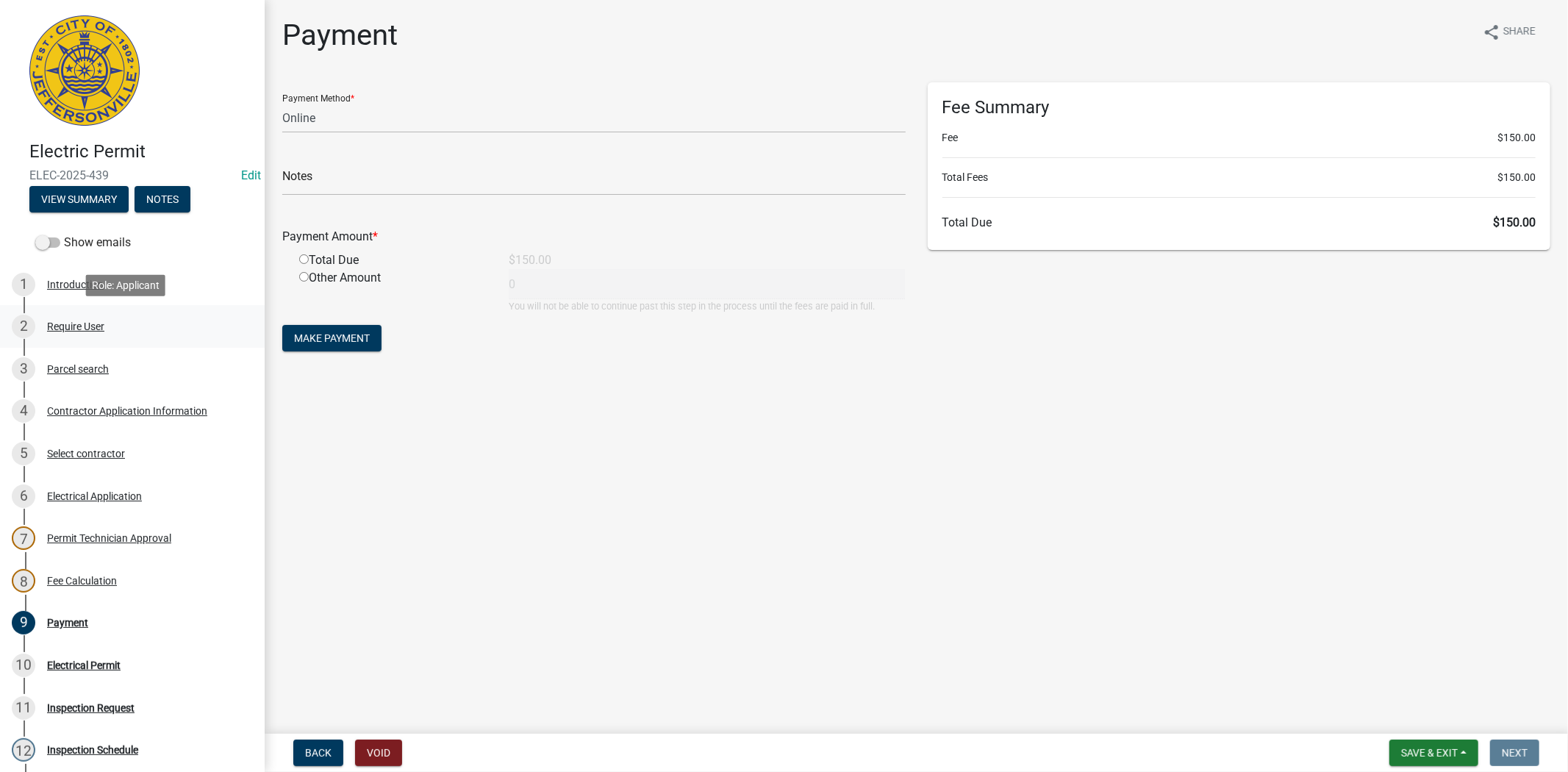
click at [67, 323] on div "Require User" at bounding box center [76, 327] width 57 height 10
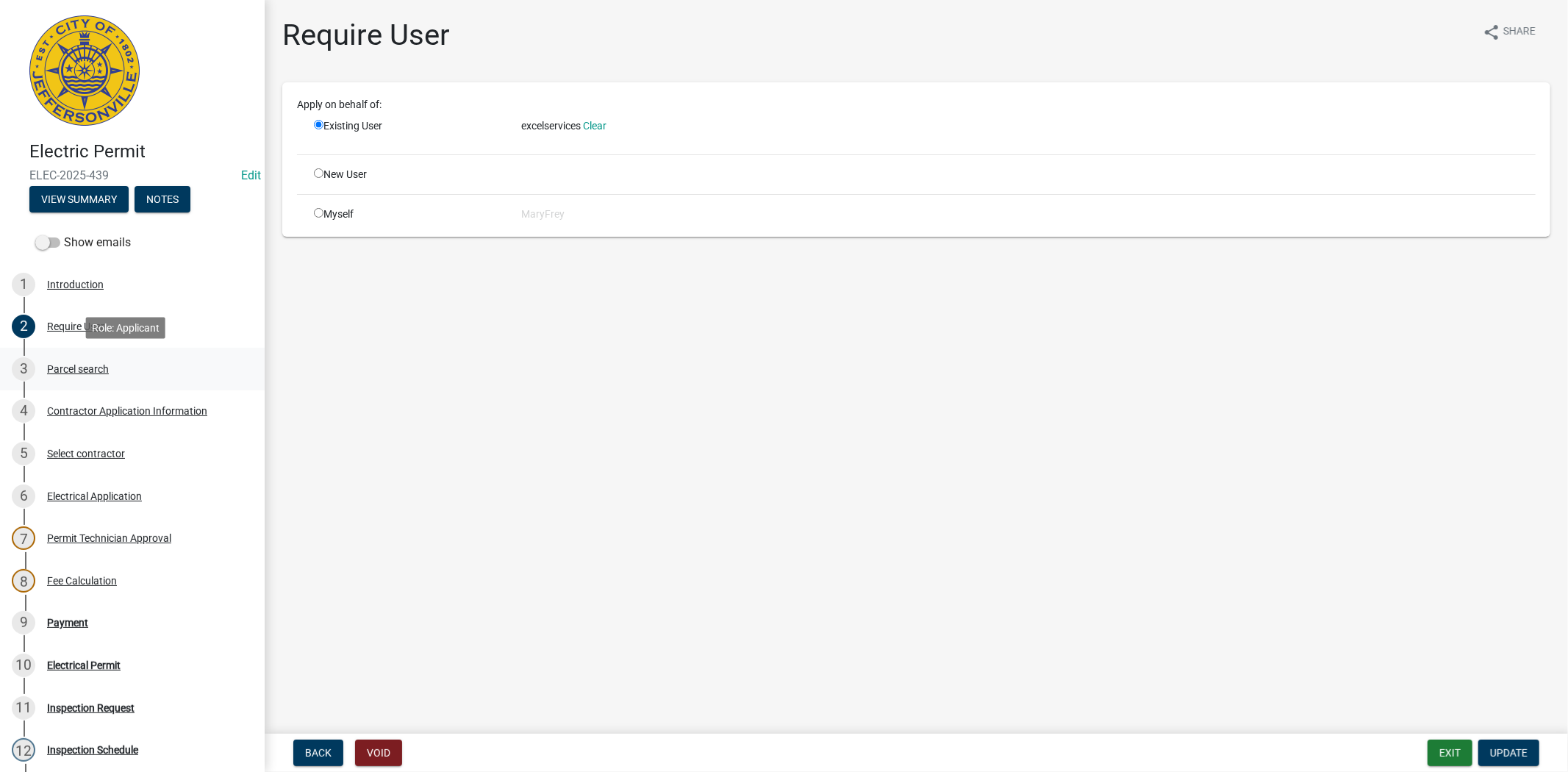
click at [73, 368] on div "Parcel search" at bounding box center [78, 369] width 62 height 10
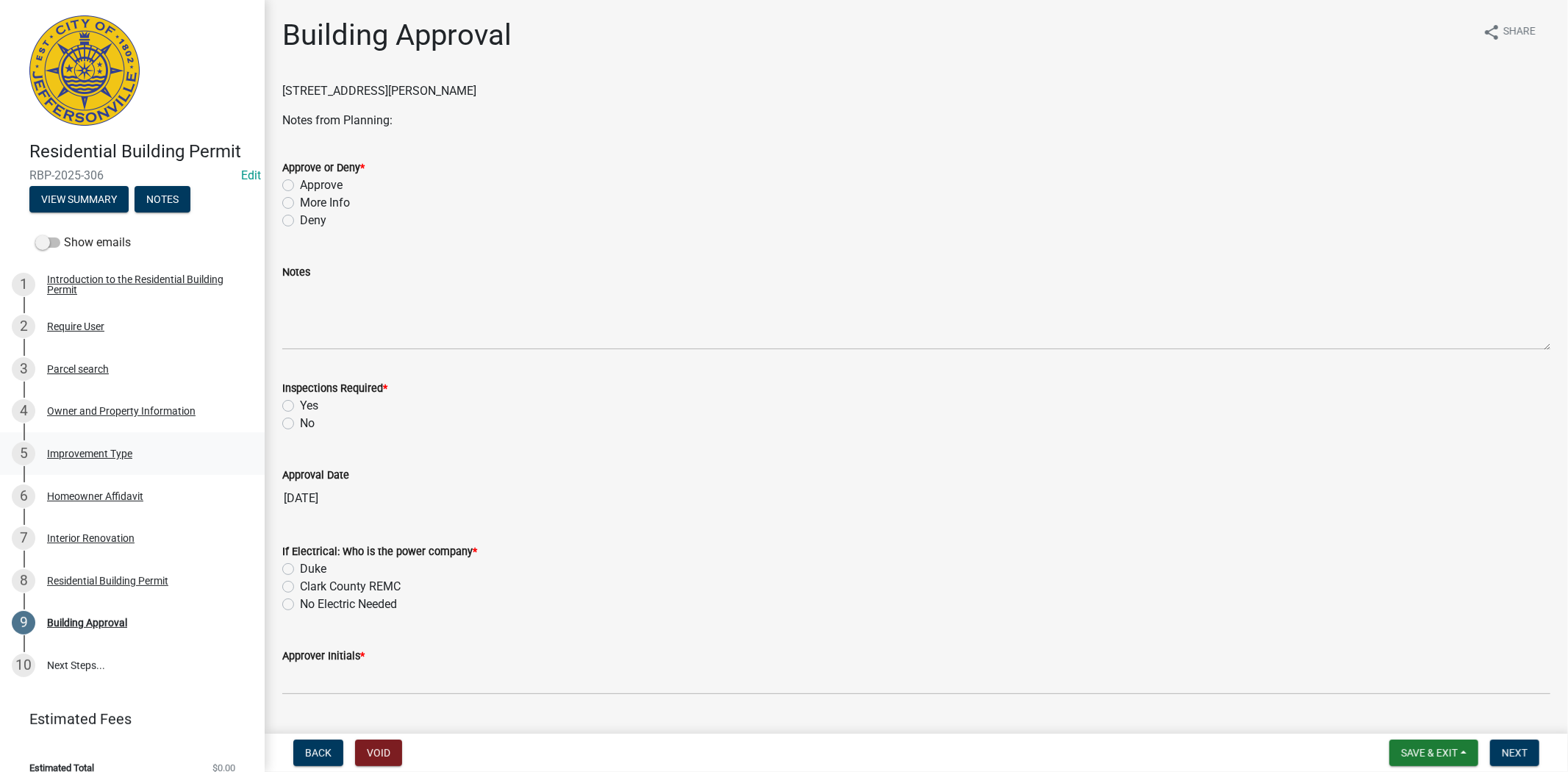
click at [93, 453] on div "Improvement Type" at bounding box center [90, 454] width 85 height 10
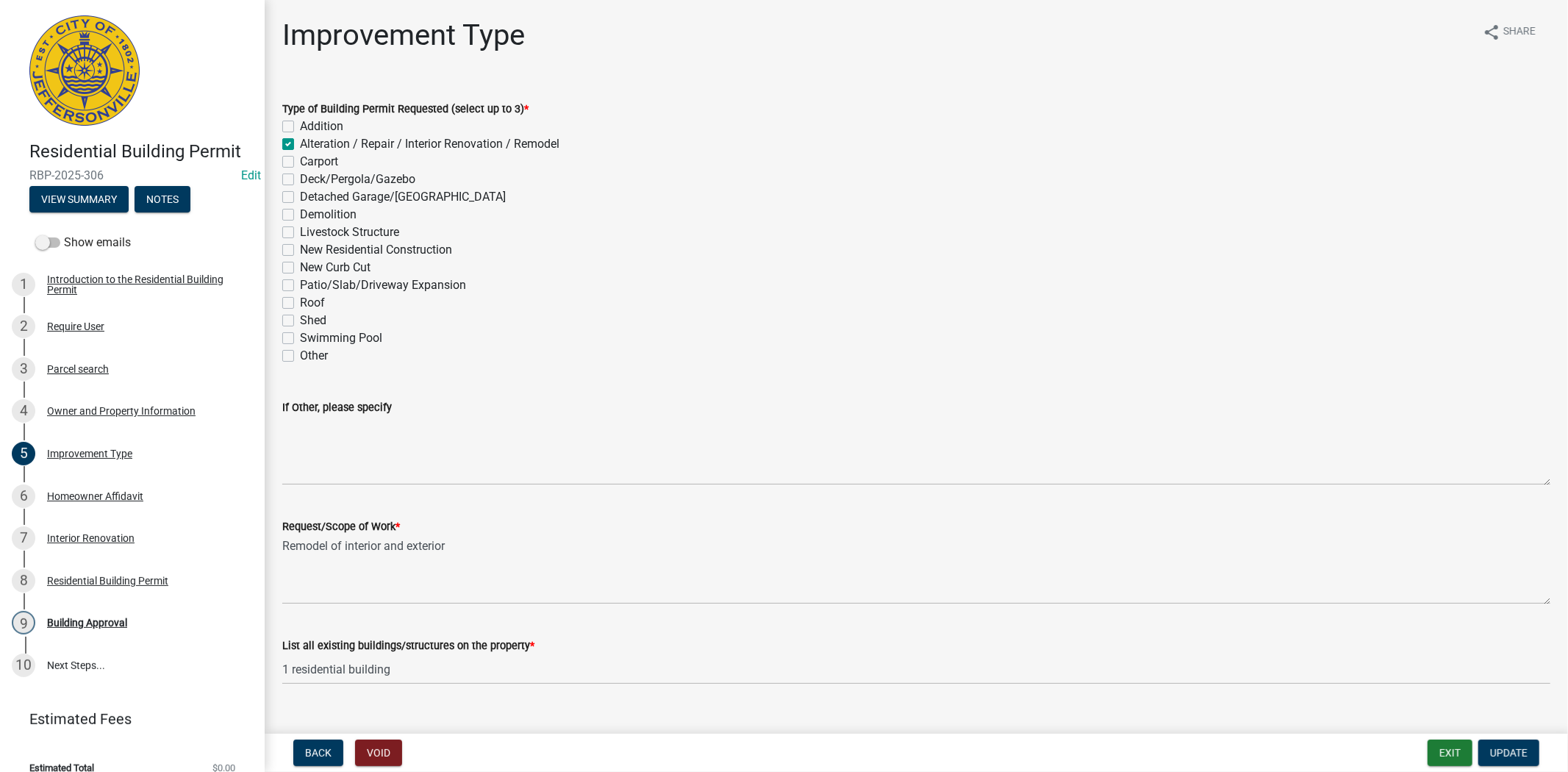
scroll to position [25, 0]
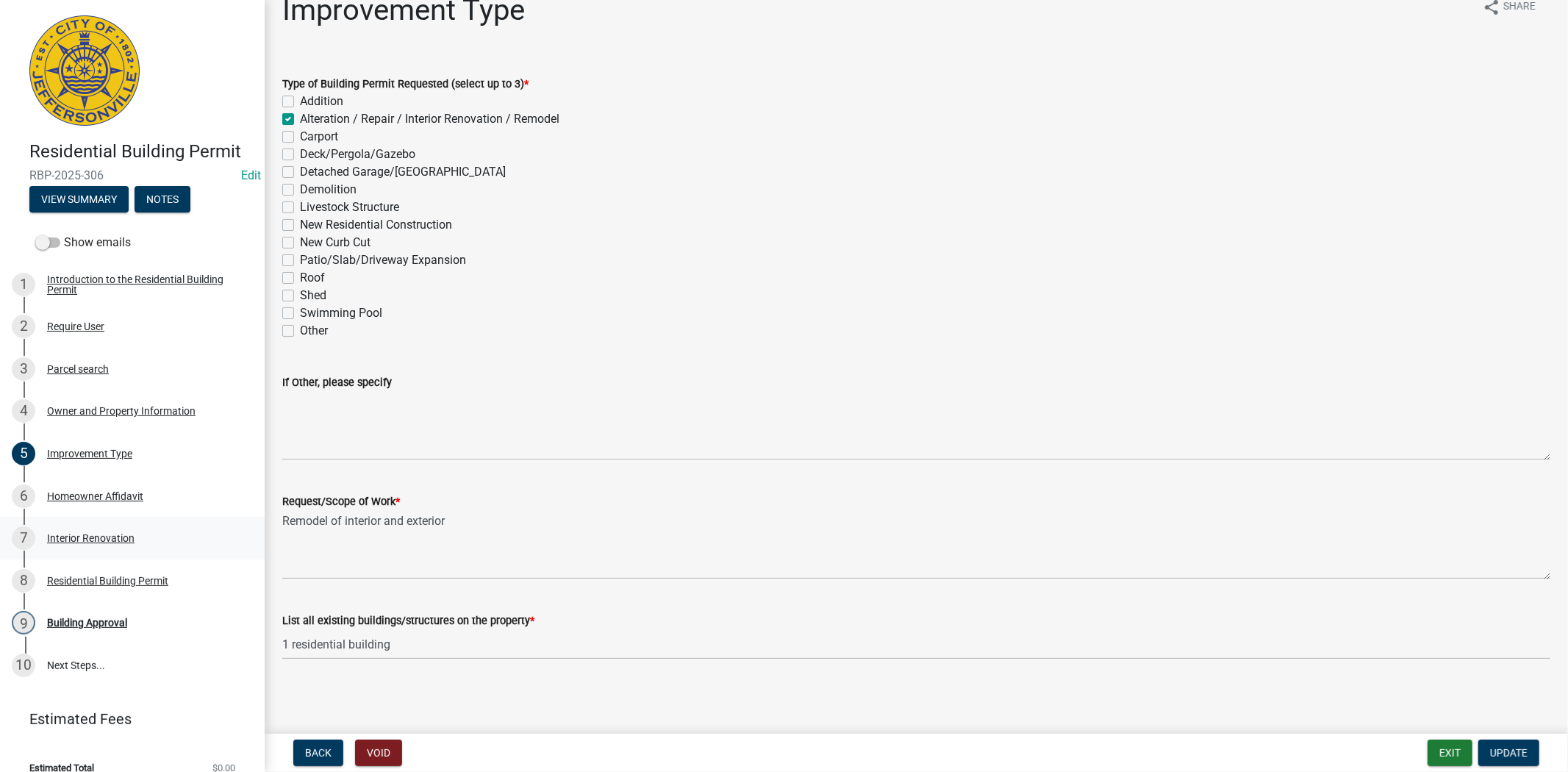
click at [96, 533] on div "Interior Renovation" at bounding box center [91, 538] width 88 height 10
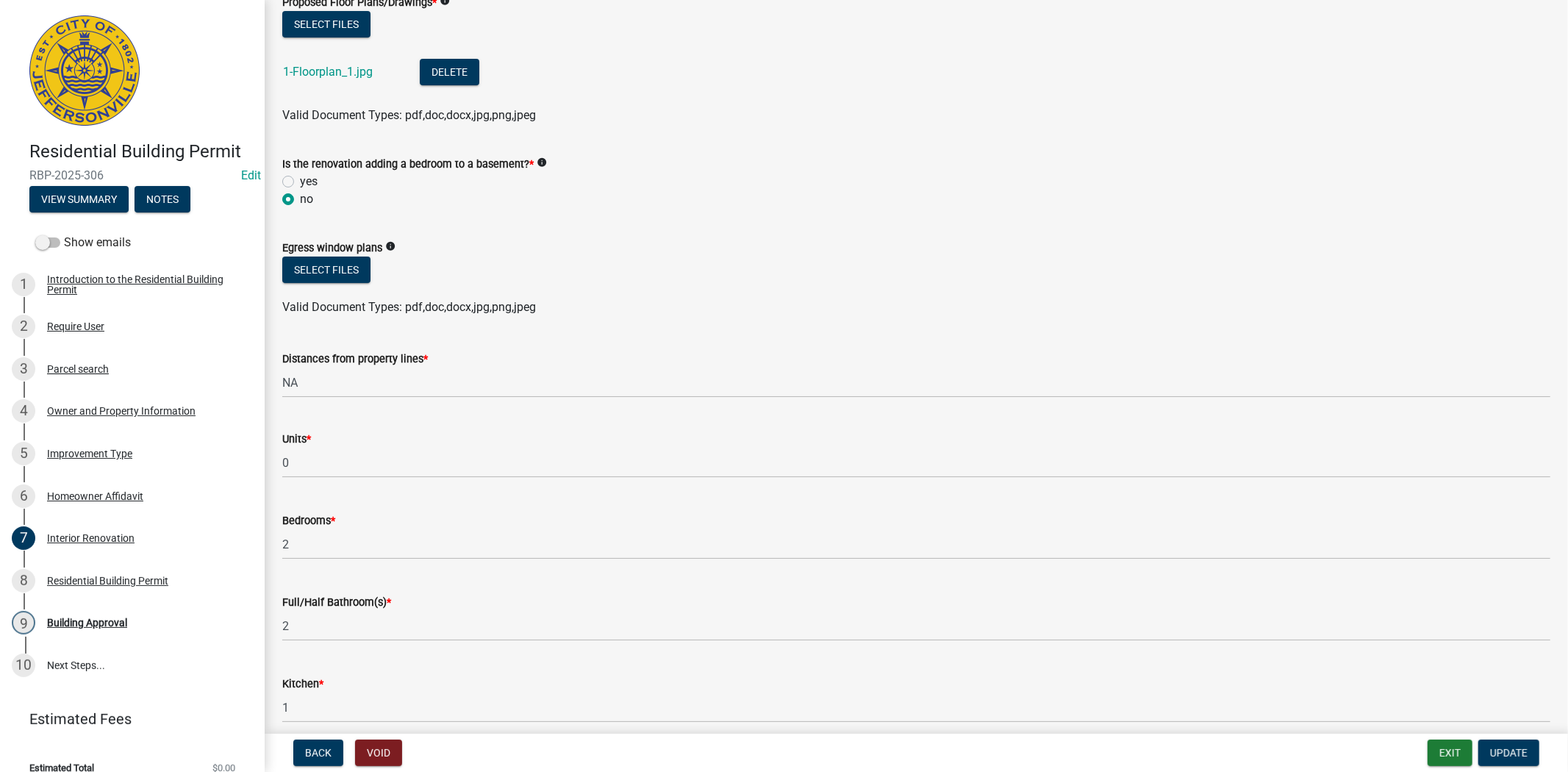
scroll to position [0, 0]
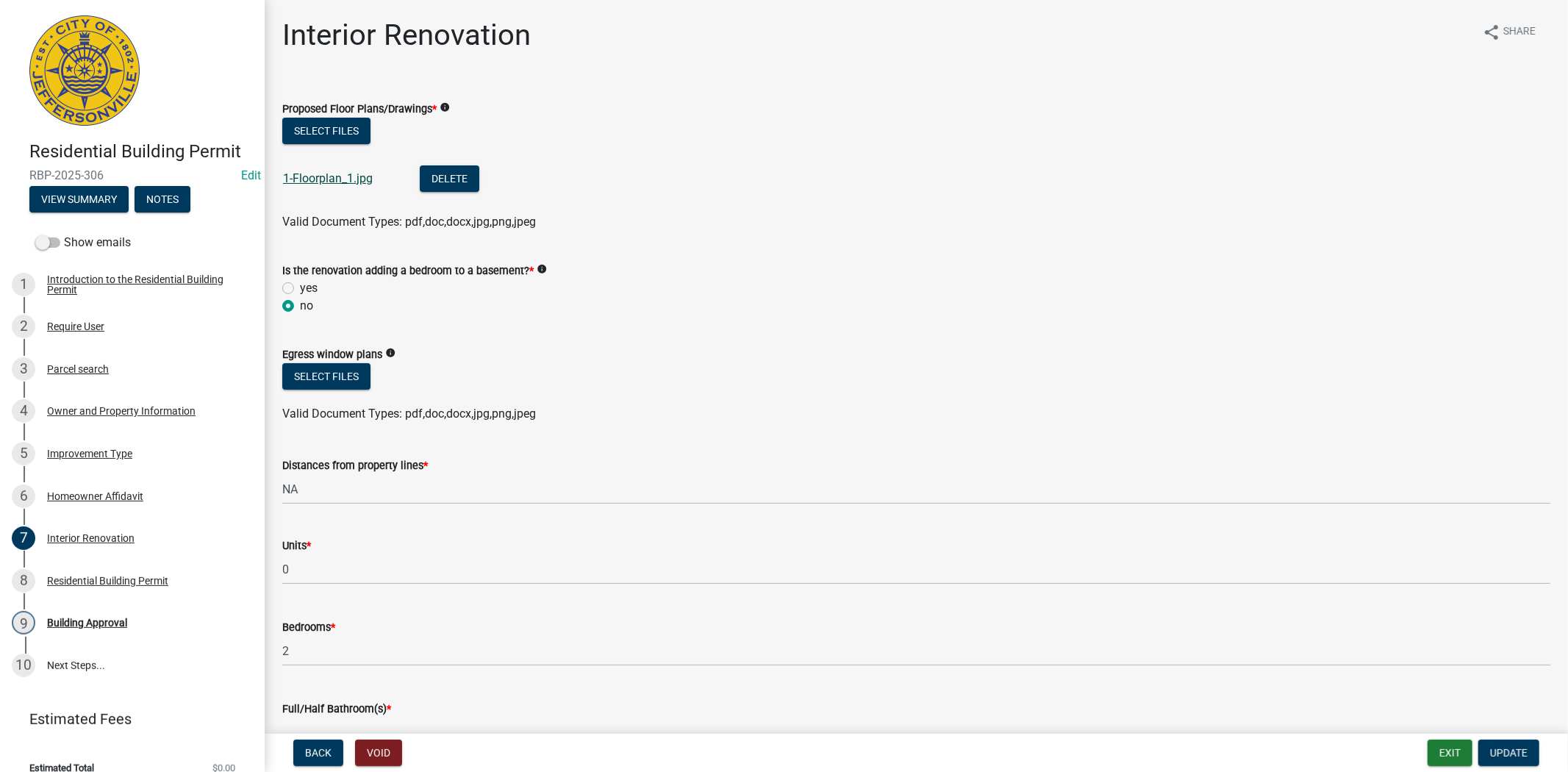
click at [310, 180] on link "1-Floorplan_1.jpg" at bounding box center [328, 178] width 90 height 14
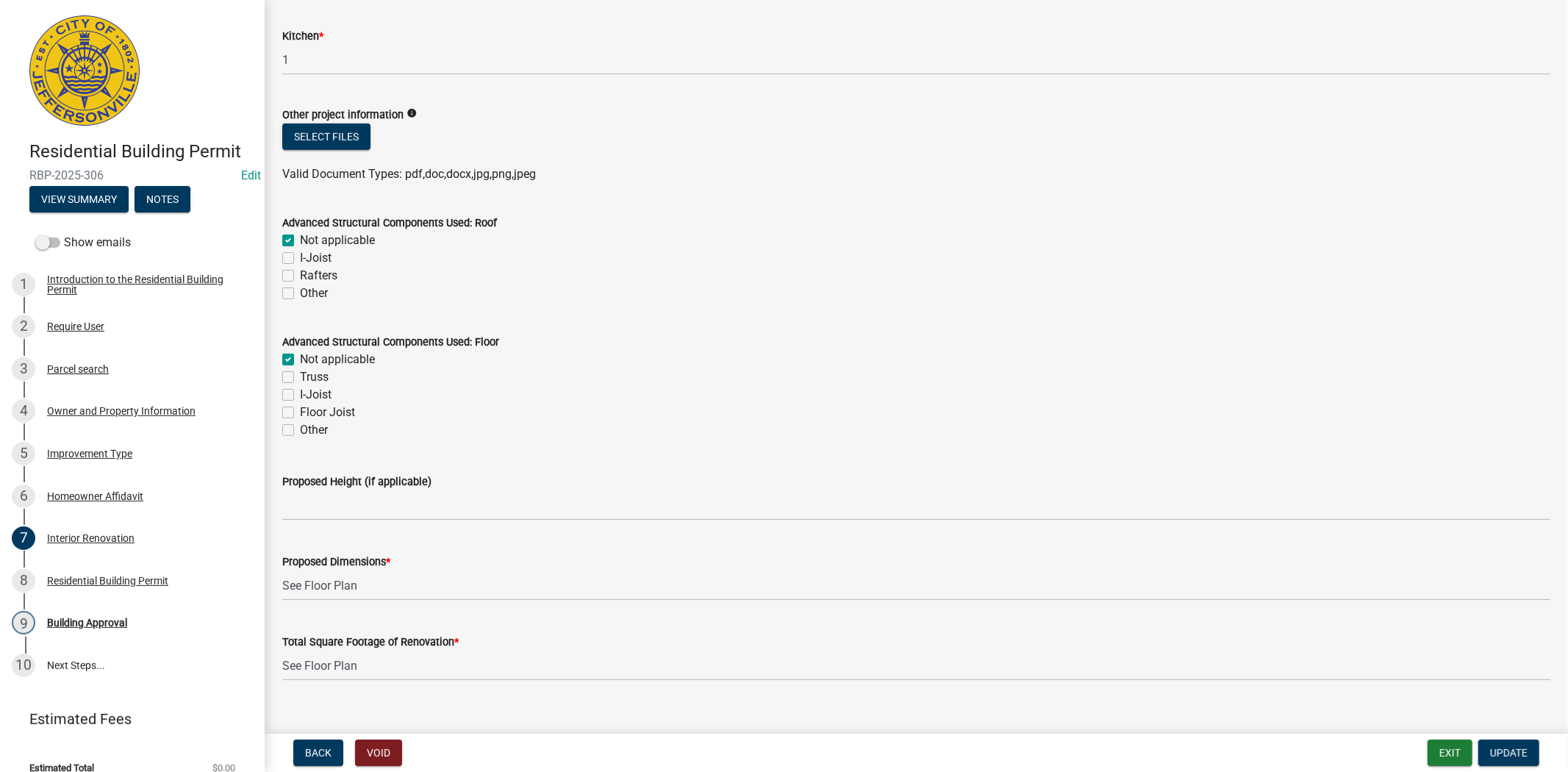
scroll to position [776, 0]
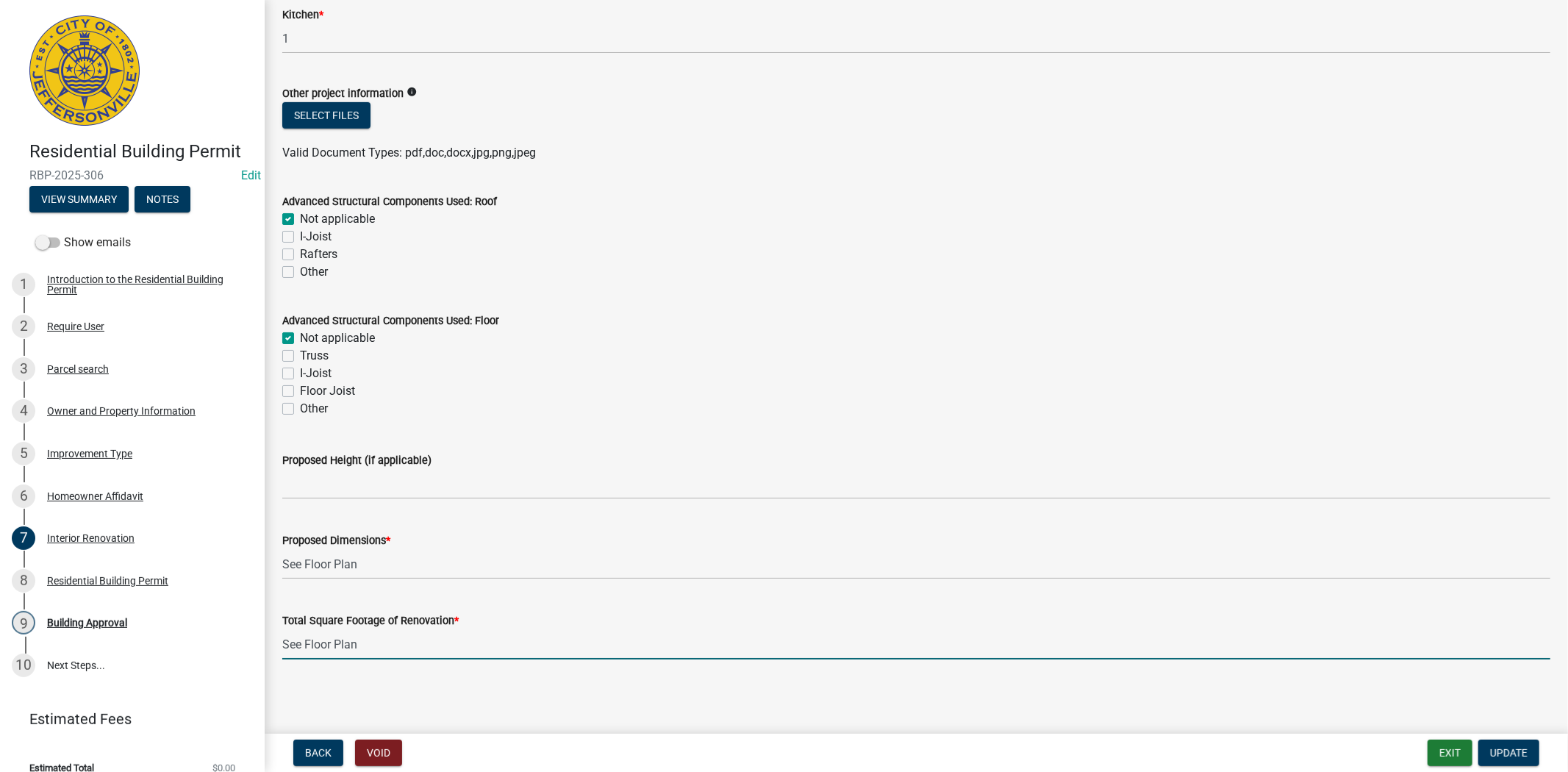
drag, startPoint x: 387, startPoint y: 650, endPoint x: 258, endPoint y: 641, distance: 129.3
click at [258, 641] on div "Residential Building Permit RBP-2025-306 Edit View Summary Notes Show emails 1 …" at bounding box center [784, 386] width 1568 height 772
type input "1238 sq. ft per assessor card"
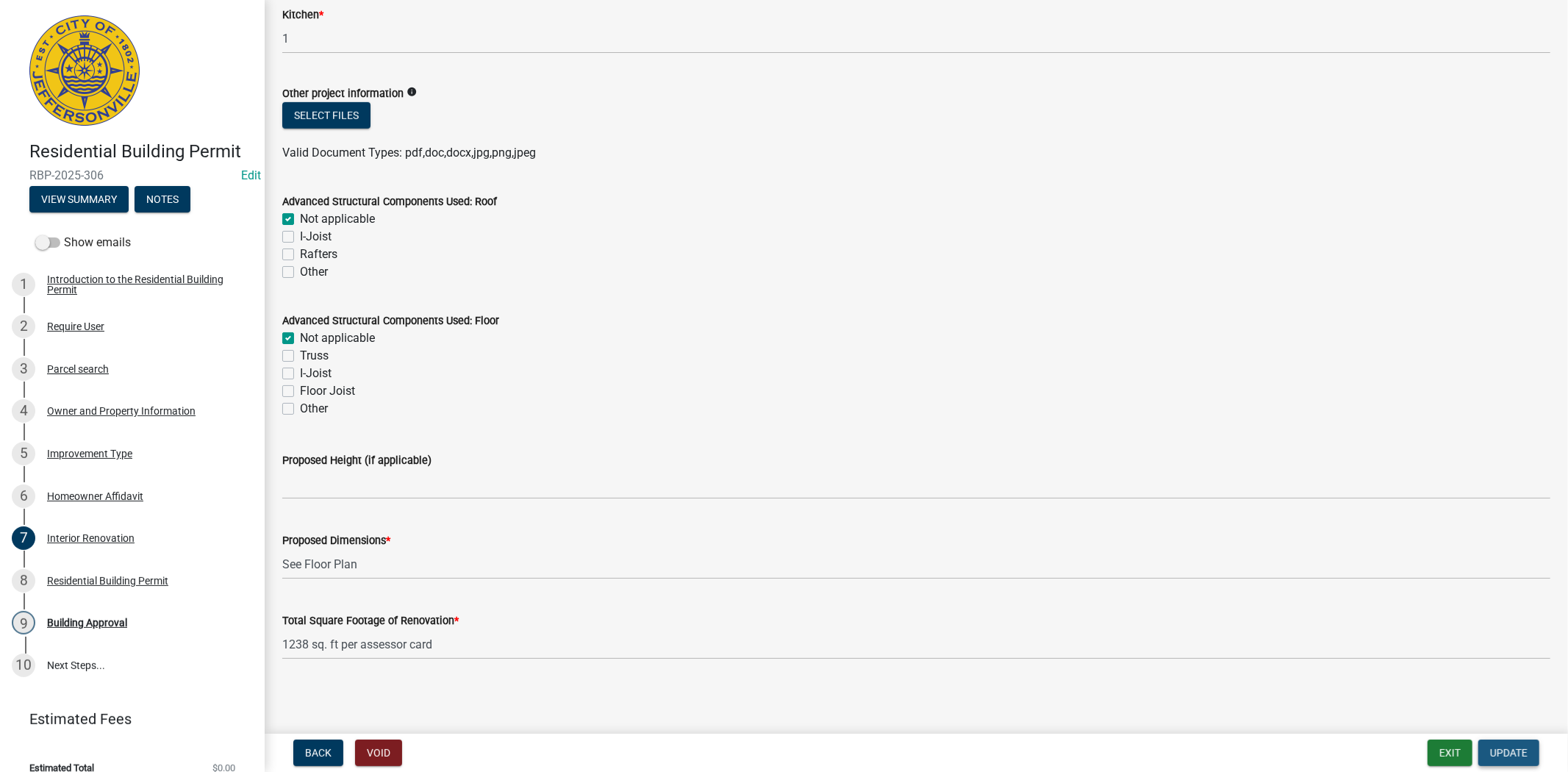
click at [1521, 748] on span "Update" at bounding box center [1509, 753] width 37 height 12
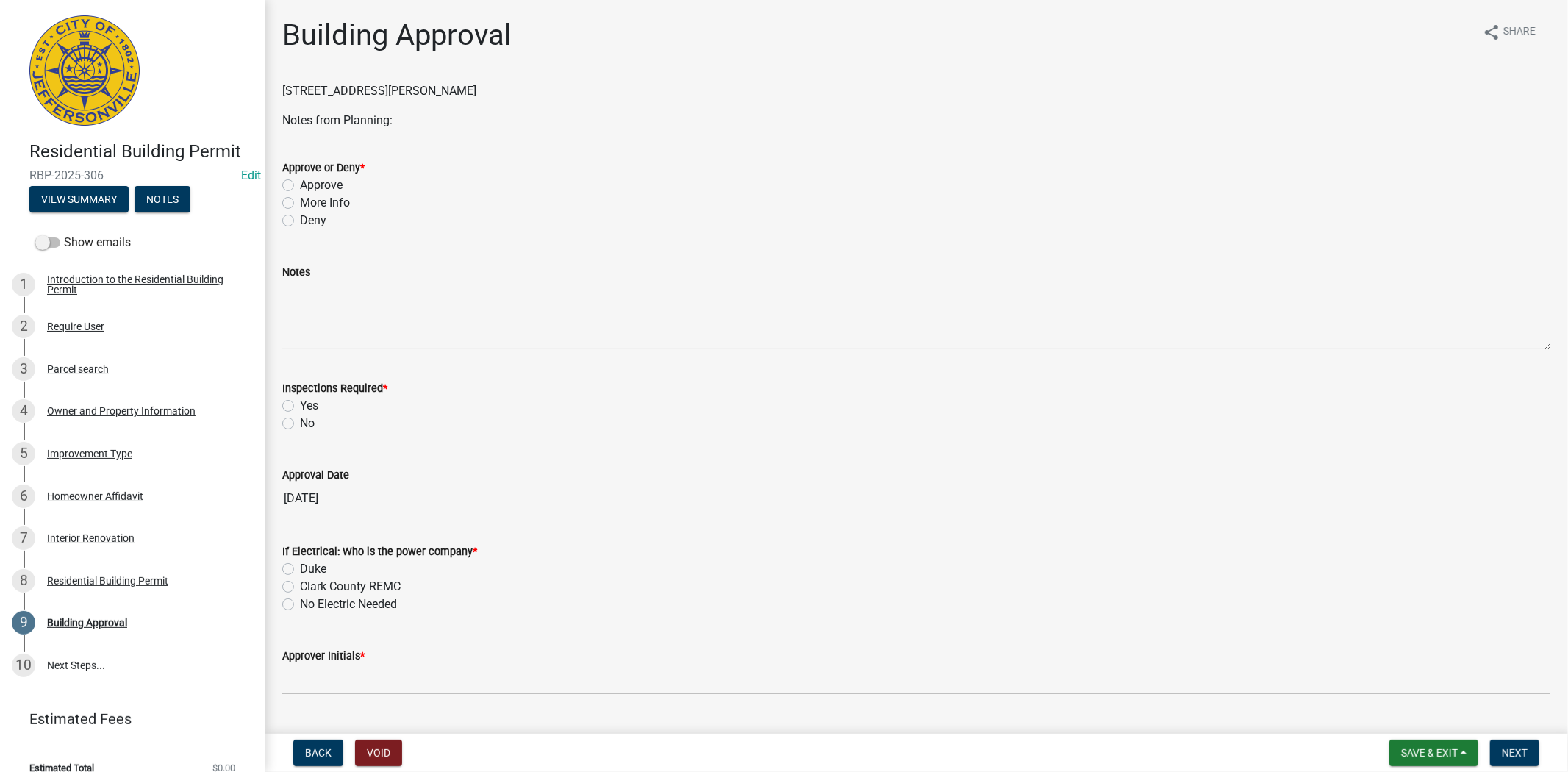
click at [300, 188] on label "Approve" at bounding box center [321, 185] width 43 height 18
click at [300, 186] on input "Approve" at bounding box center [304, 181] width 9 height 9
radio input "true"
click at [300, 408] on label "Yes" at bounding box center [309, 405] width 19 height 18
click at [300, 407] on input "Yes" at bounding box center [304, 401] width 9 height 9
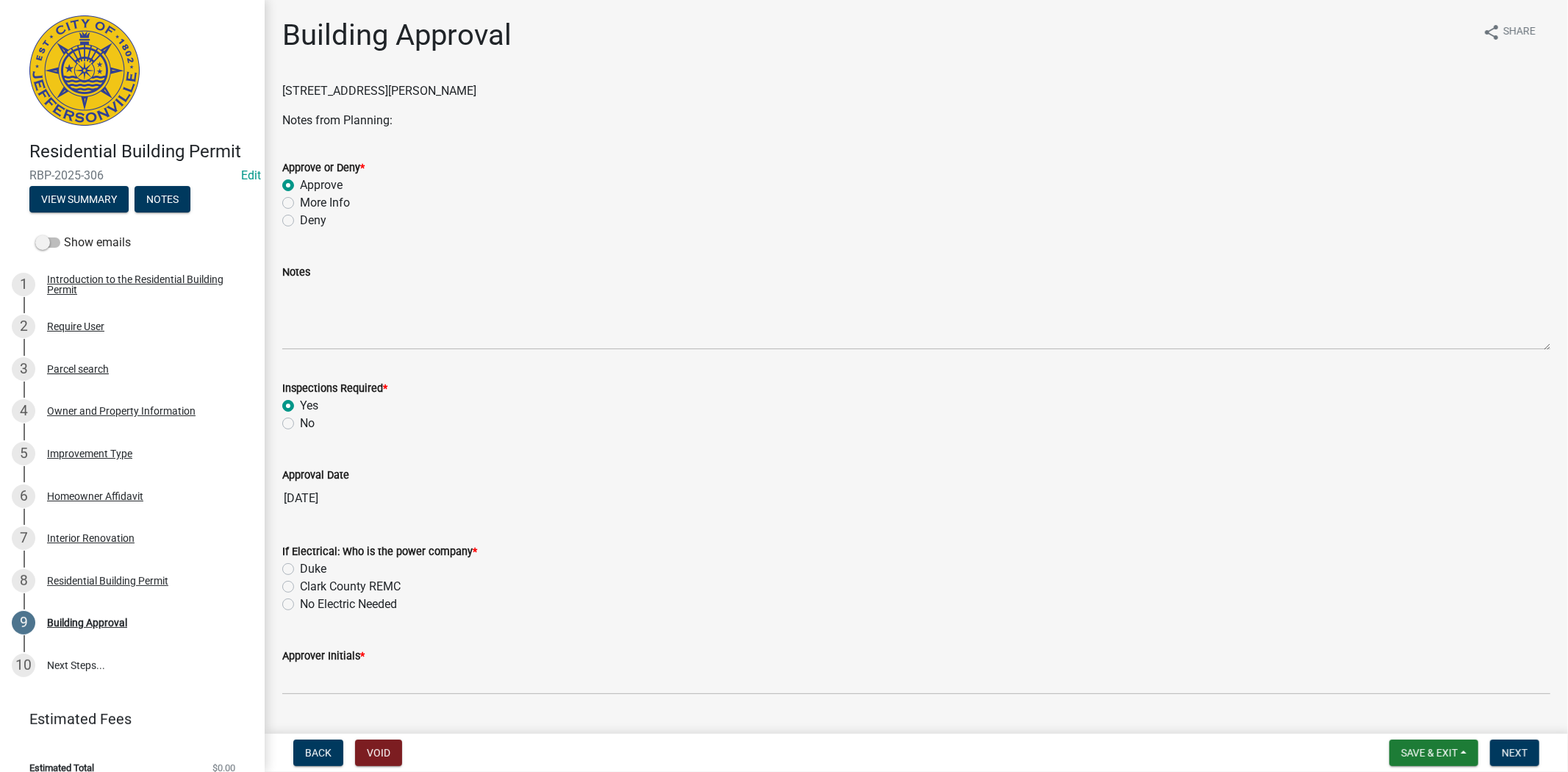
radio input "true"
click at [288, 575] on div "Duke" at bounding box center [916, 569] width 1268 height 18
click at [300, 571] on label "Duke" at bounding box center [312, 569] width 26 height 18
click at [300, 570] on input "Duke" at bounding box center [304, 565] width 9 height 9
radio input "true"
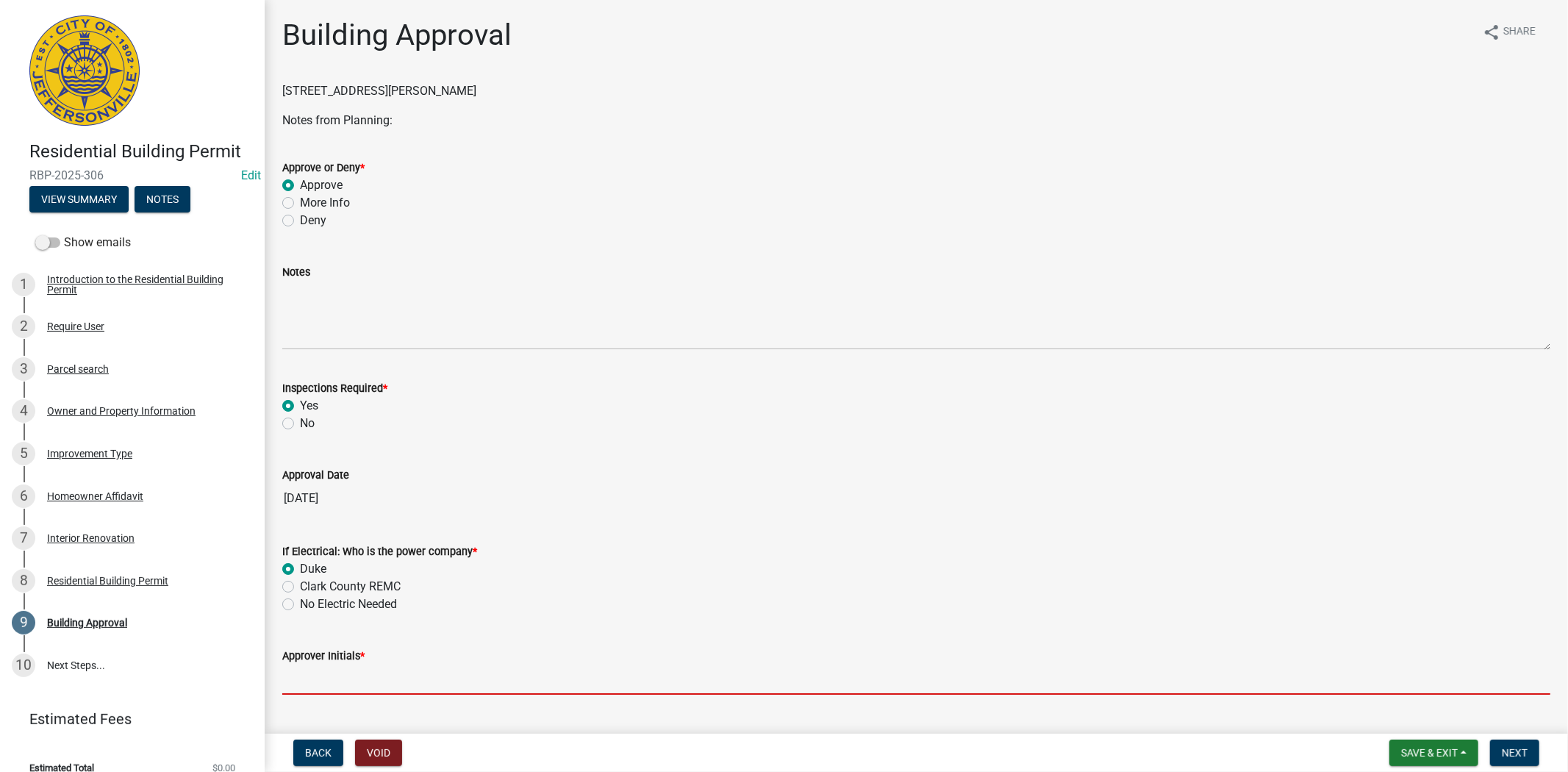
click at [302, 681] on input "Approver Initials *" at bounding box center [916, 680] width 1268 height 30
type input "MKF BY LW"
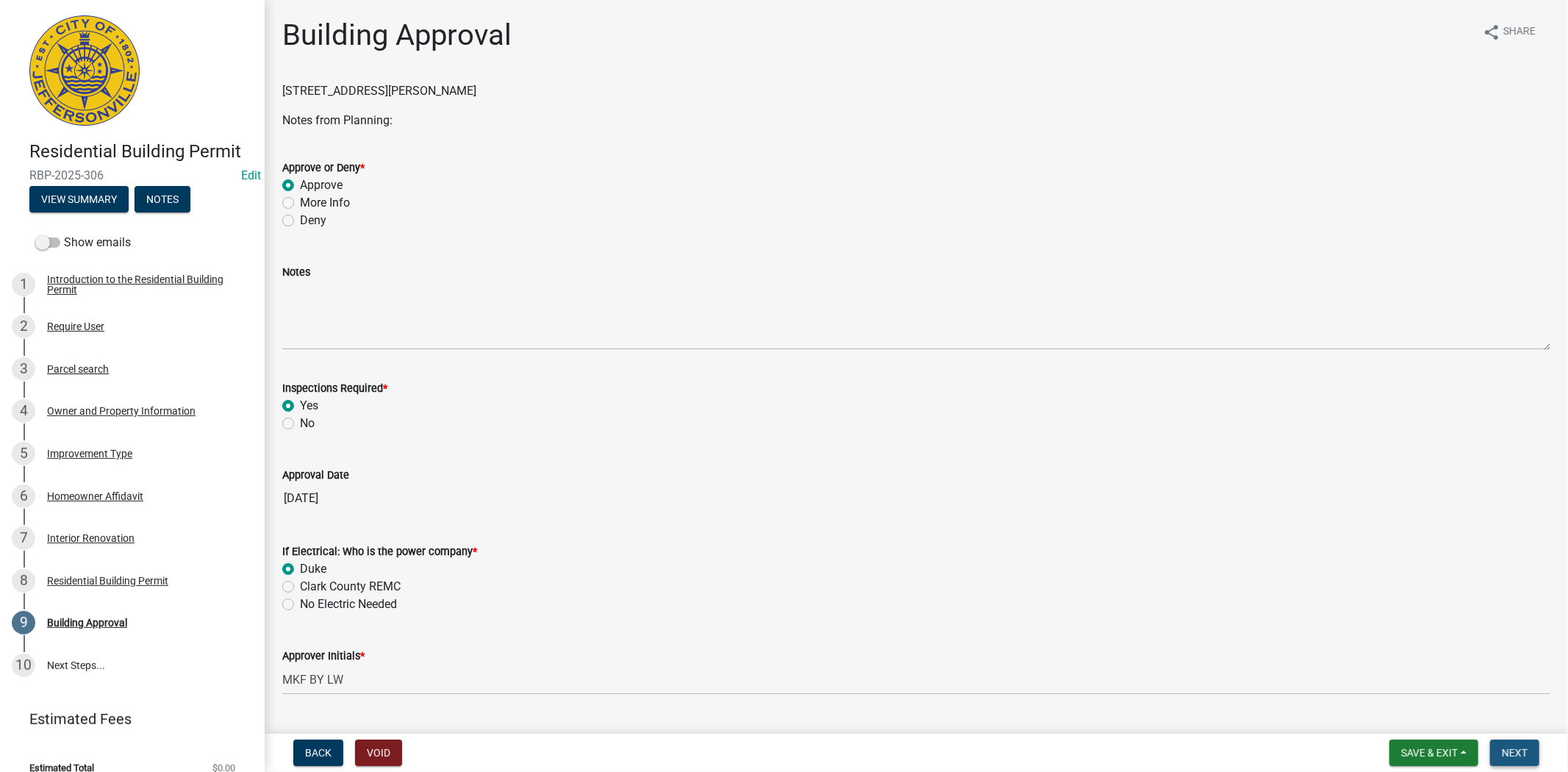
click at [1513, 760] on button "Next" at bounding box center [1515, 753] width 49 height 26
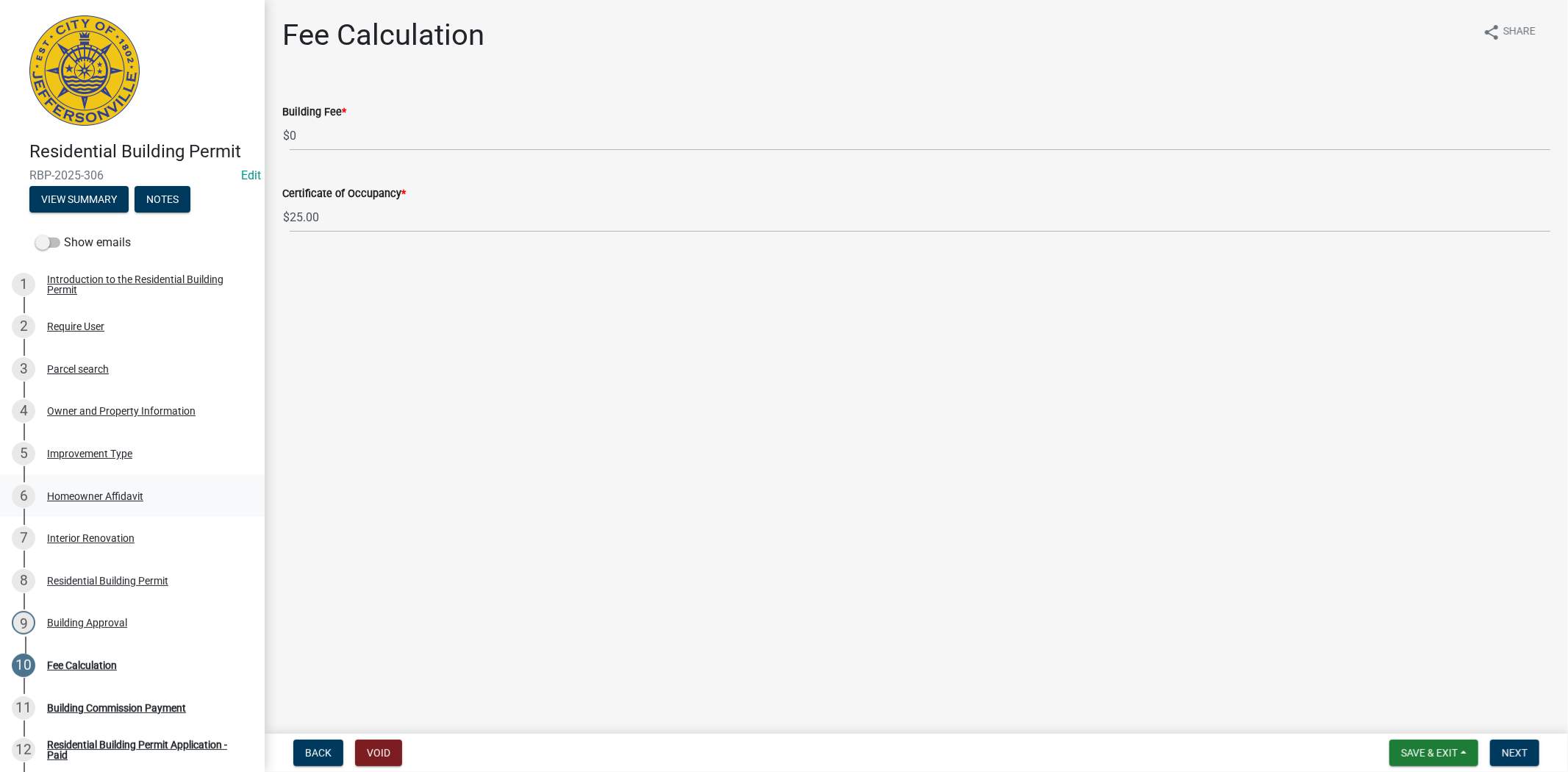
click at [108, 493] on div "Homeowner Affidavit" at bounding box center [95, 497] width 96 height 10
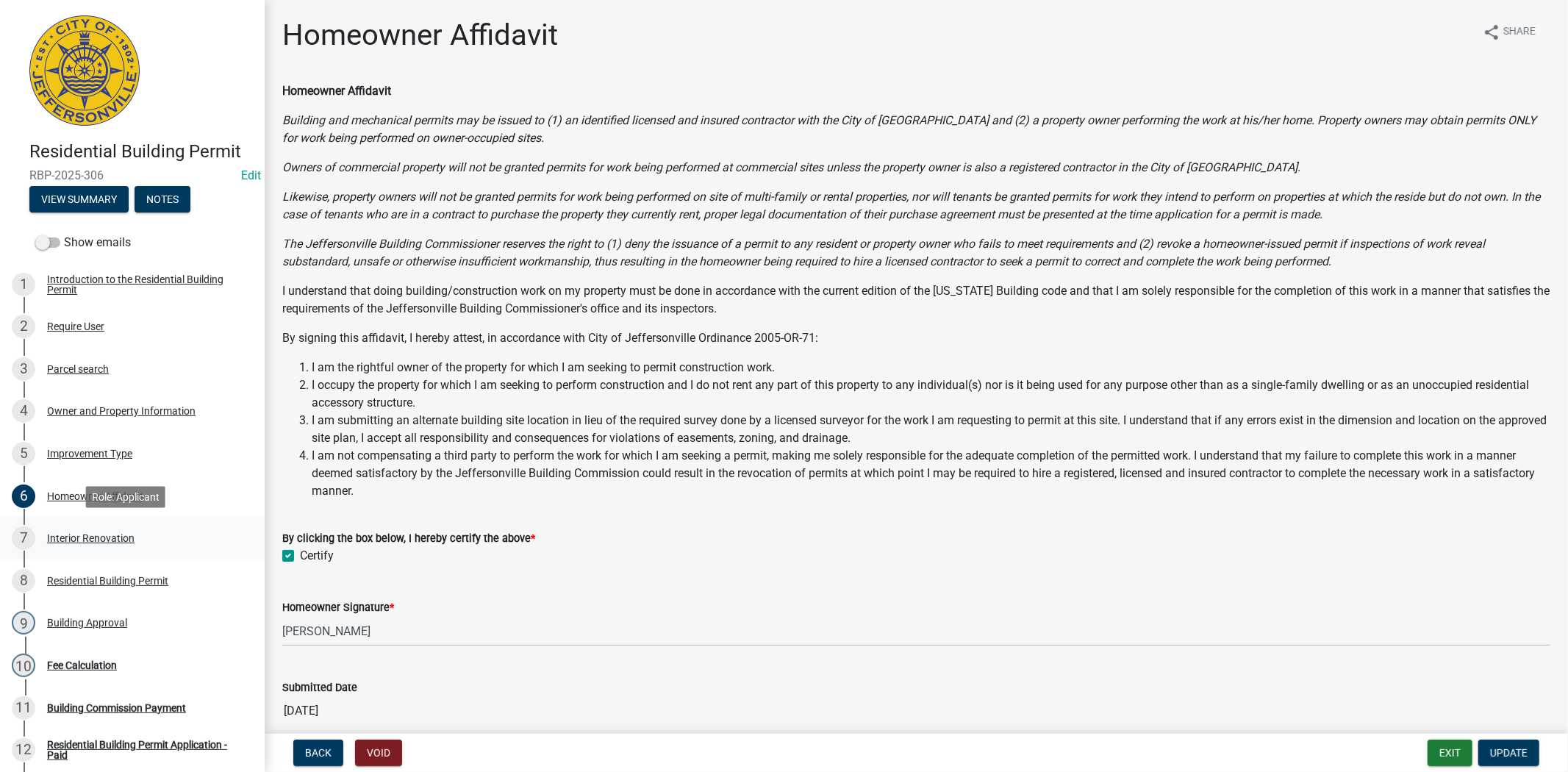
click at [95, 536] on div "Interior Renovation" at bounding box center [91, 538] width 88 height 10
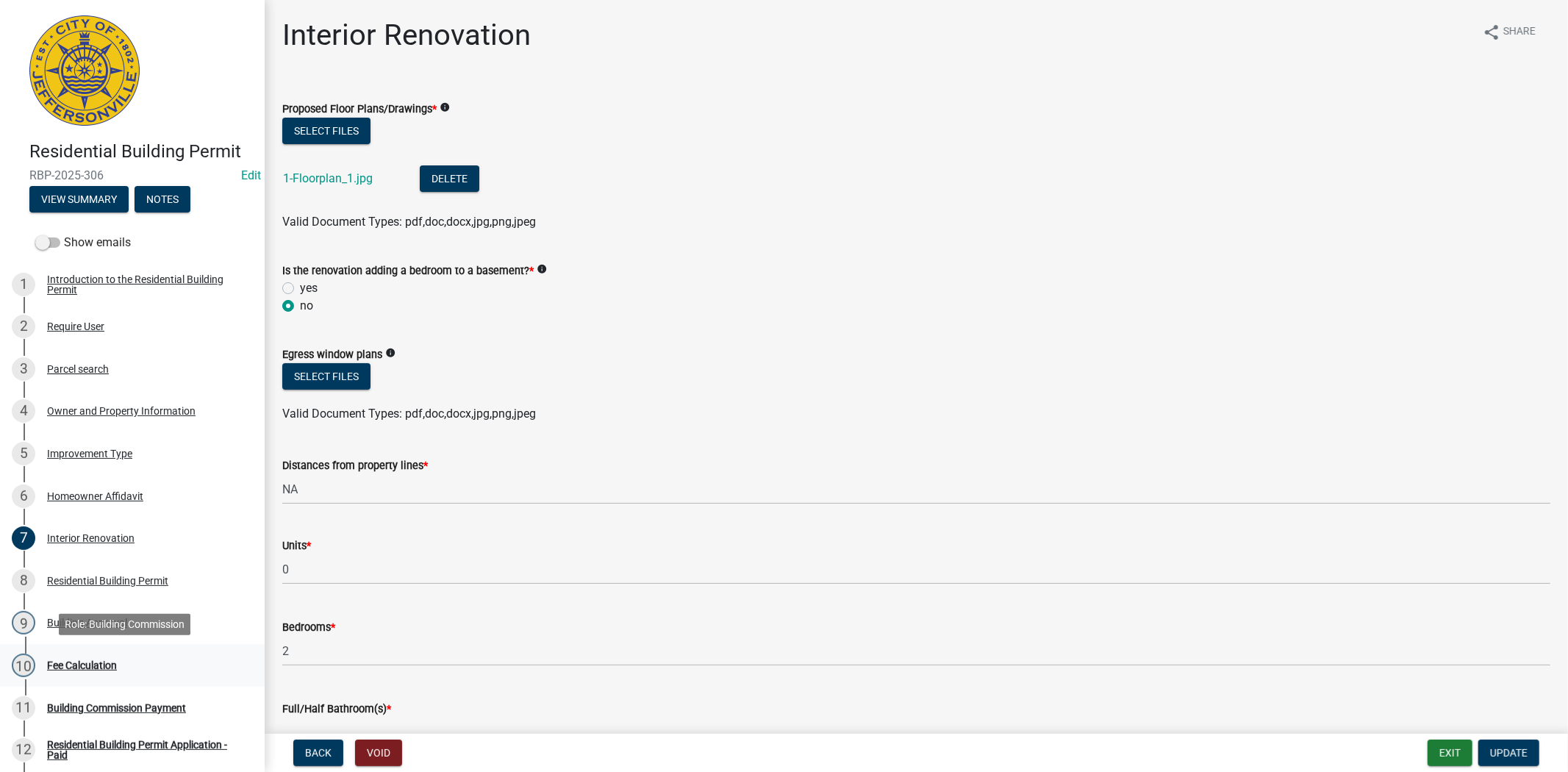
click at [95, 661] on div "Fee Calculation" at bounding box center [82, 666] width 70 height 10
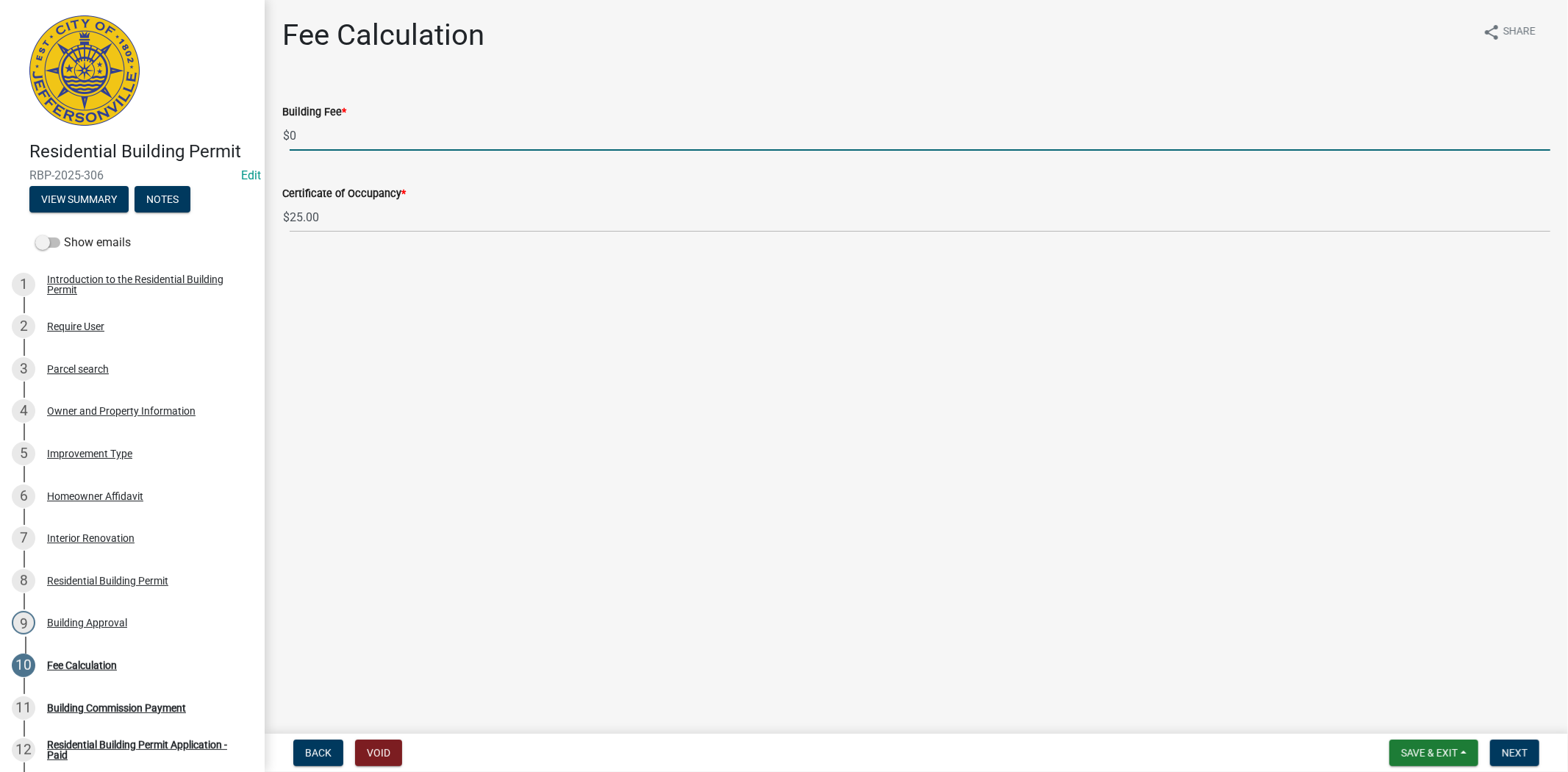
drag, startPoint x: 324, startPoint y: 134, endPoint x: 290, endPoint y: 135, distance: 34.0
click at [290, 135] on input "0" at bounding box center [920, 136] width 1261 height 30
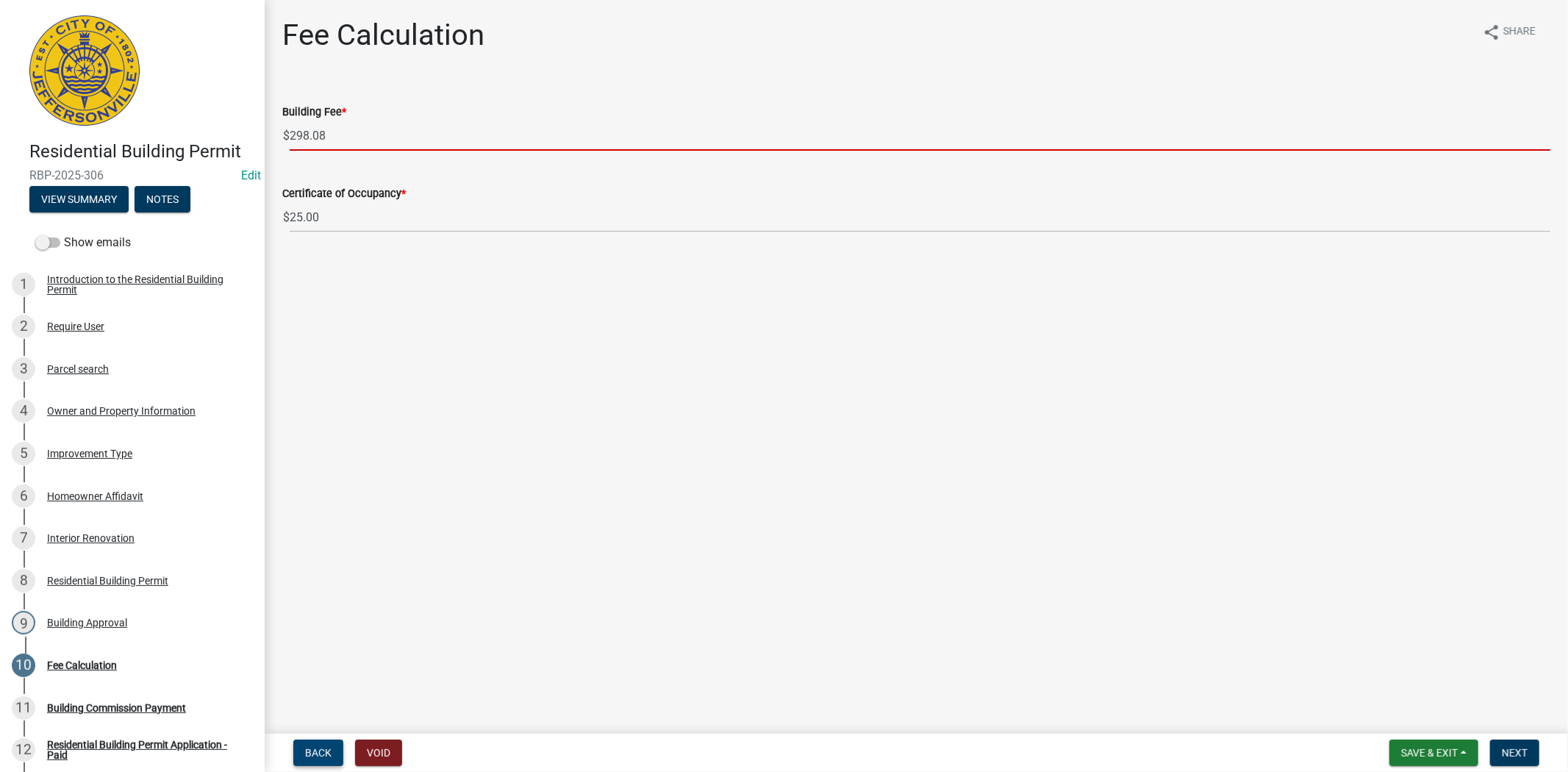
type input "298.08"
click at [321, 754] on span "Back" at bounding box center [317, 753] width 26 height 12
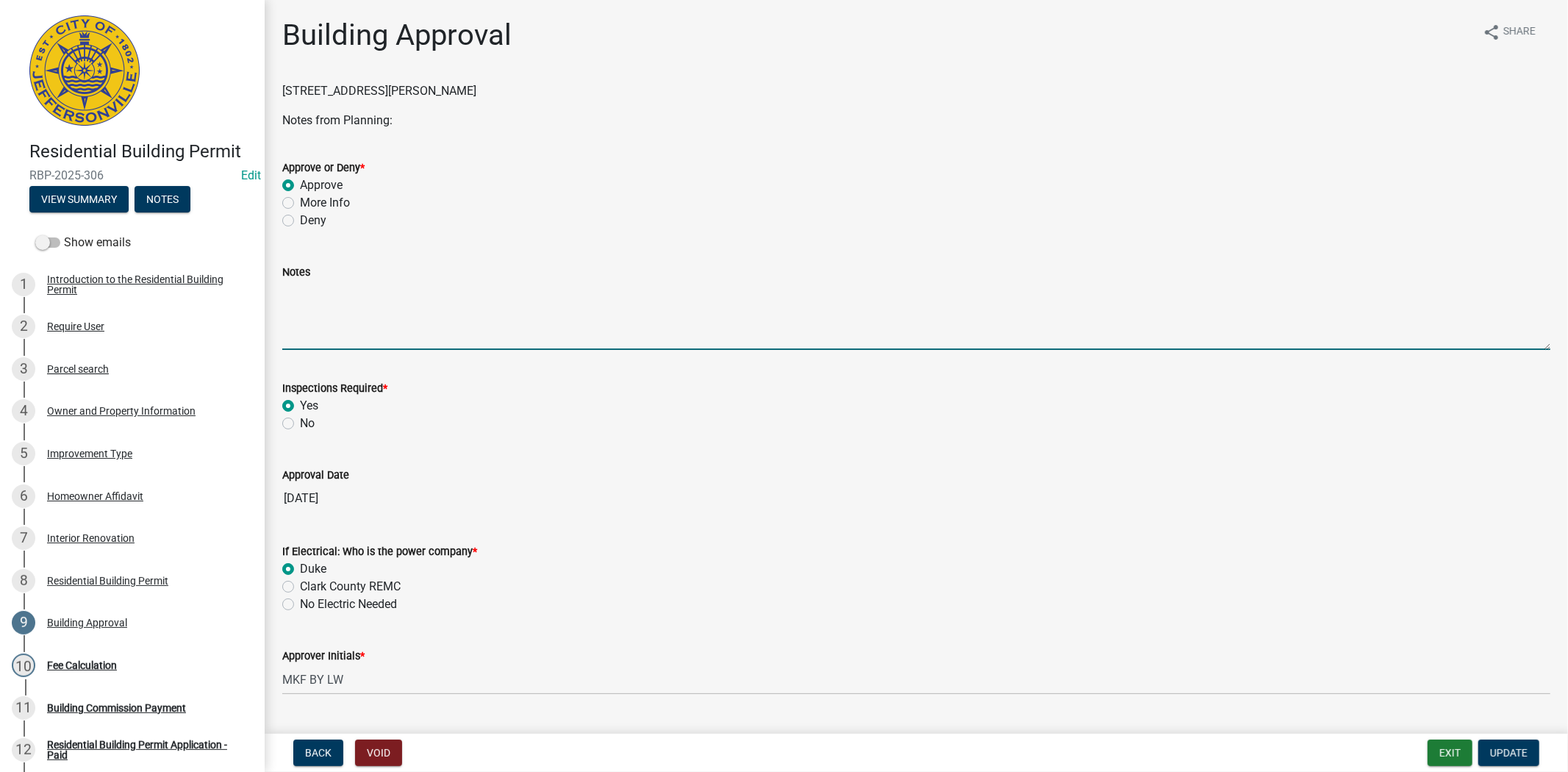
click at [306, 305] on textarea "Notes" at bounding box center [916, 316] width 1268 height 69
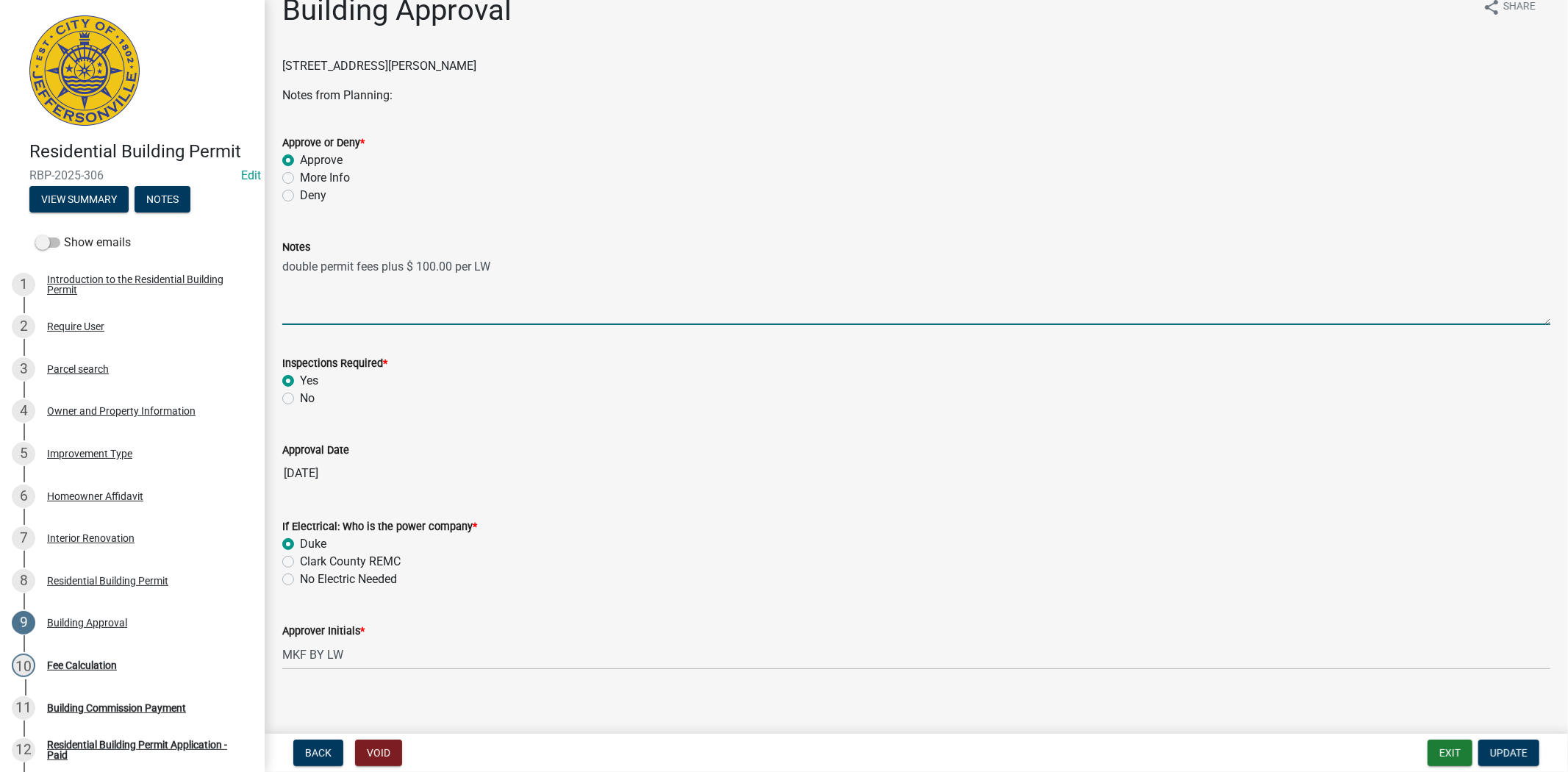
scroll to position [35, 0]
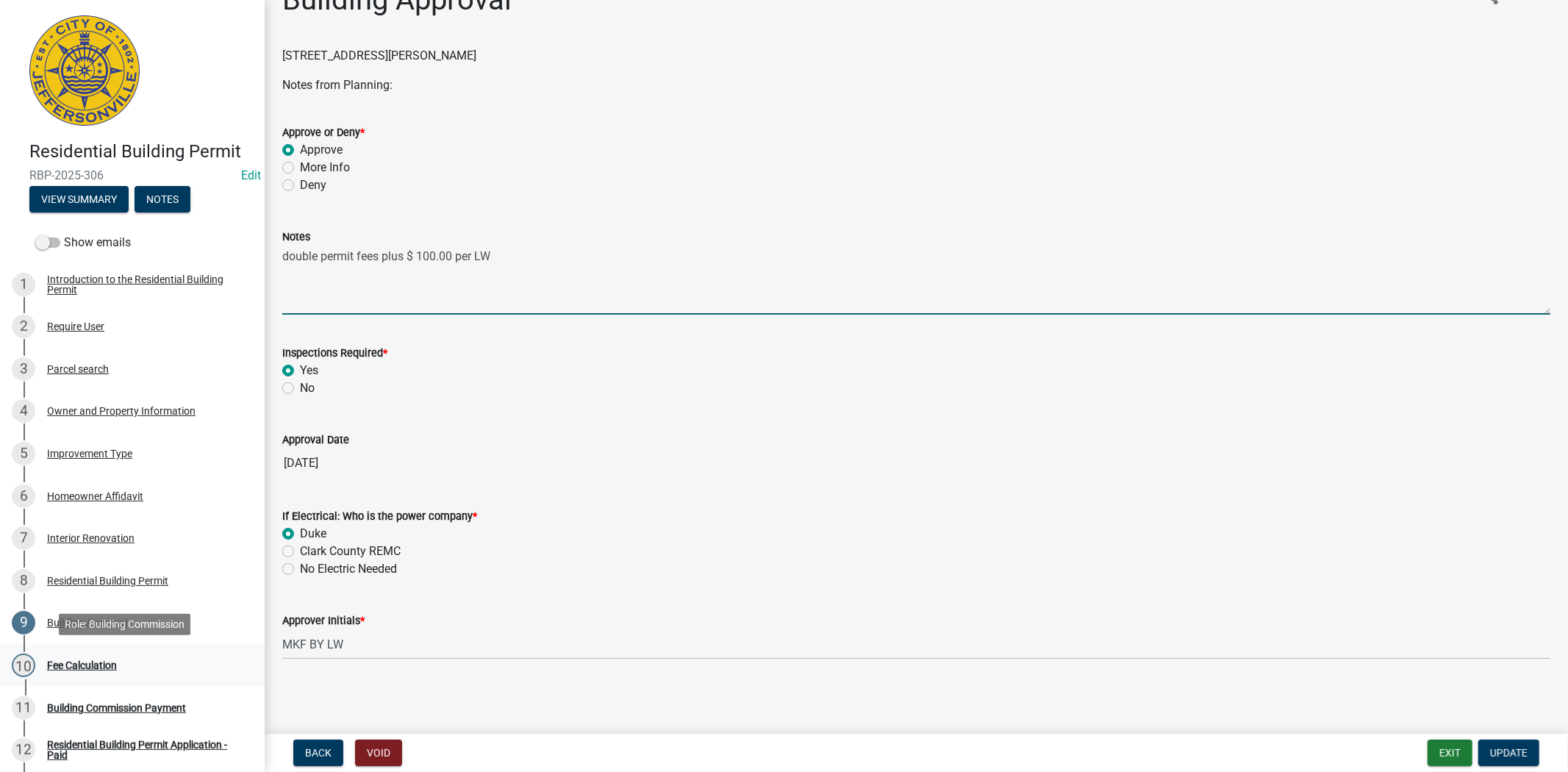
type textarea "double permit fees plus $ 100.00 per LW"
click at [99, 663] on div "Fee Calculation" at bounding box center [82, 666] width 70 height 10
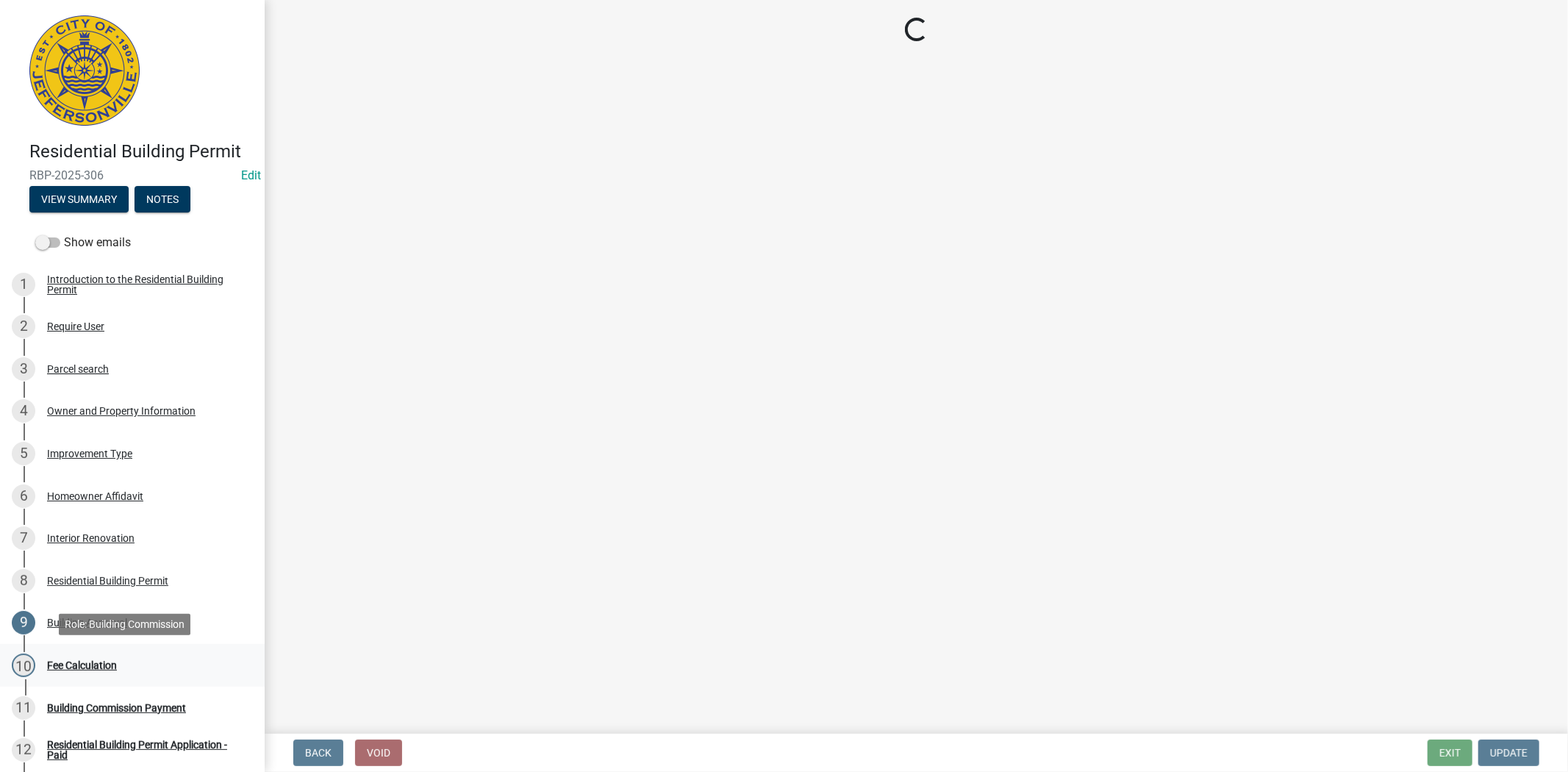
scroll to position [0, 0]
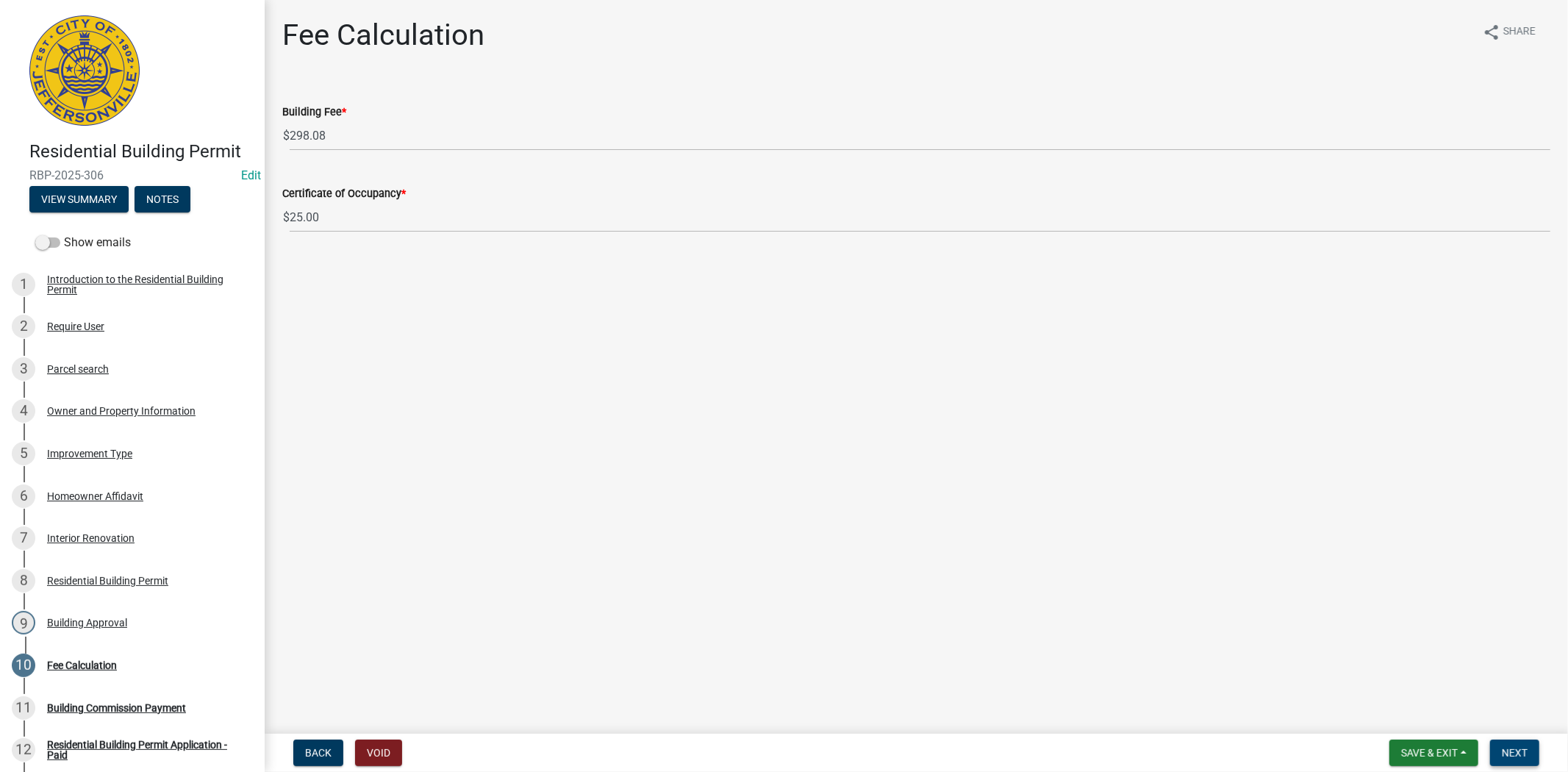
click at [1513, 758] on button "Next" at bounding box center [1515, 753] width 49 height 26
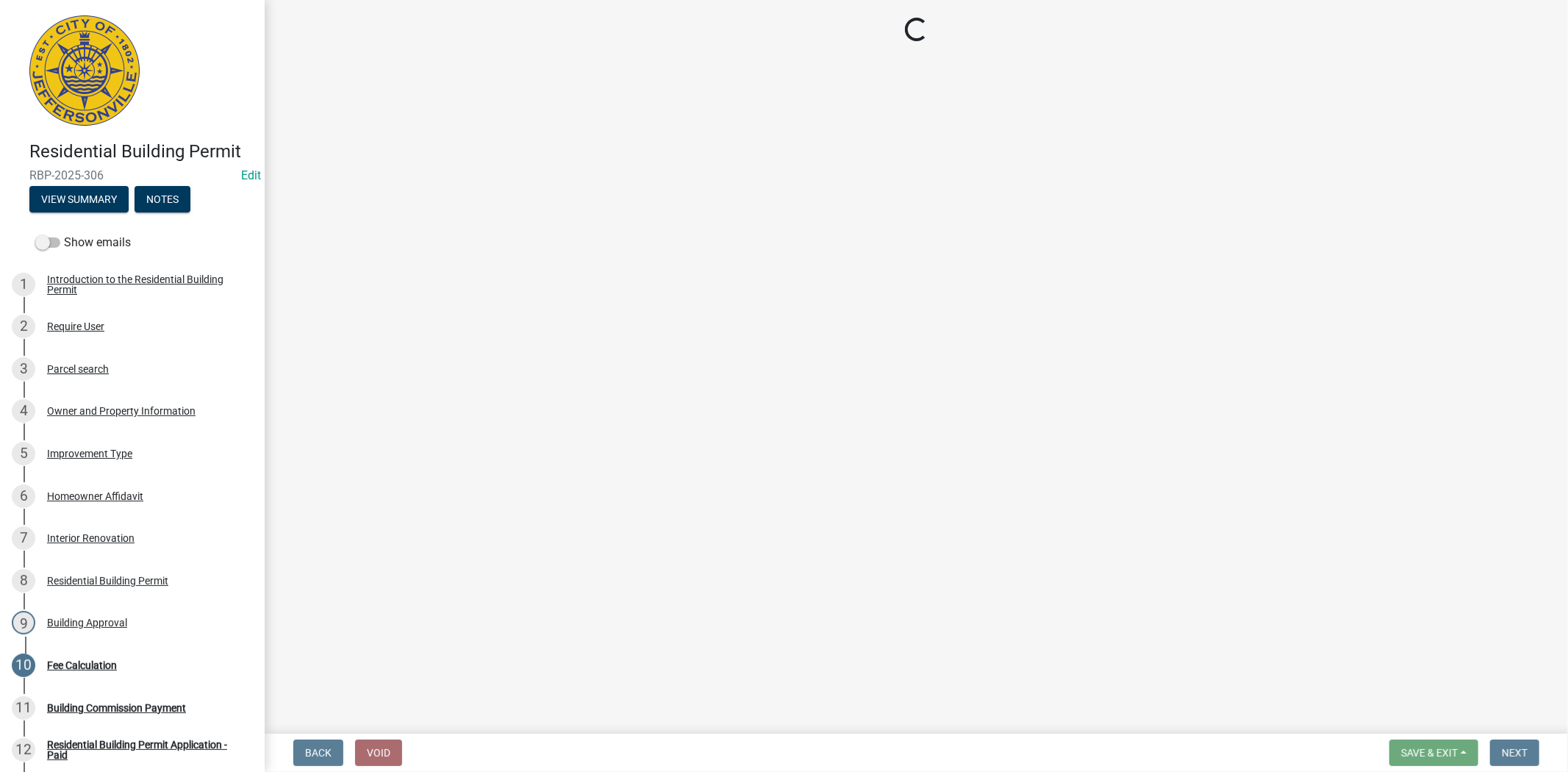
select select "3: 3"
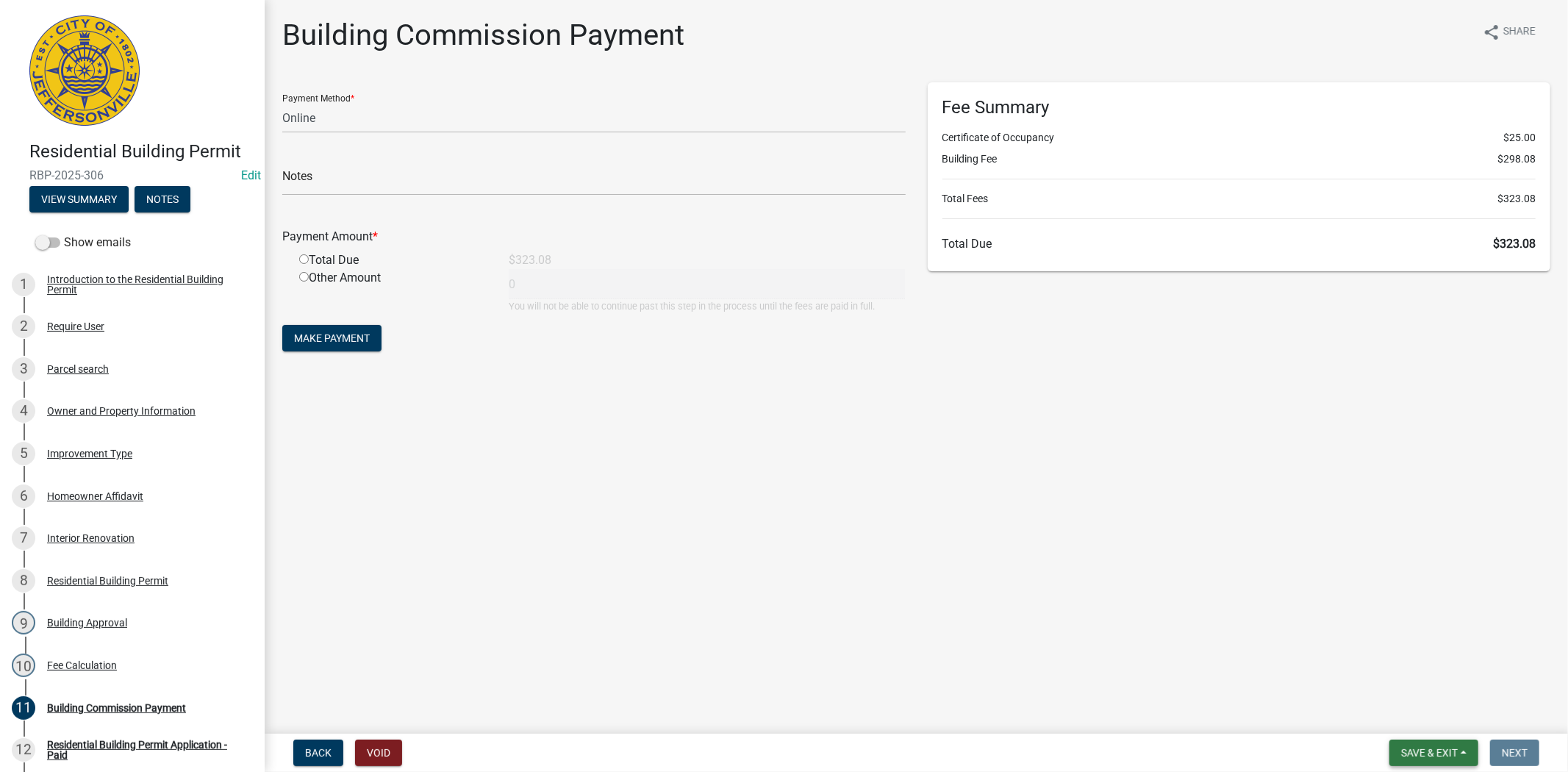
click at [1442, 754] on span "Save & Exit" at bounding box center [1430, 753] width 57 height 12
click at [1434, 728] on button "Save & Exit" at bounding box center [1419, 715] width 117 height 35
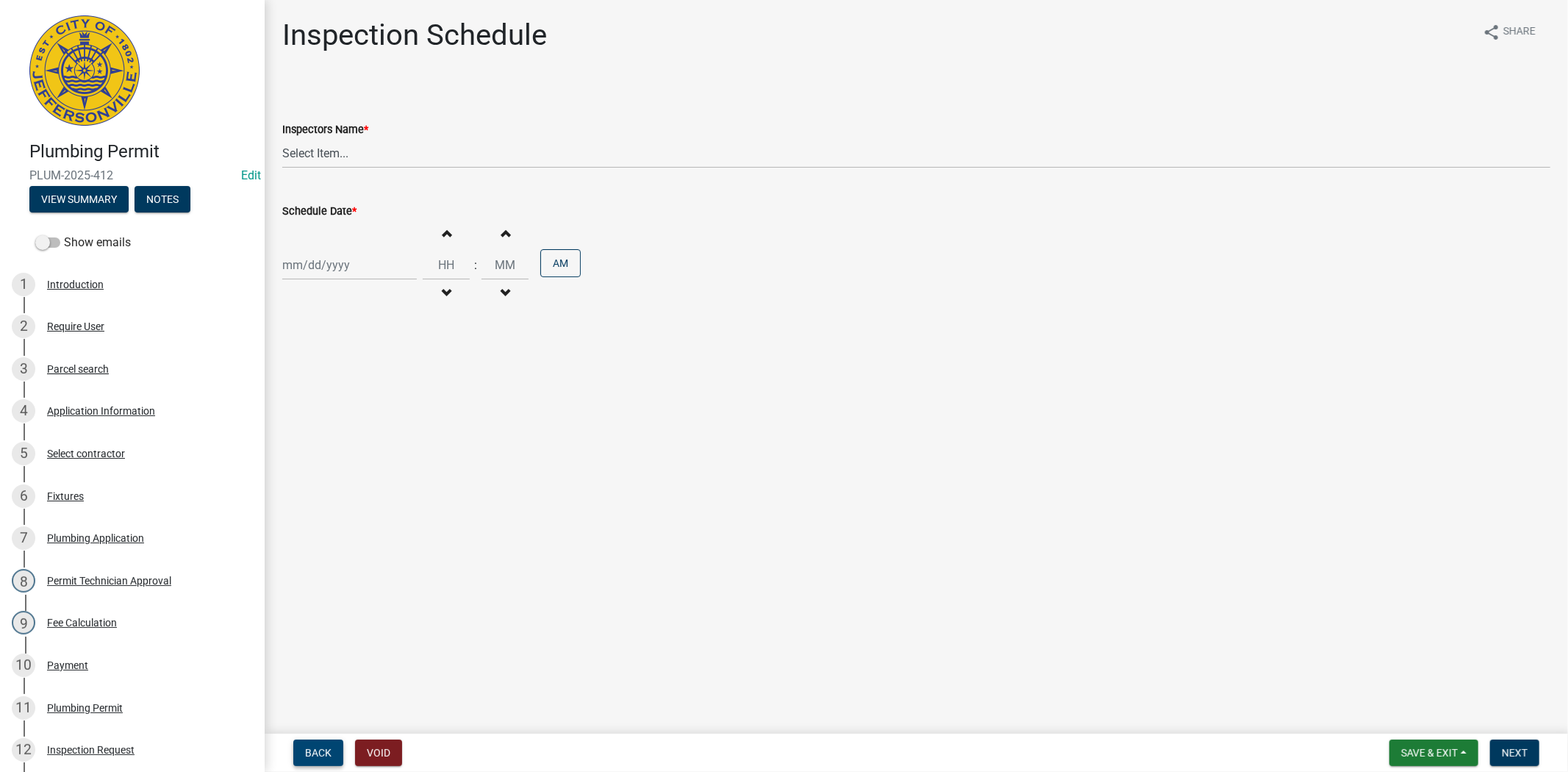
click at [322, 754] on span "Back" at bounding box center [317, 753] width 26 height 12
